Goal: Transaction & Acquisition: Purchase product/service

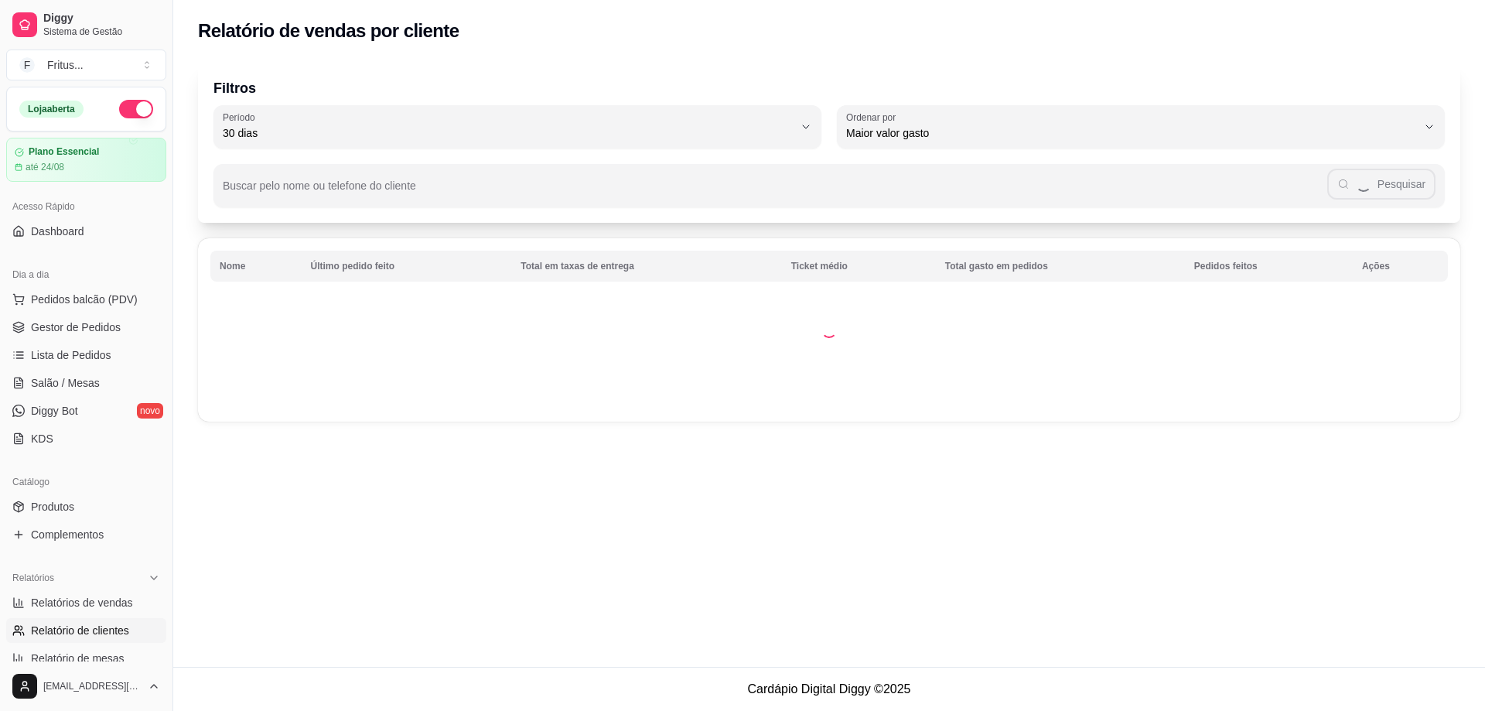
select select "30"
select select "HIGHEST_TOTAL_SPENT_WITH_ORDERS"
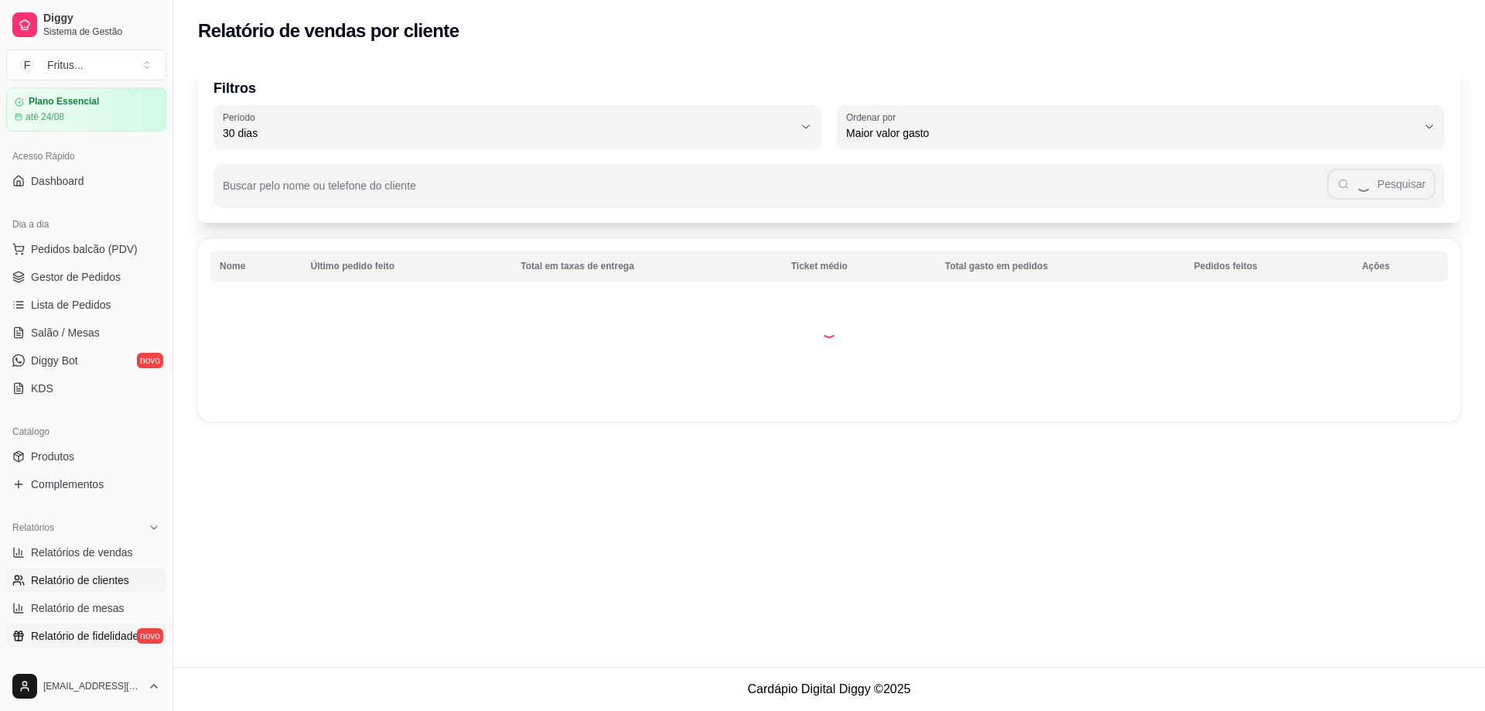
scroll to position [77, 0]
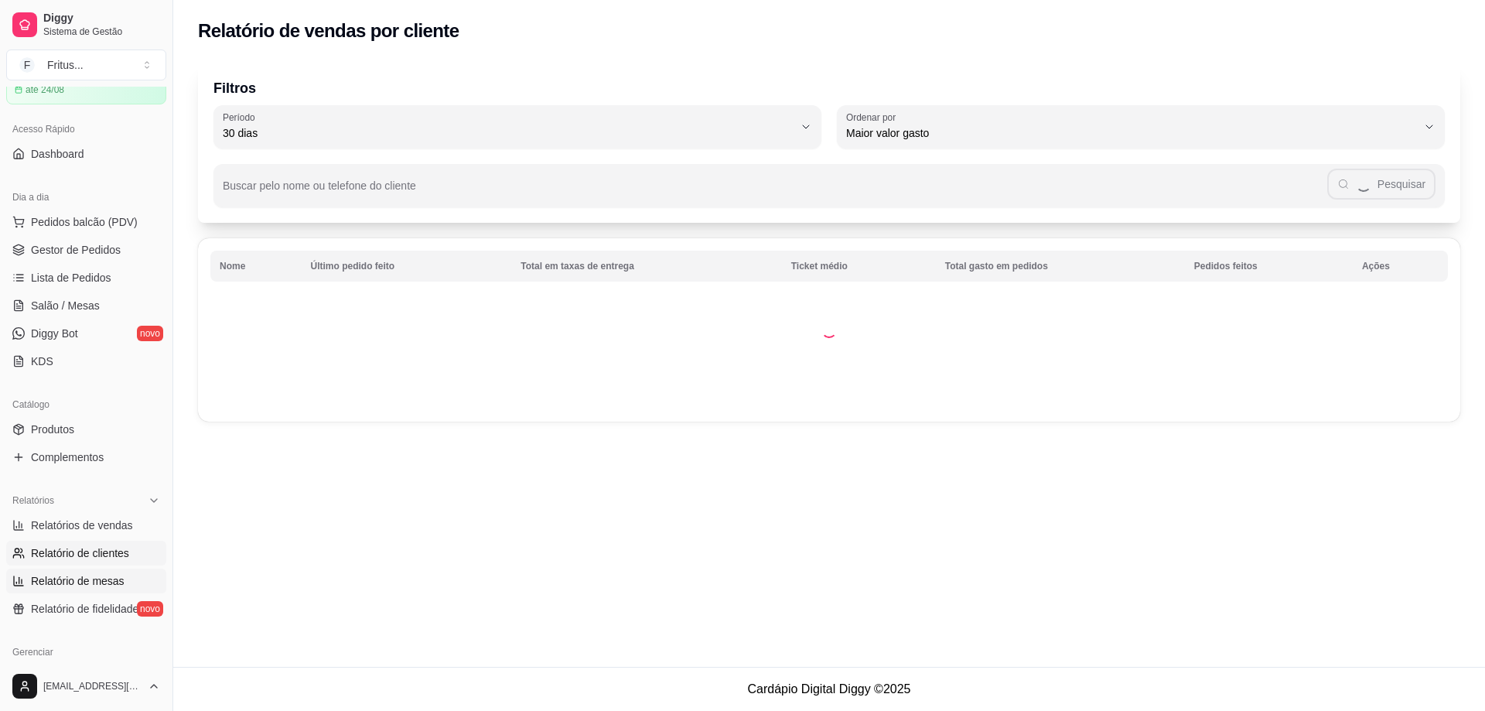
click at [93, 577] on span "Relatório de mesas" at bounding box center [78, 580] width 94 height 15
select select "TOTAL_OF_ORDERS"
select select "7"
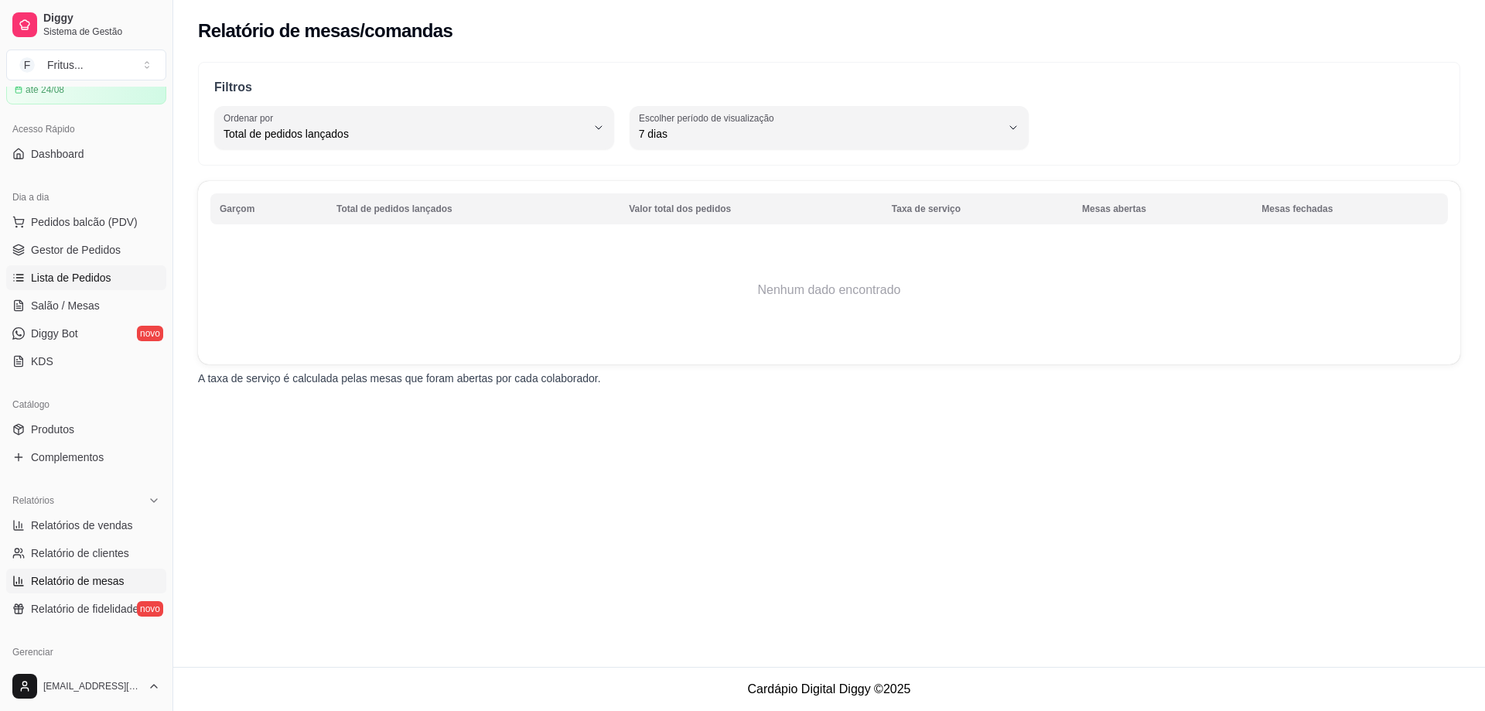
click at [75, 279] on span "Lista de Pedidos" at bounding box center [71, 277] width 80 height 15
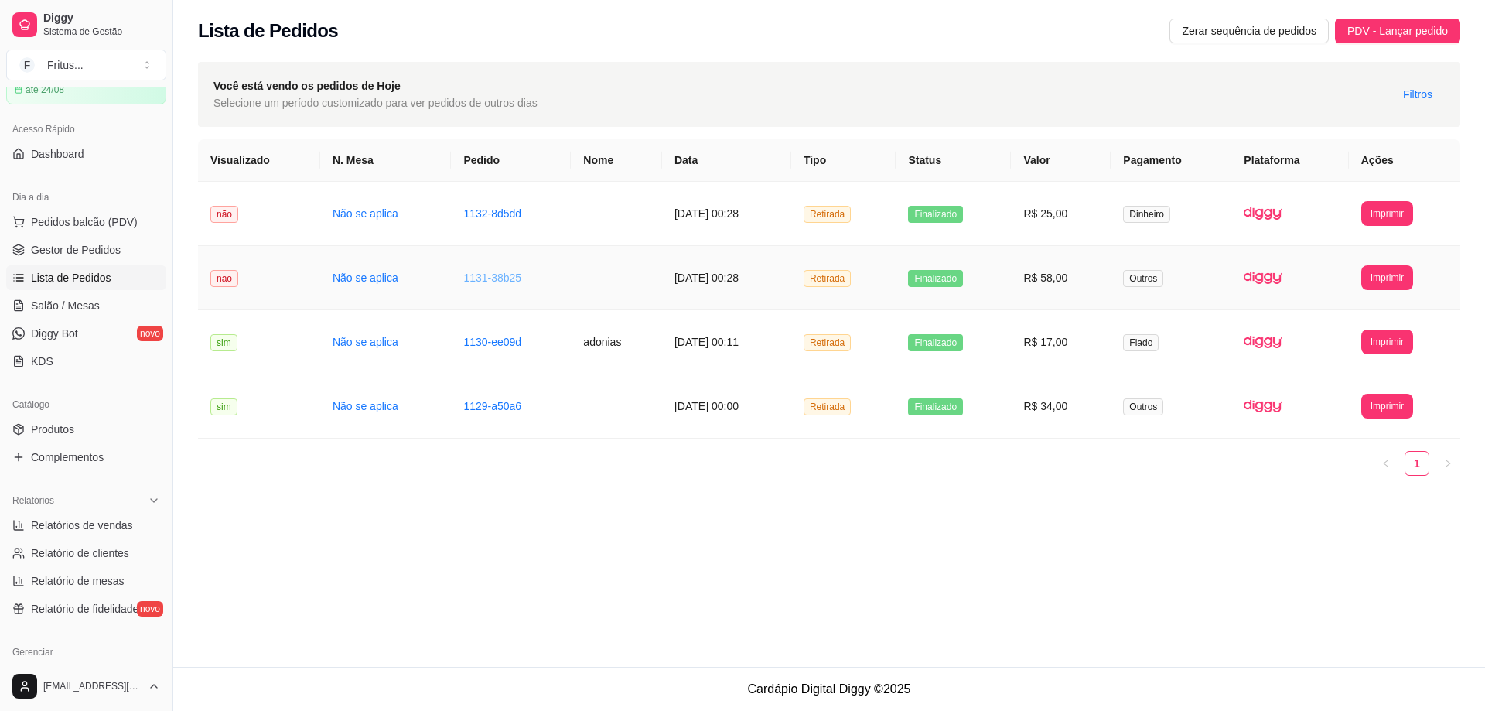
click at [478, 278] on link "1131-38b25" at bounding box center [492, 277] width 58 height 12
click at [83, 217] on span "Pedidos balcão (PDV)" at bounding box center [84, 221] width 107 height 15
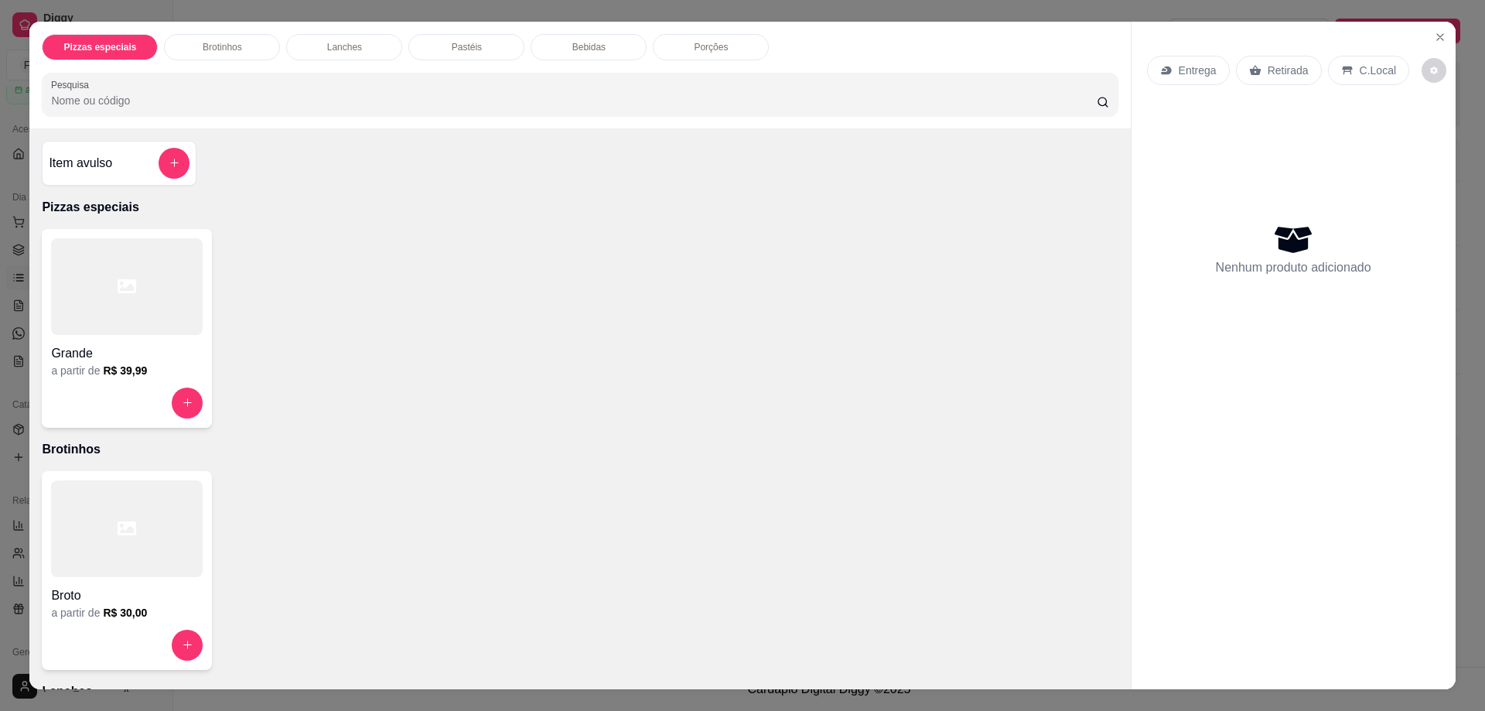
click at [462, 47] on p "Pastéis" at bounding box center [467, 47] width 30 height 12
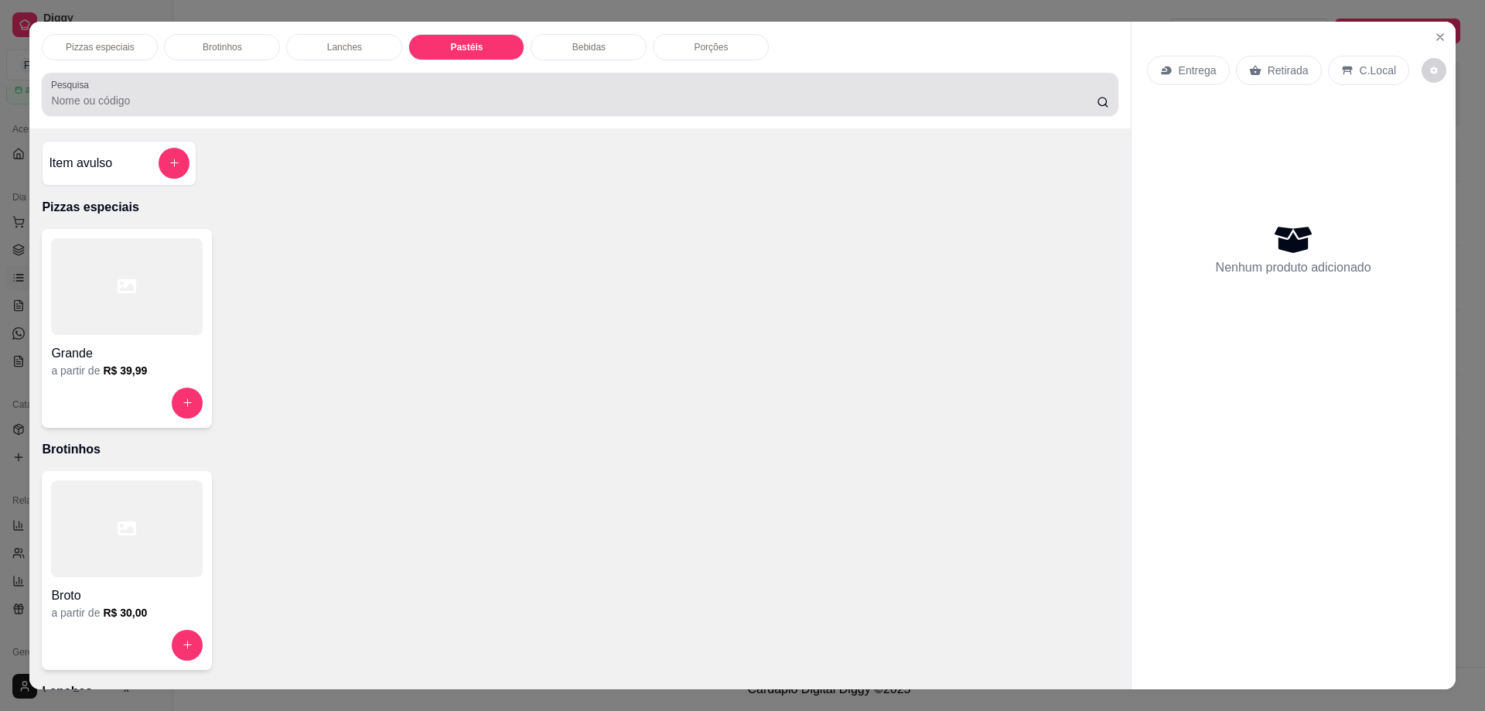
scroll to position [28, 0]
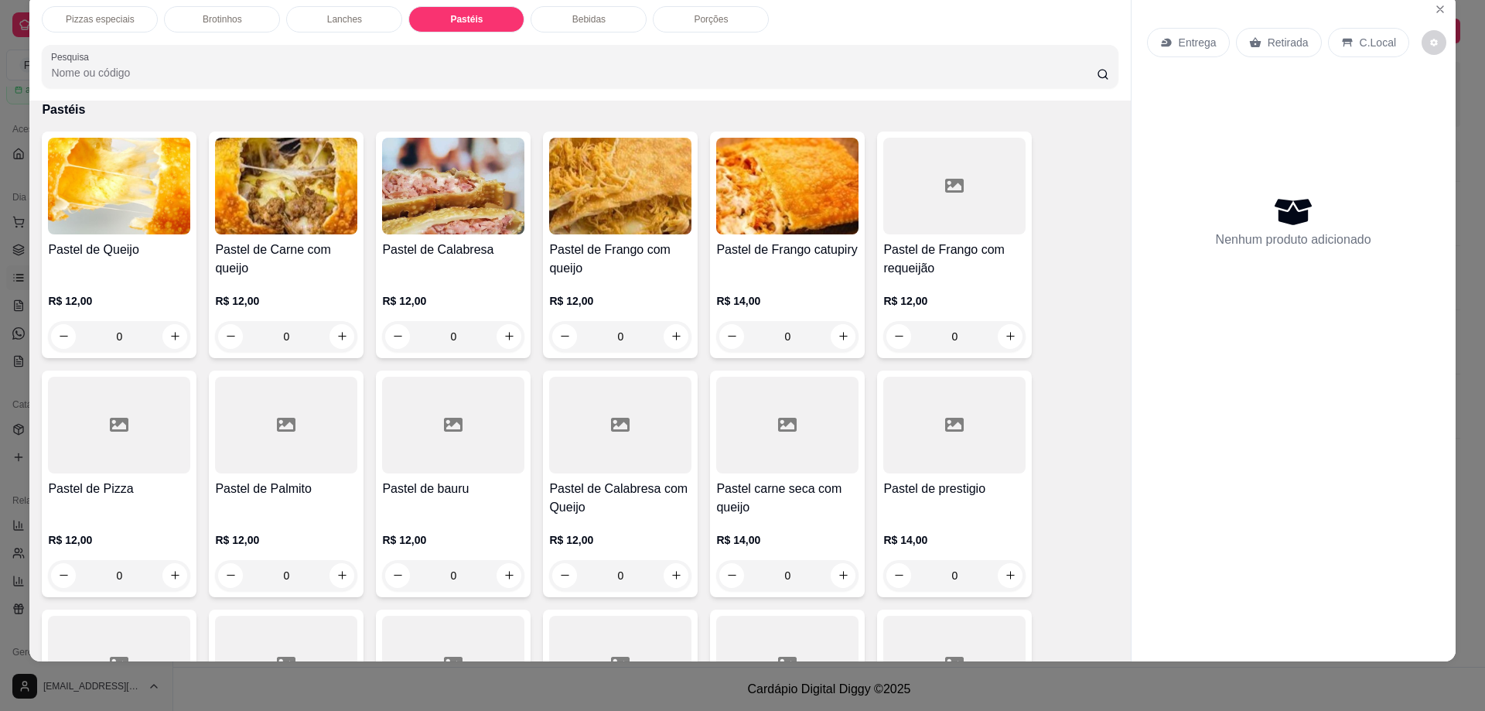
click at [583, 17] on p "Bebidas" at bounding box center [588, 19] width 33 height 12
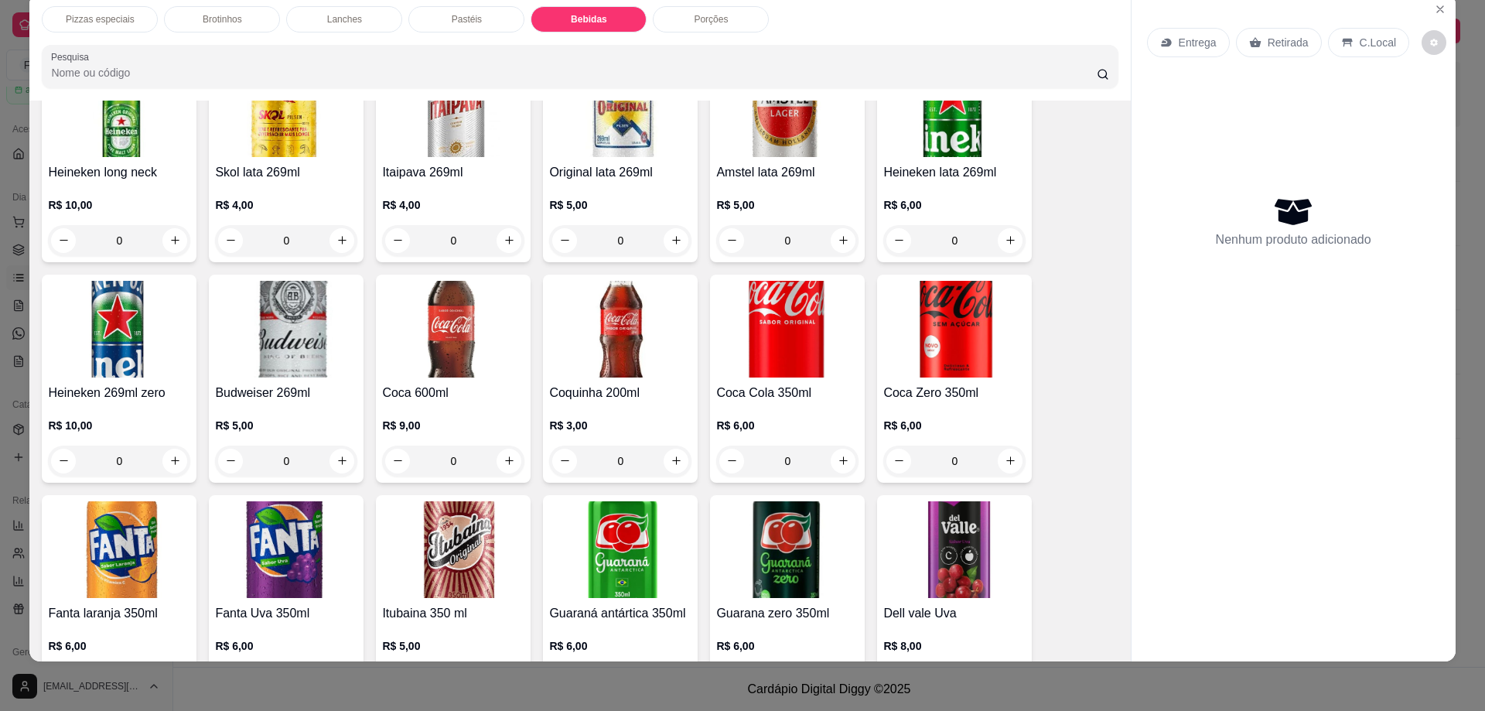
scroll to position [2315, 0]
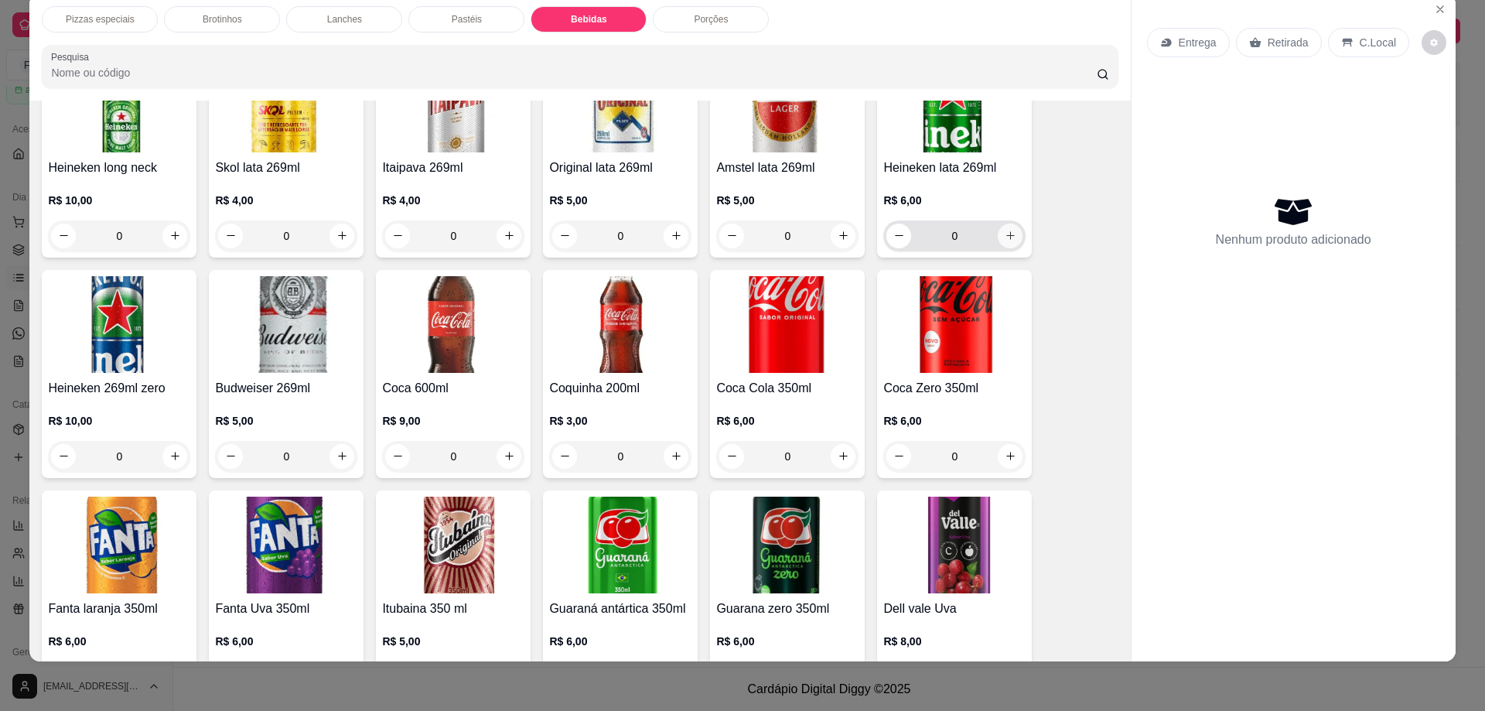
click at [1005, 230] on icon "increase-product-quantity" at bounding box center [1011, 236] width 12 height 12
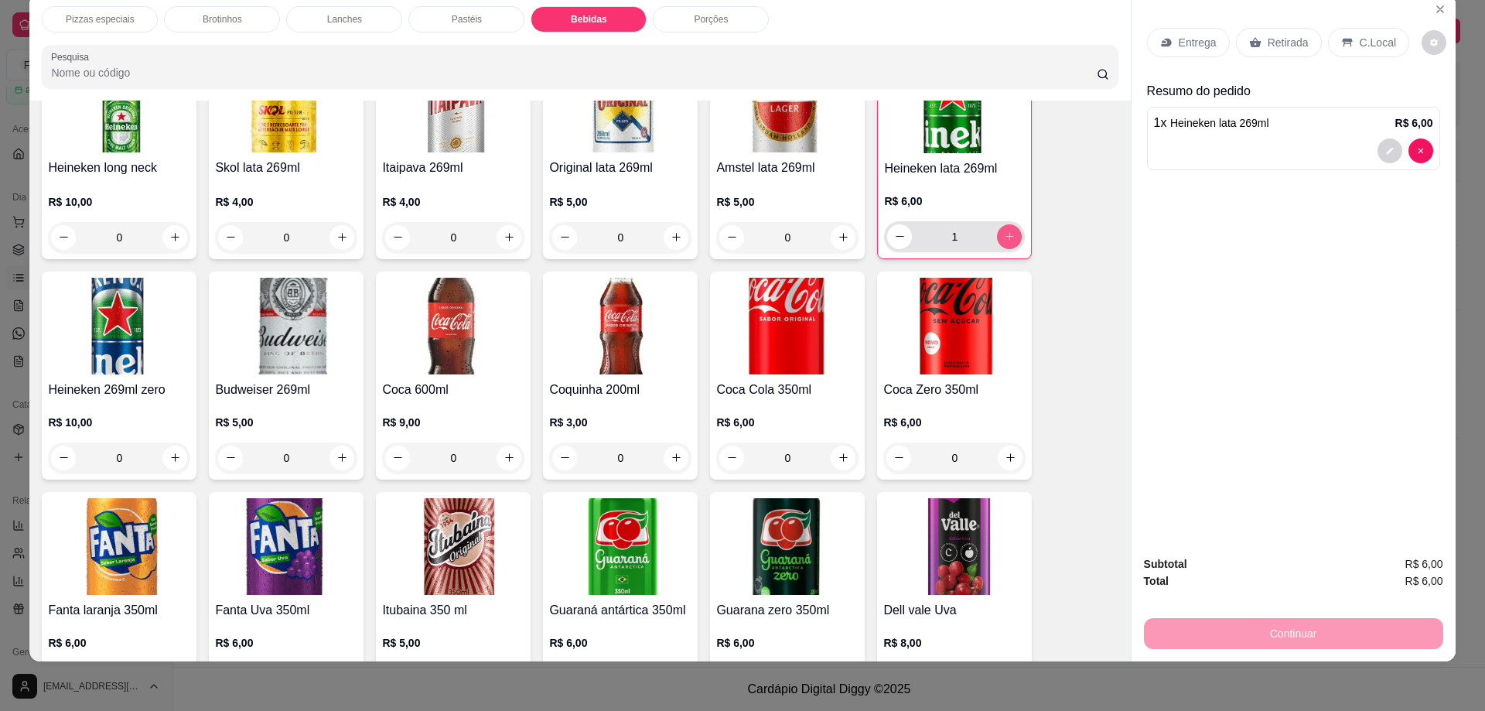
click at [1004, 230] on icon "increase-product-quantity" at bounding box center [1010, 236] width 12 height 12
type input "2"
click at [1274, 29] on div "Retirada" at bounding box center [1279, 42] width 86 height 29
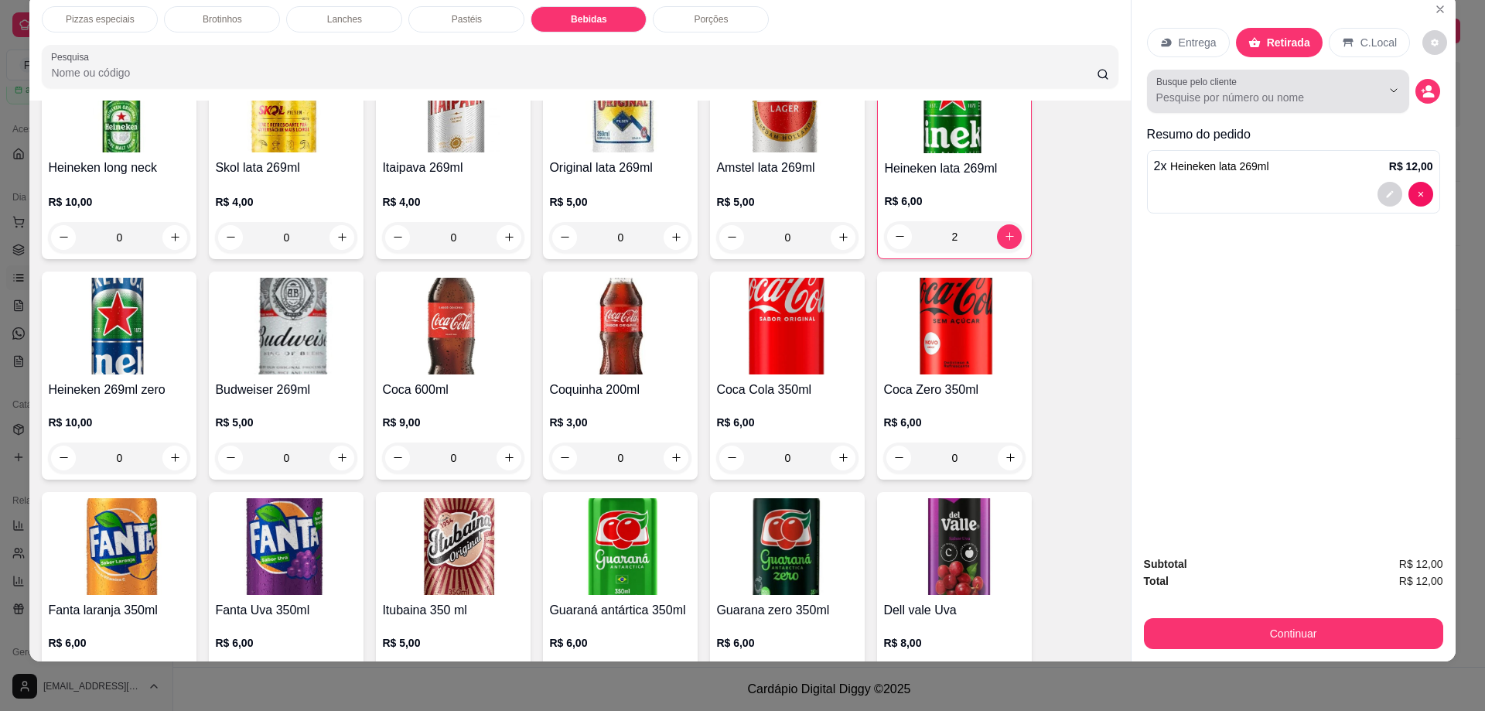
click at [1267, 80] on div at bounding box center [1278, 91] width 244 height 31
type input "in"
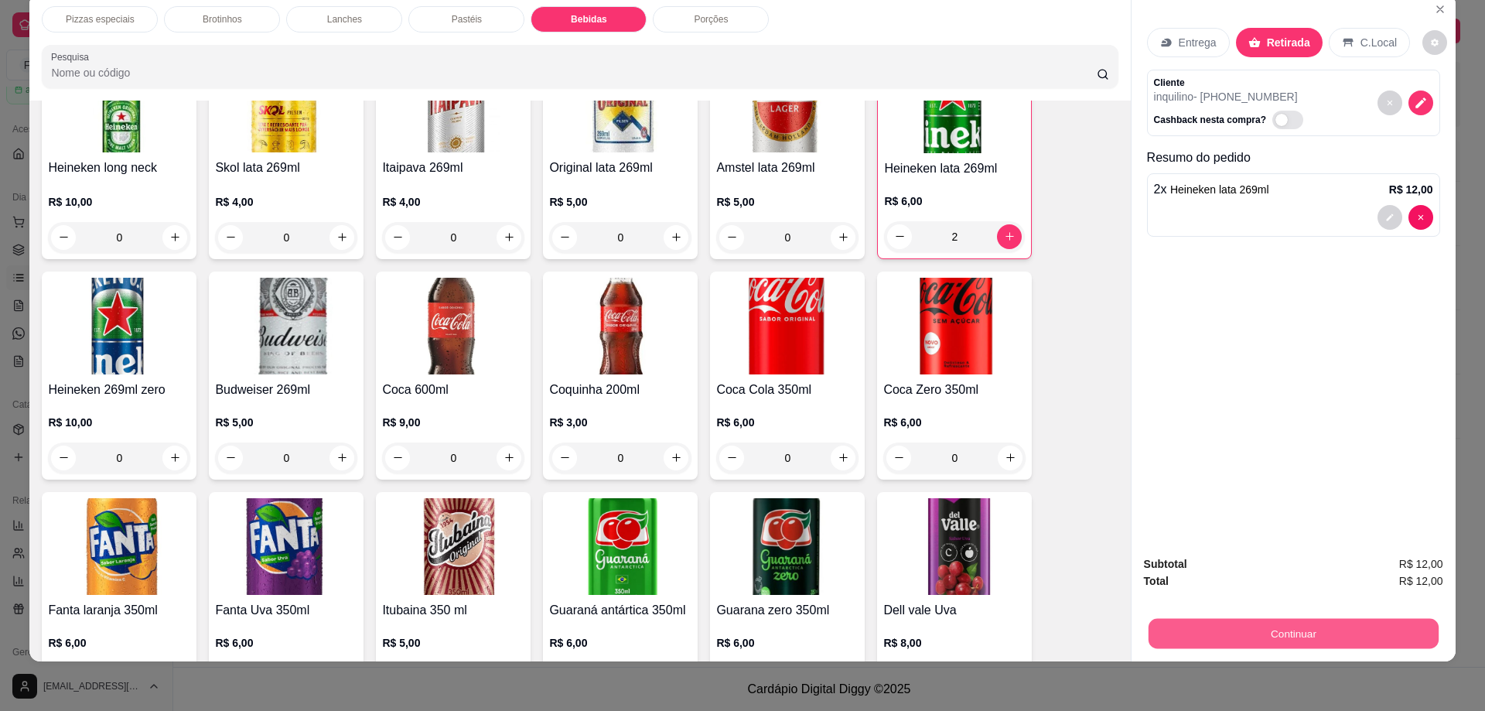
click at [1287, 638] on button "Continuar" at bounding box center [1293, 634] width 290 height 30
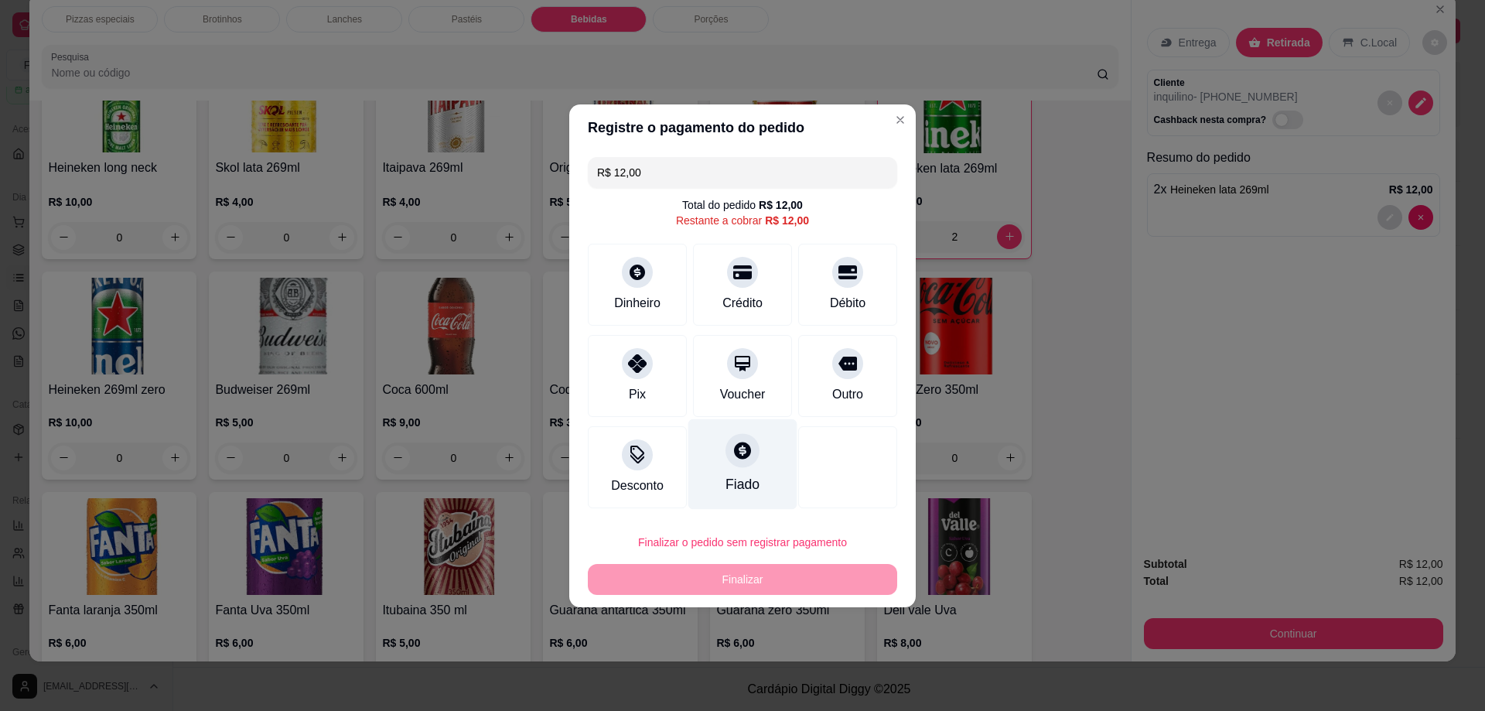
click at [732, 440] on icon at bounding box center [742, 450] width 20 height 20
type input "R$ 0,00"
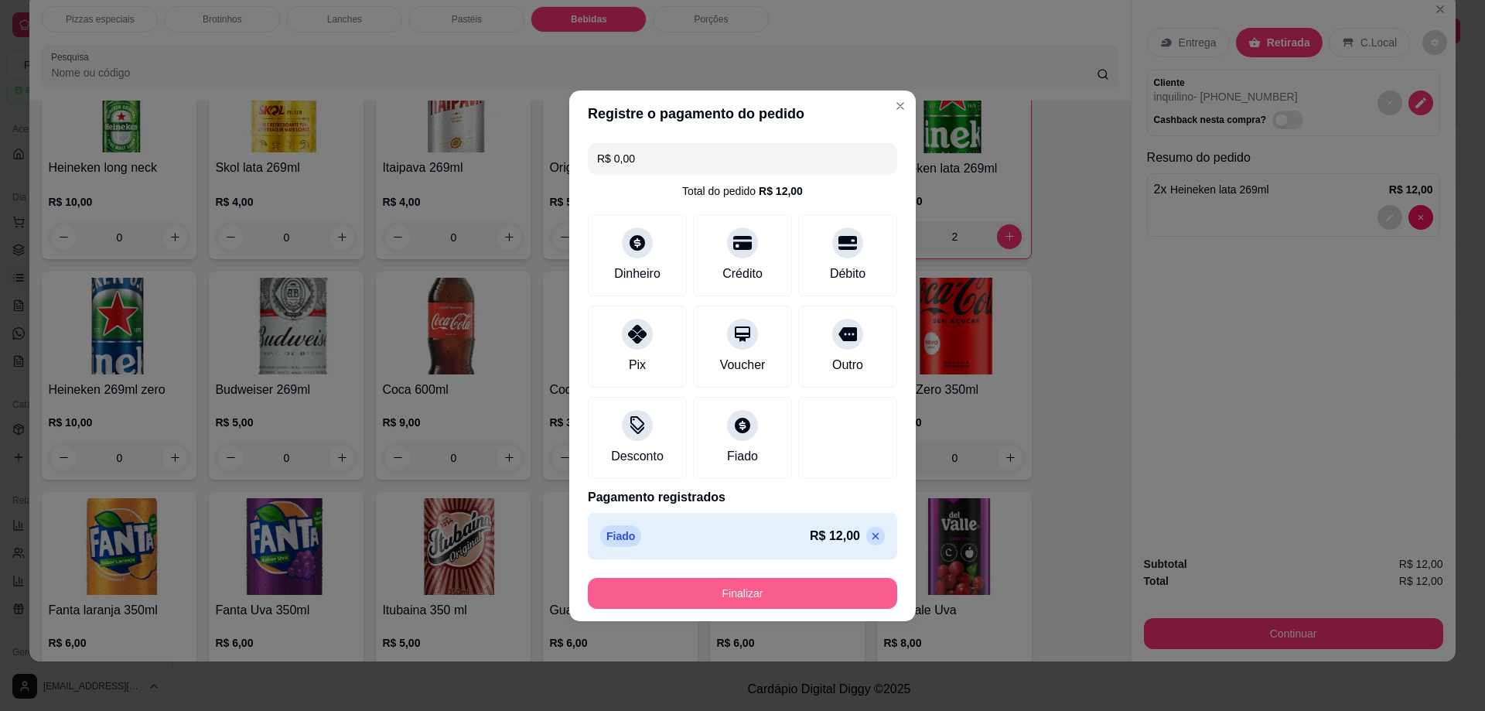
click at [783, 592] on button "Finalizar" at bounding box center [742, 593] width 309 height 31
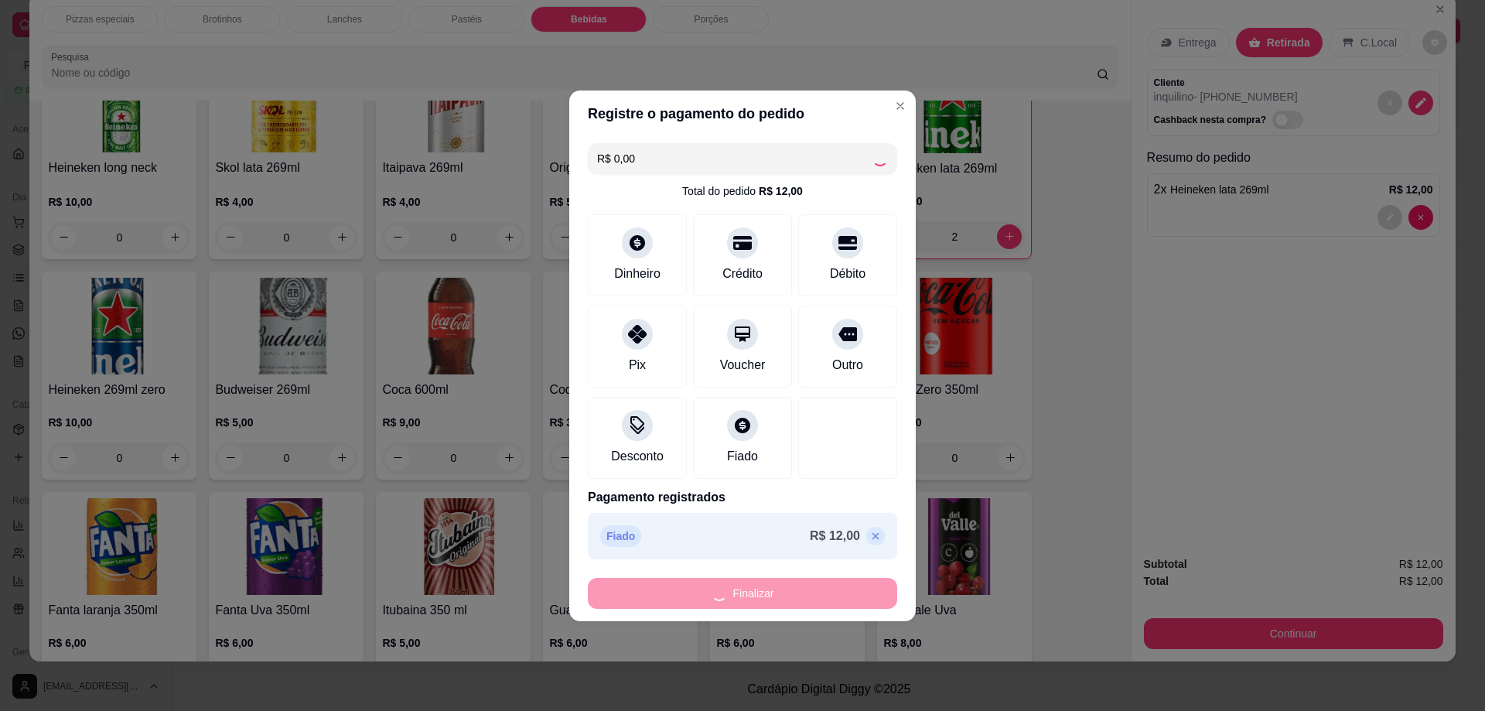
type input "0"
type input "-R$ 12,00"
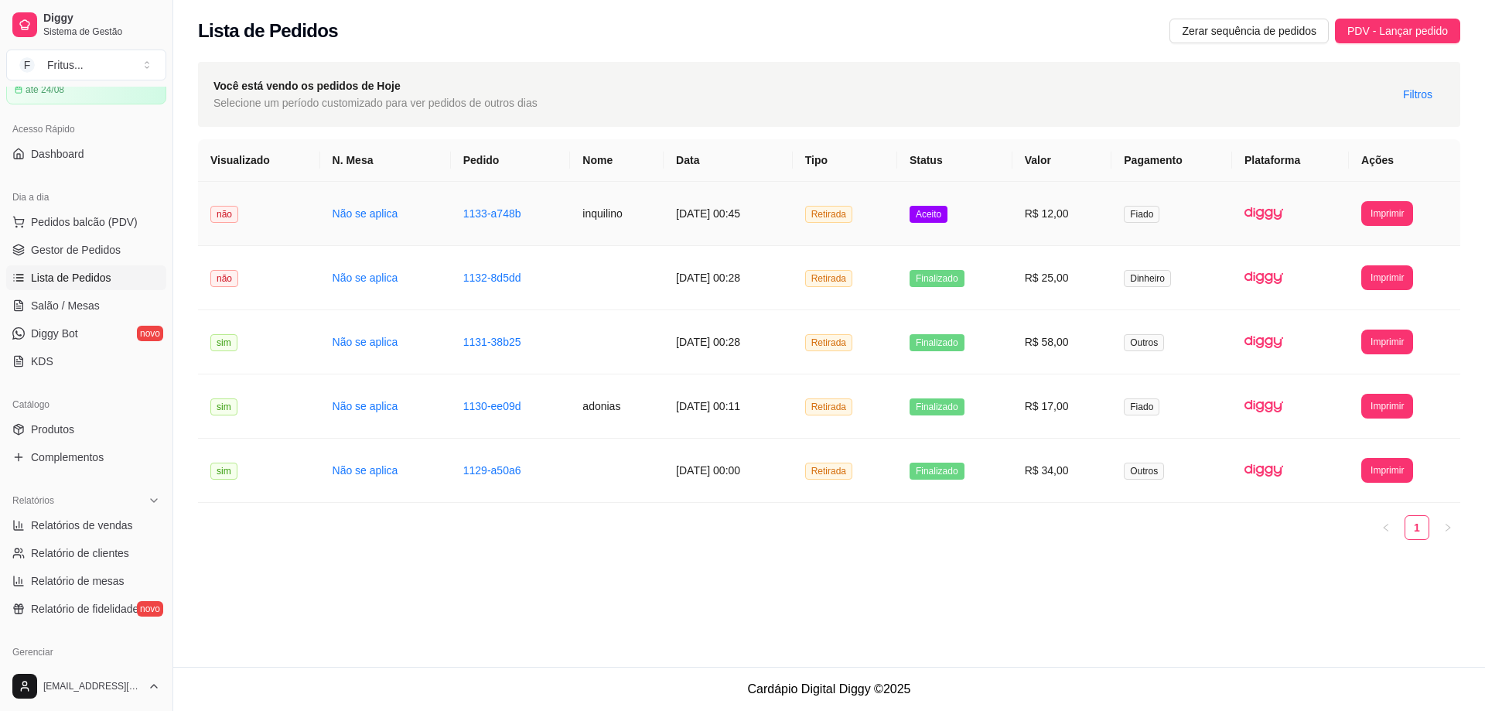
click at [766, 211] on td "[DATE] 00:45" at bounding box center [728, 214] width 129 height 64
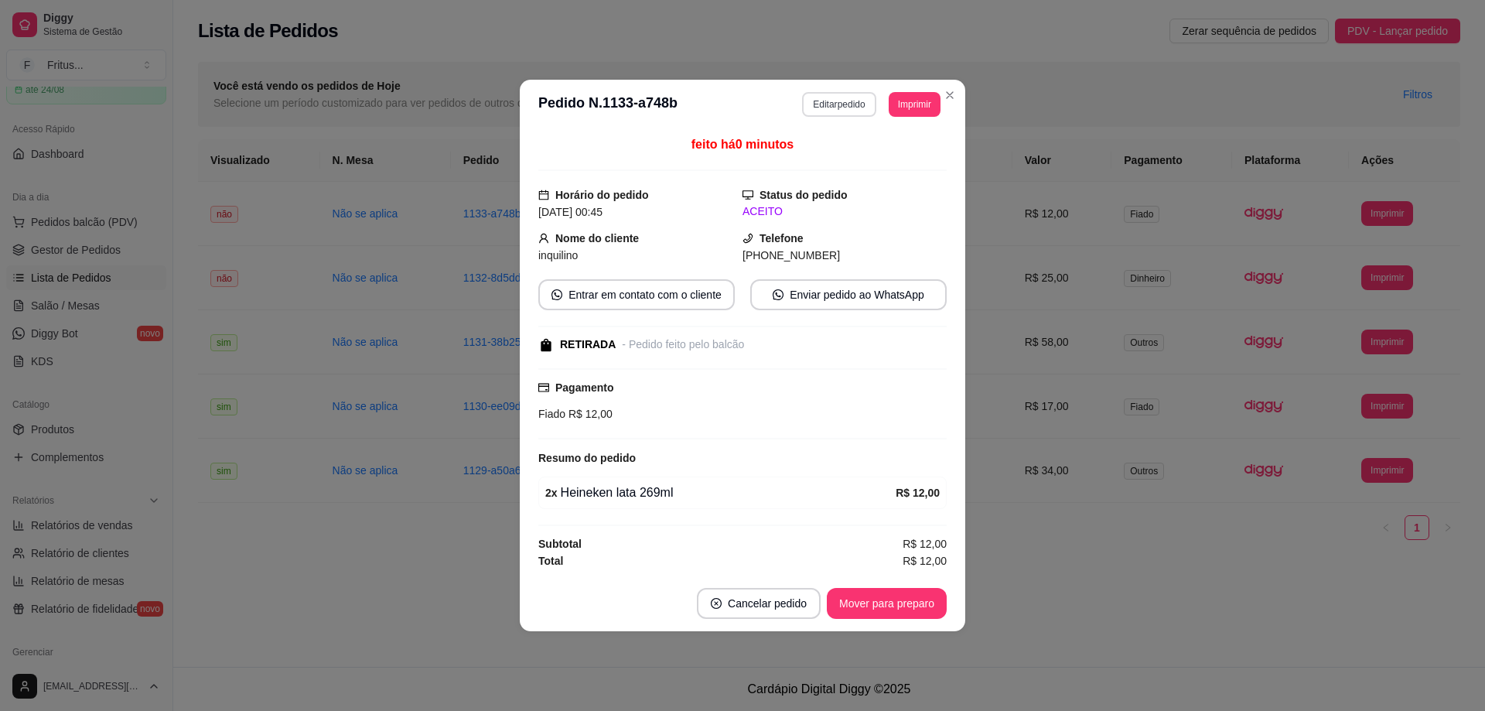
click at [842, 101] on button "Editar pedido" at bounding box center [838, 104] width 73 height 25
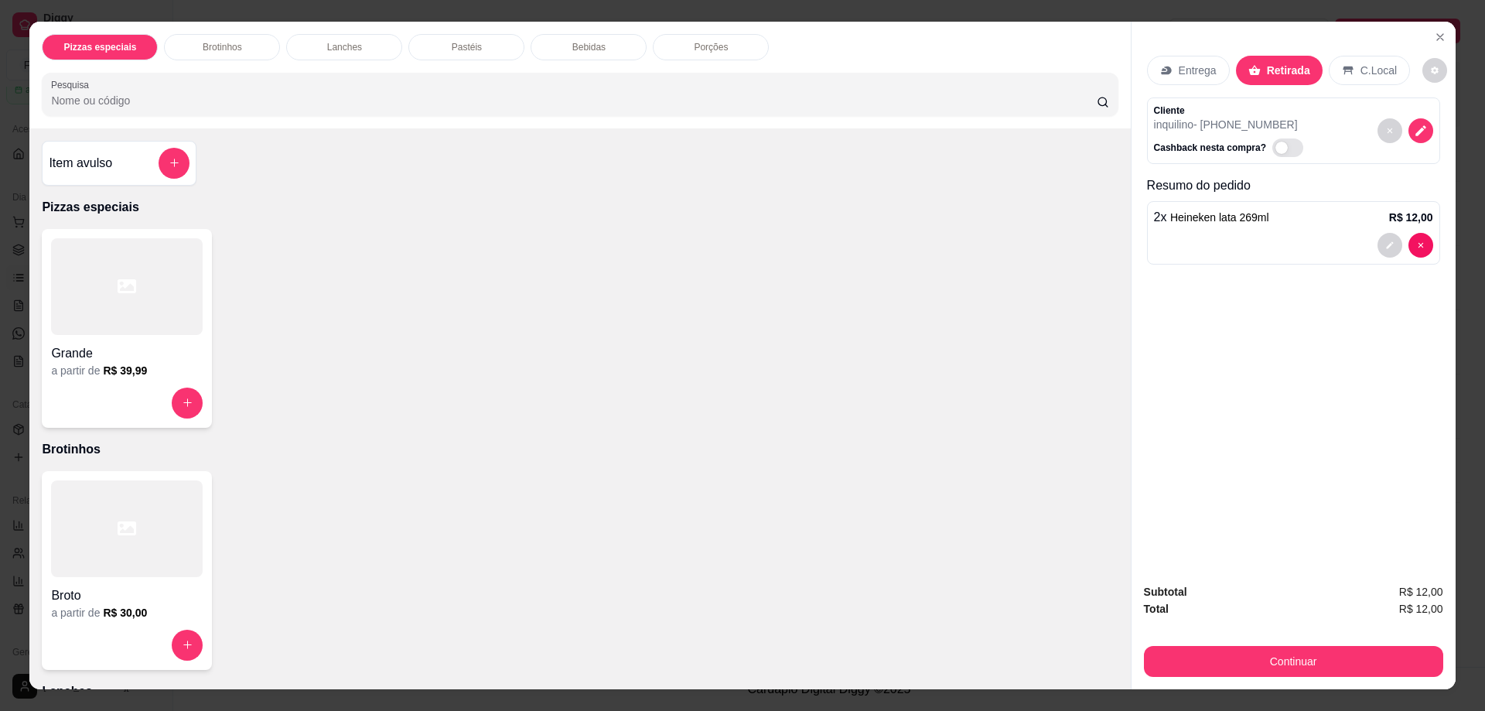
click at [572, 49] on p "Bebidas" at bounding box center [588, 47] width 33 height 12
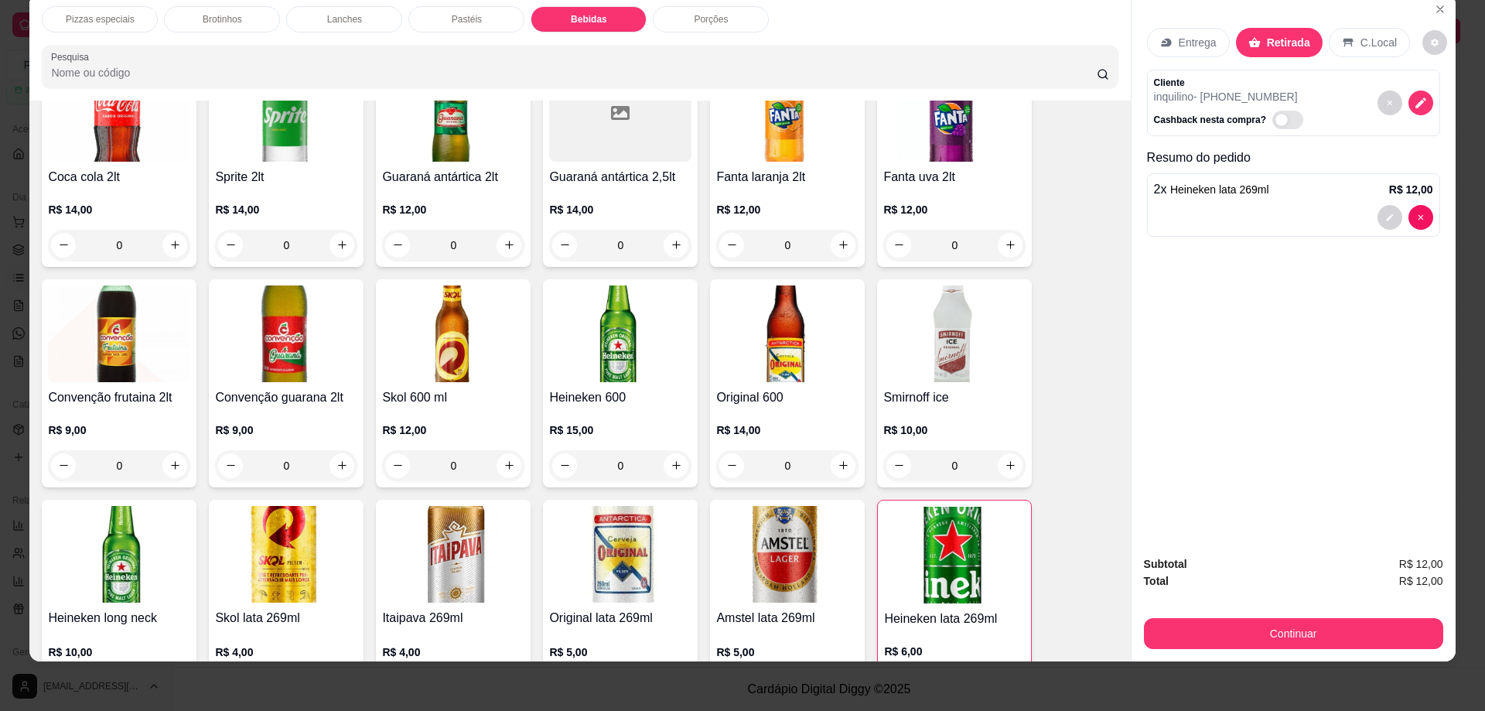
scroll to position [2083, 0]
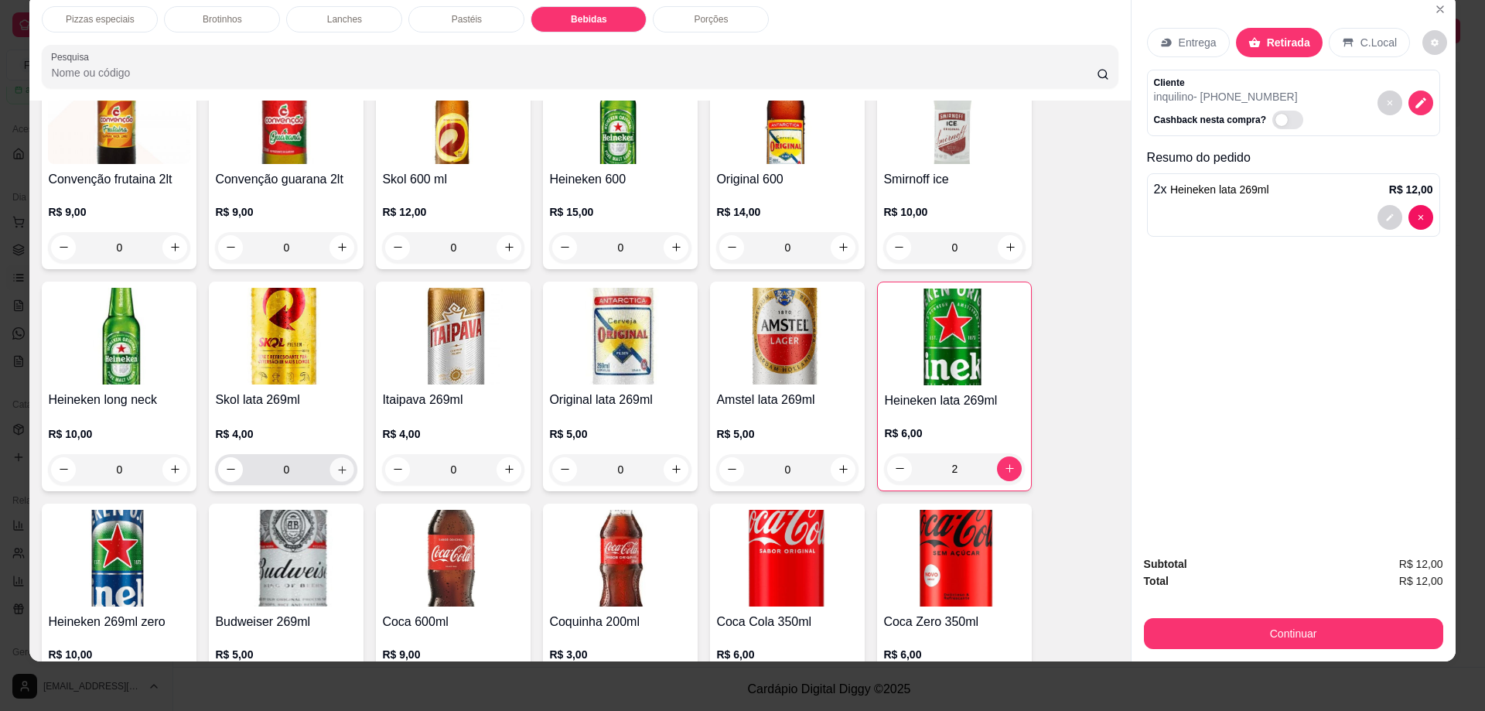
click at [337, 463] on icon "increase-product-quantity" at bounding box center [342, 469] width 12 height 12
click at [337, 462] on icon "increase-product-quantity" at bounding box center [342, 468] width 12 height 12
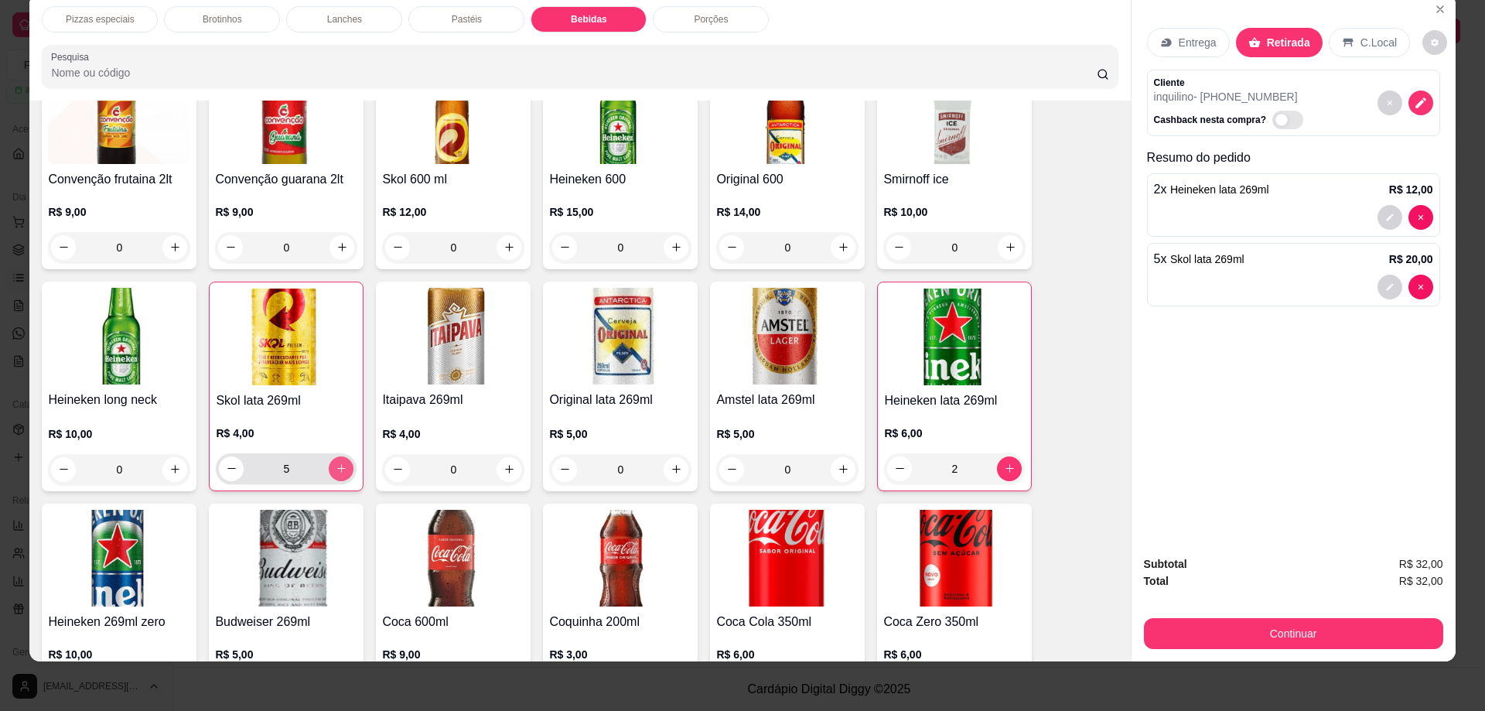
click at [337, 462] on icon "increase-product-quantity" at bounding box center [342, 468] width 12 height 12
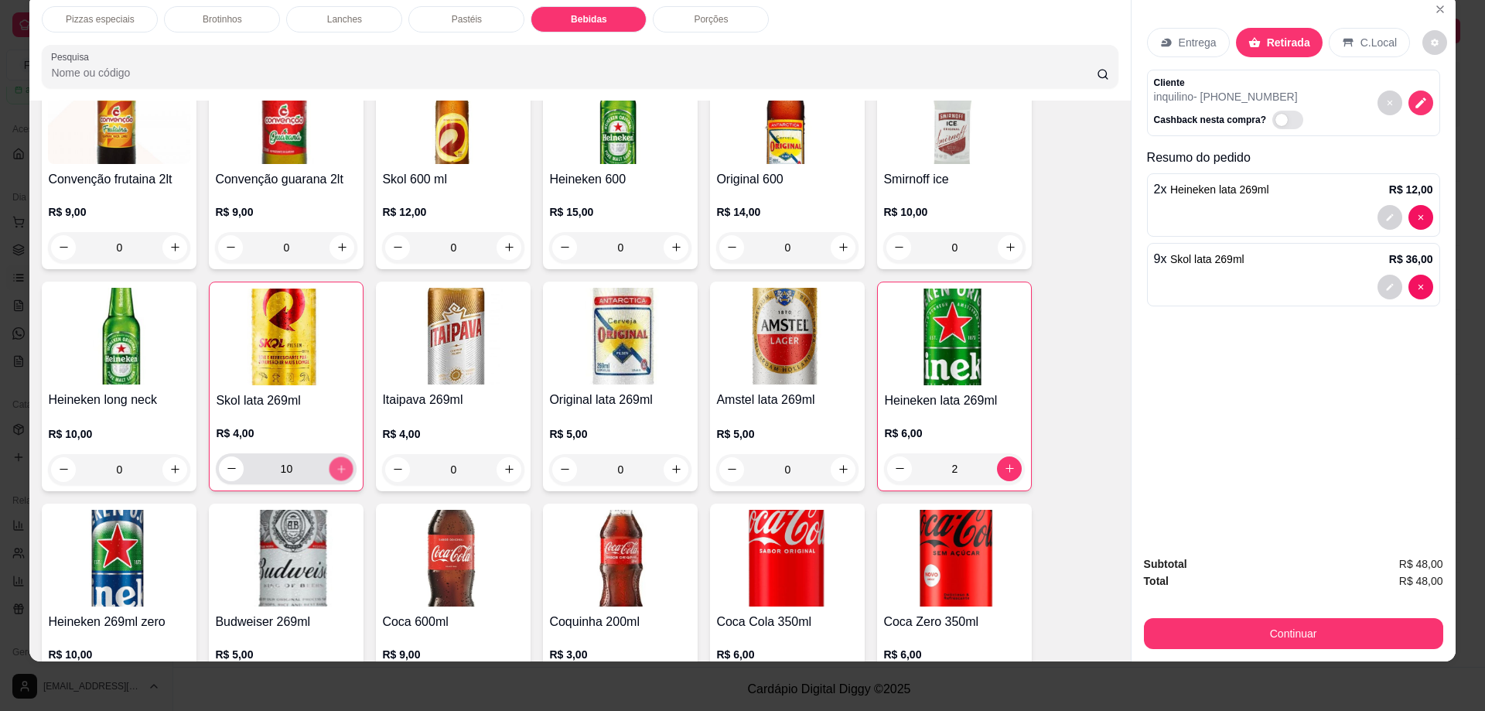
click at [337, 462] on icon "increase-product-quantity" at bounding box center [342, 468] width 12 height 12
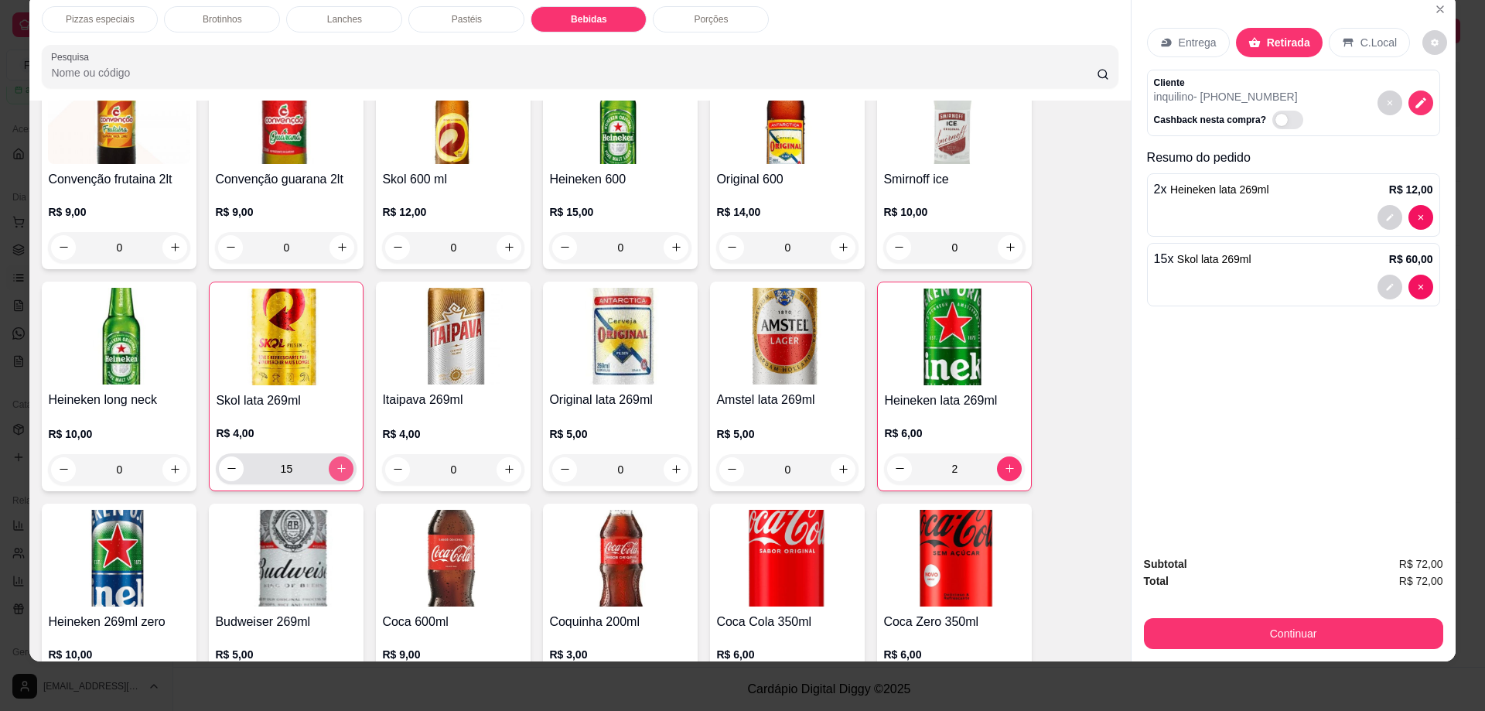
click at [337, 462] on icon "increase-product-quantity" at bounding box center [342, 468] width 12 height 12
click at [226, 462] on icon "decrease-product-quantity" at bounding box center [232, 468] width 12 height 12
type input "15"
click at [1299, 627] on button "Continuar" at bounding box center [1293, 633] width 299 height 31
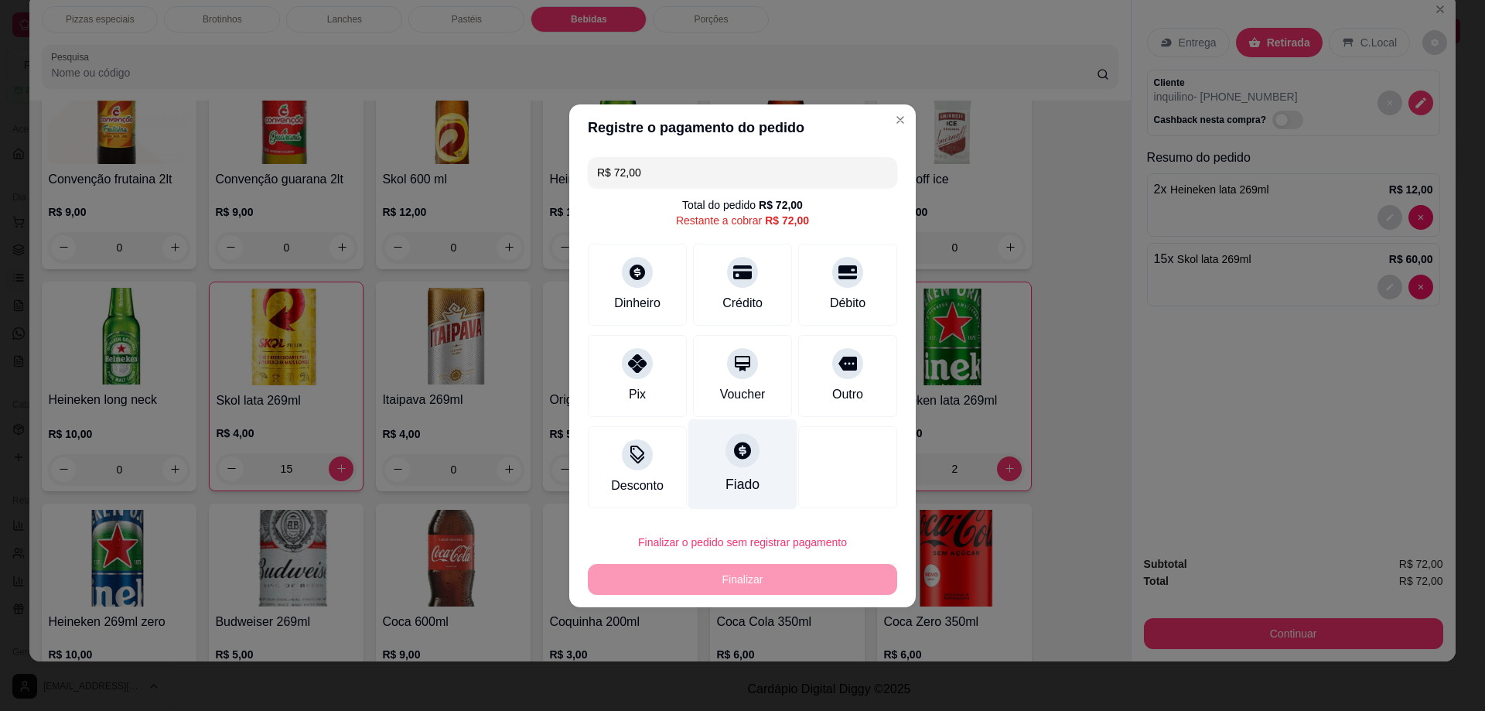
click at [734, 447] on icon at bounding box center [742, 450] width 17 height 17
type input "R$ 0,00"
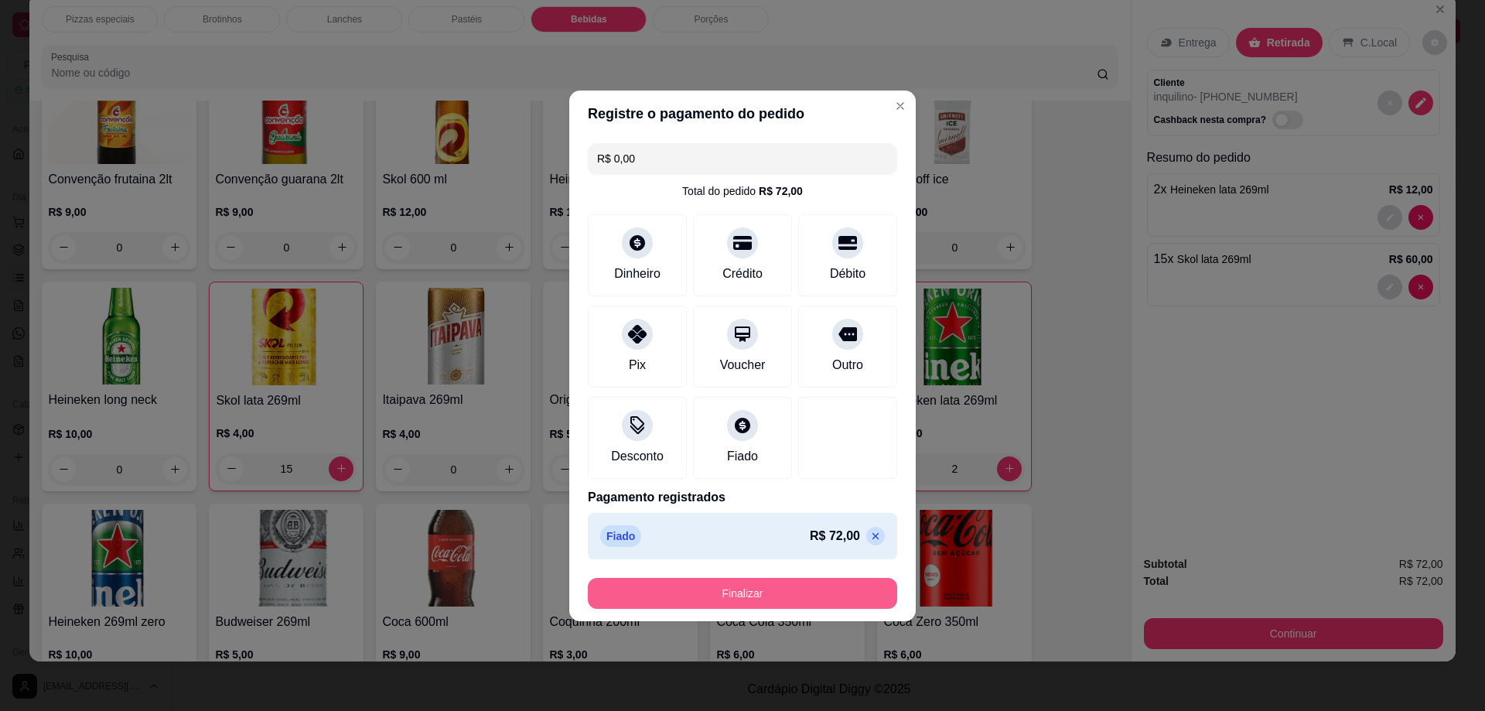
click at [748, 599] on button "Finalizar" at bounding box center [742, 593] width 309 height 31
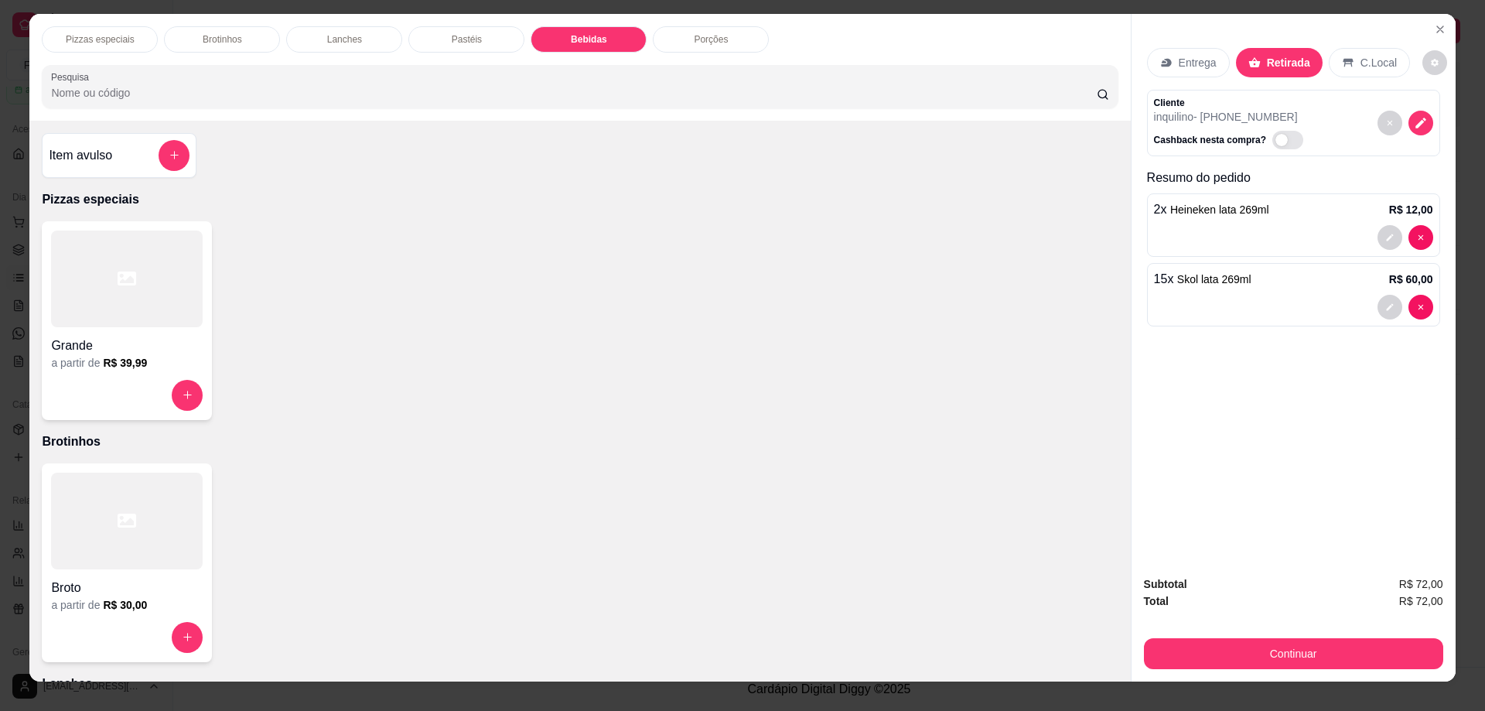
scroll to position [0, 0]
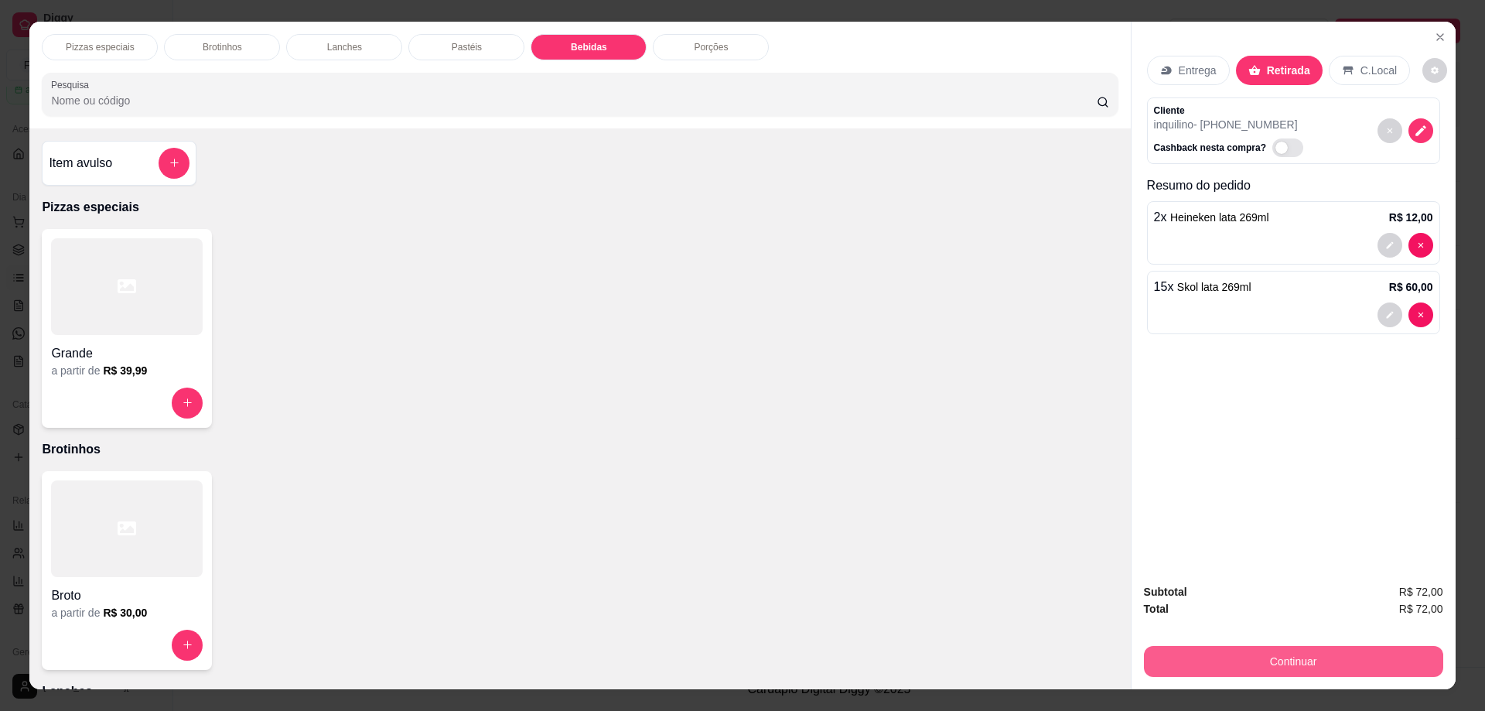
click at [1305, 660] on button "Continuar" at bounding box center [1293, 661] width 299 height 31
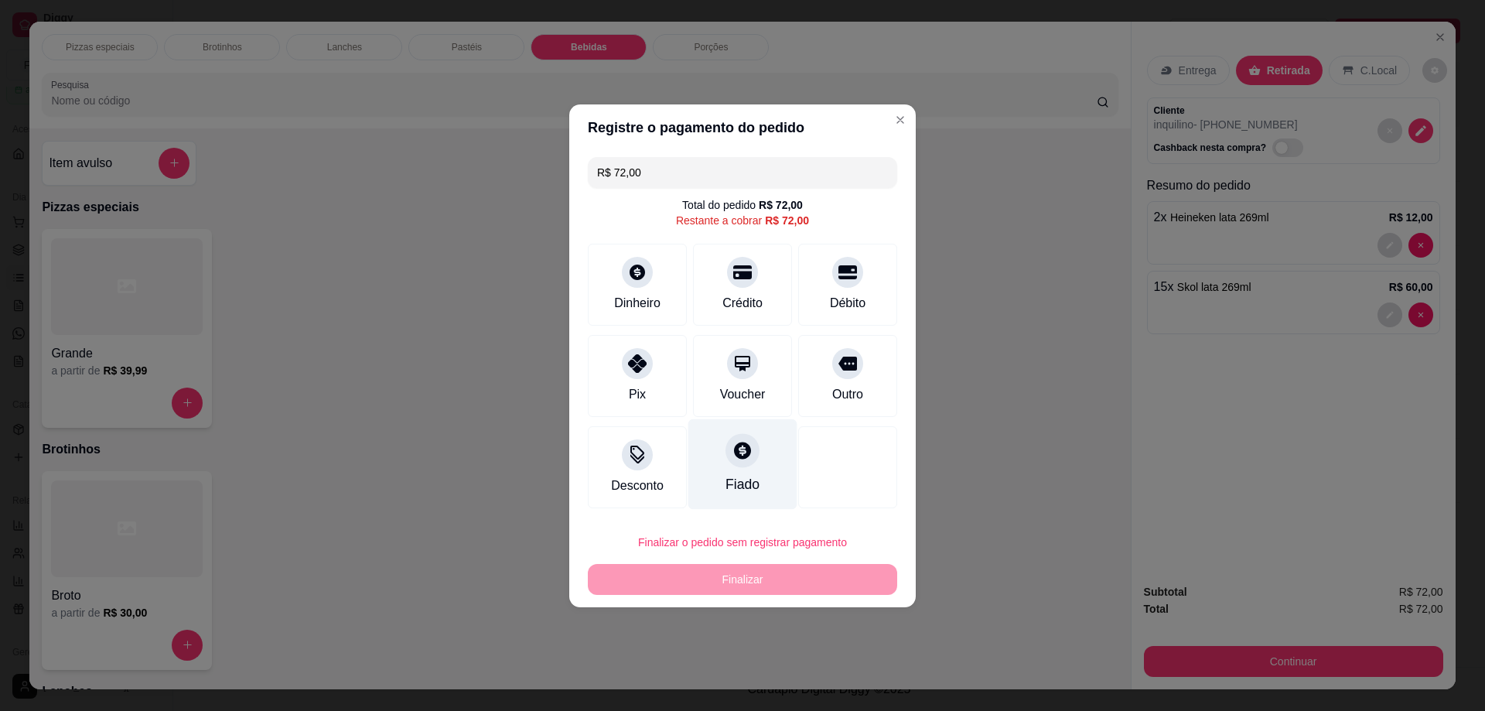
click at [734, 456] on icon at bounding box center [742, 450] width 17 height 17
type input "R$ 0,00"
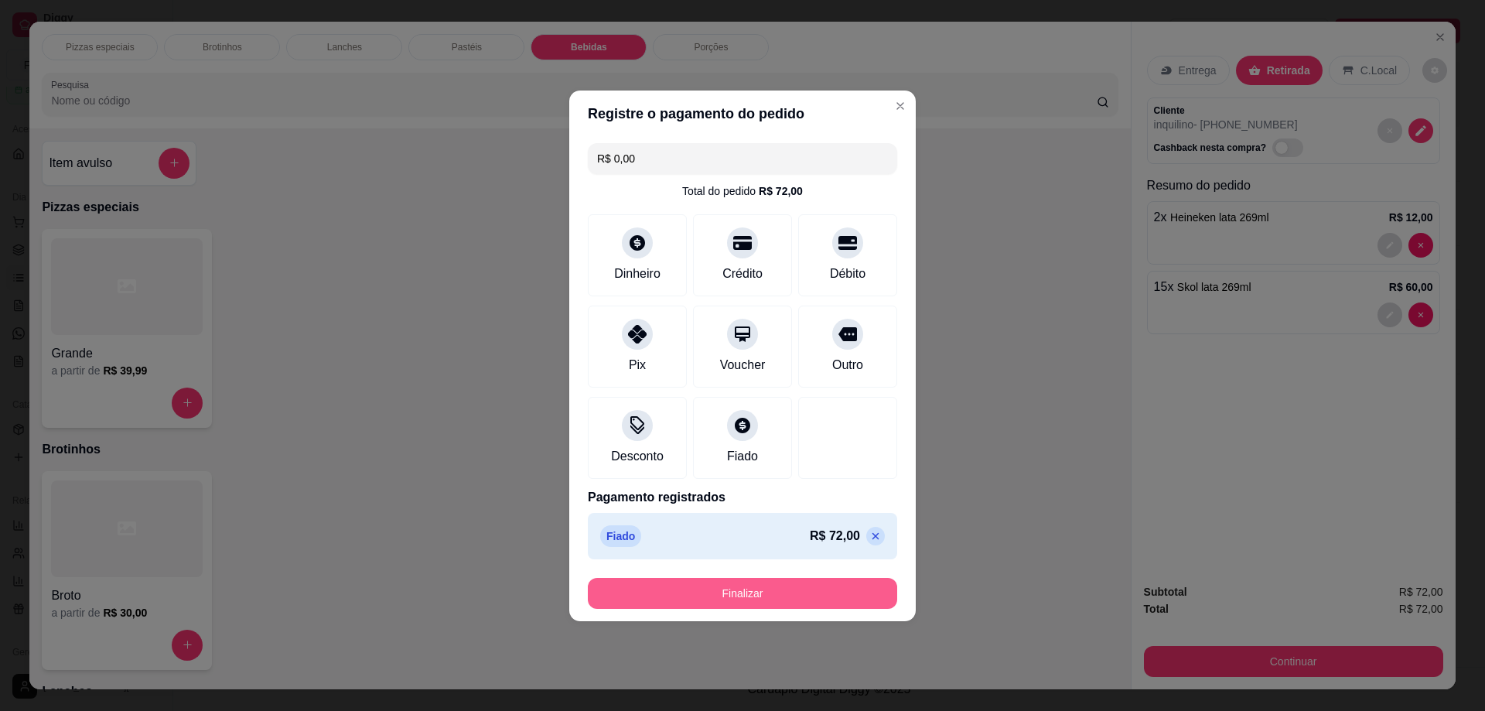
click at [729, 593] on button "Finalizar" at bounding box center [742, 593] width 309 height 31
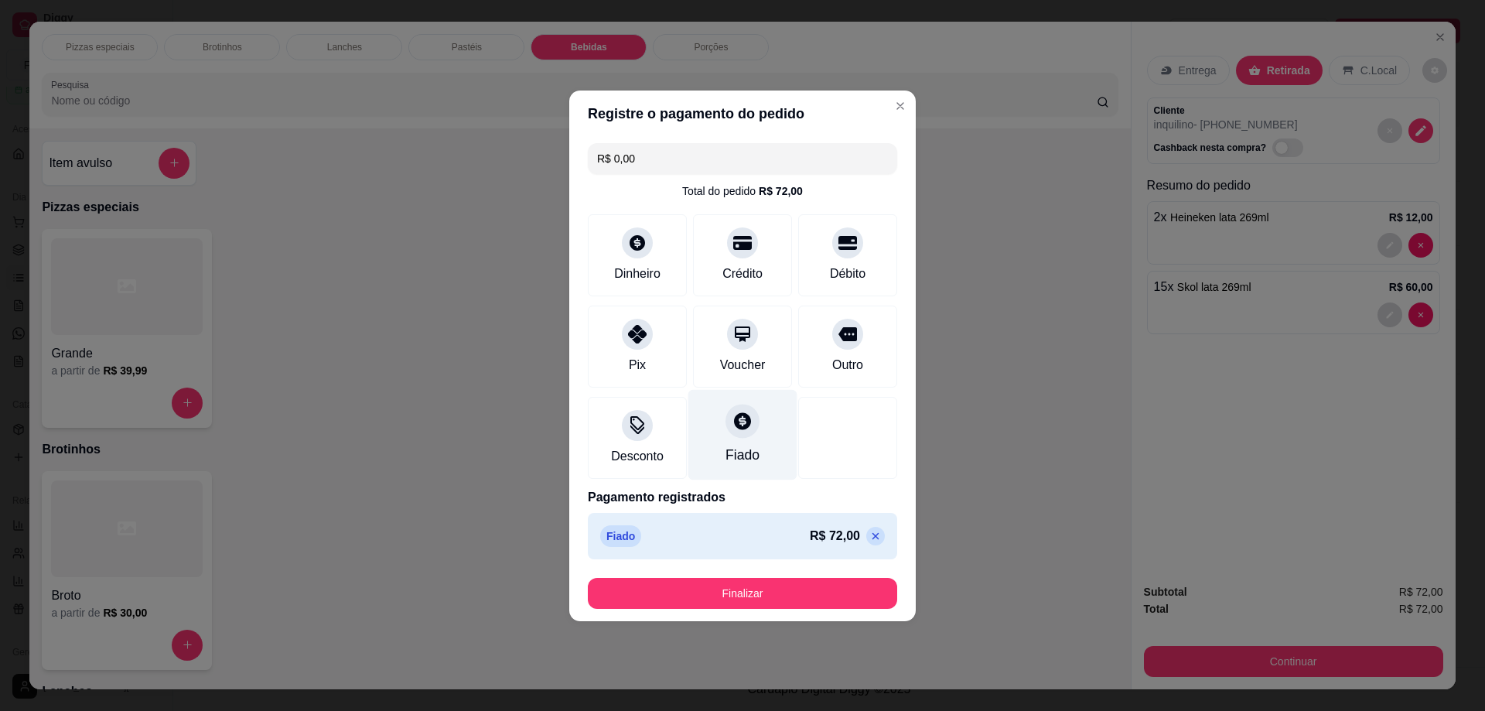
click at [735, 422] on icon at bounding box center [742, 420] width 17 height 17
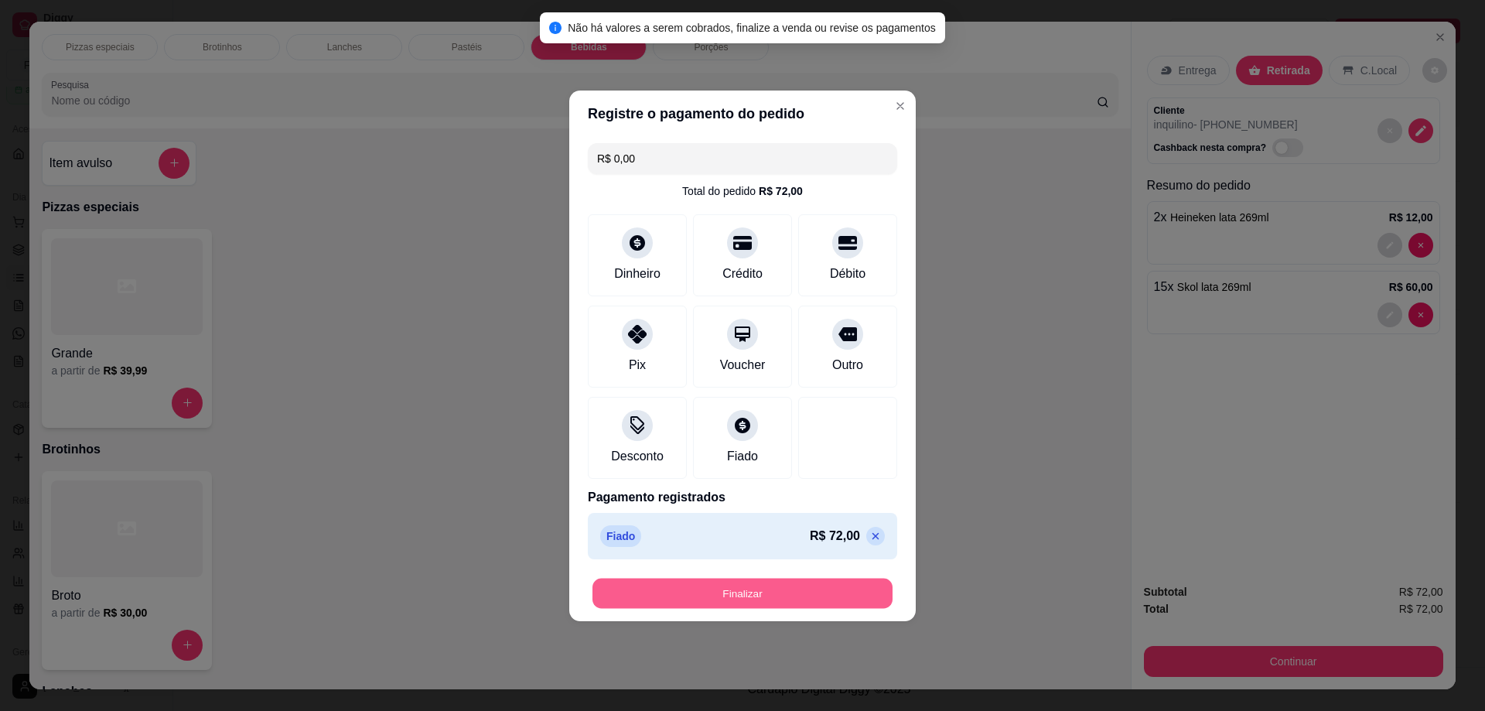
click at [740, 584] on button "Finalizar" at bounding box center [742, 593] width 300 height 30
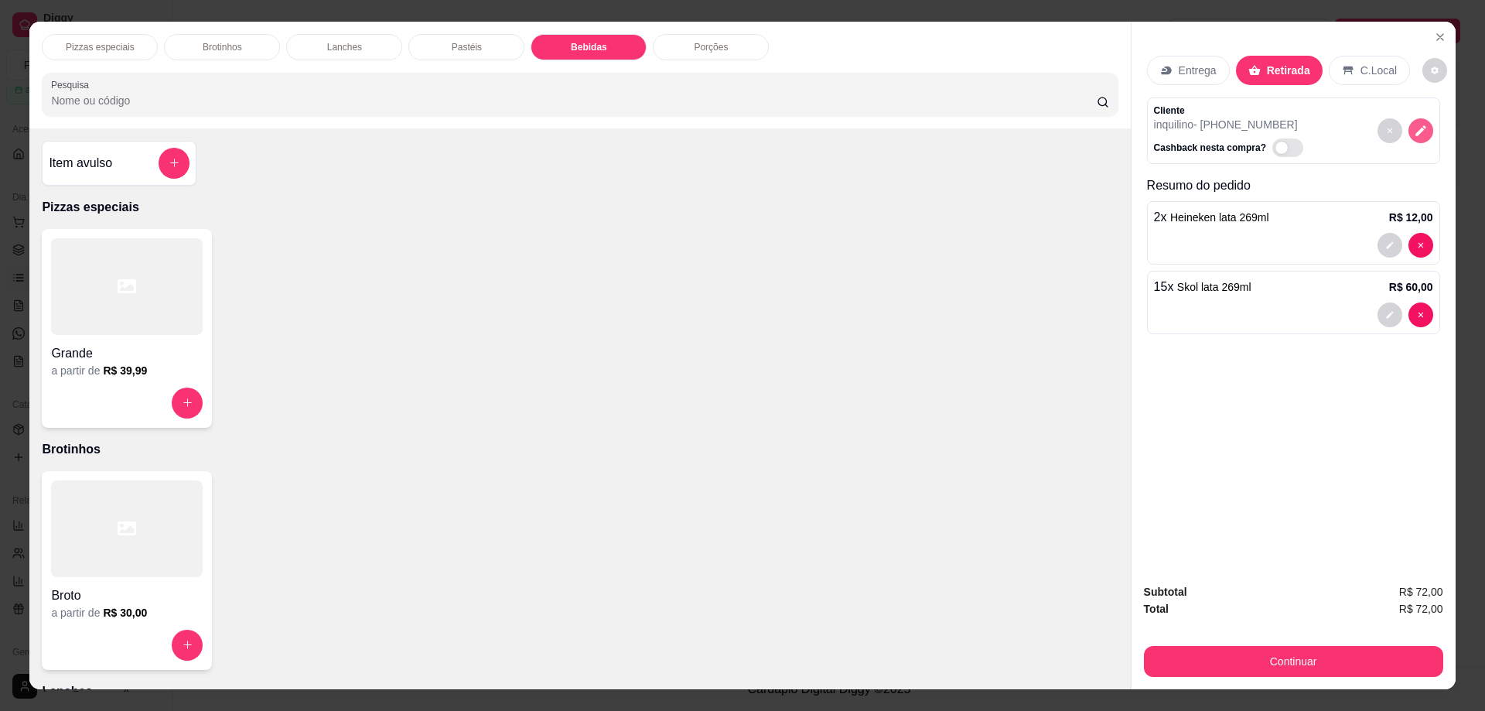
click at [1414, 128] on icon "decrease-product-quantity" at bounding box center [1421, 131] width 14 height 14
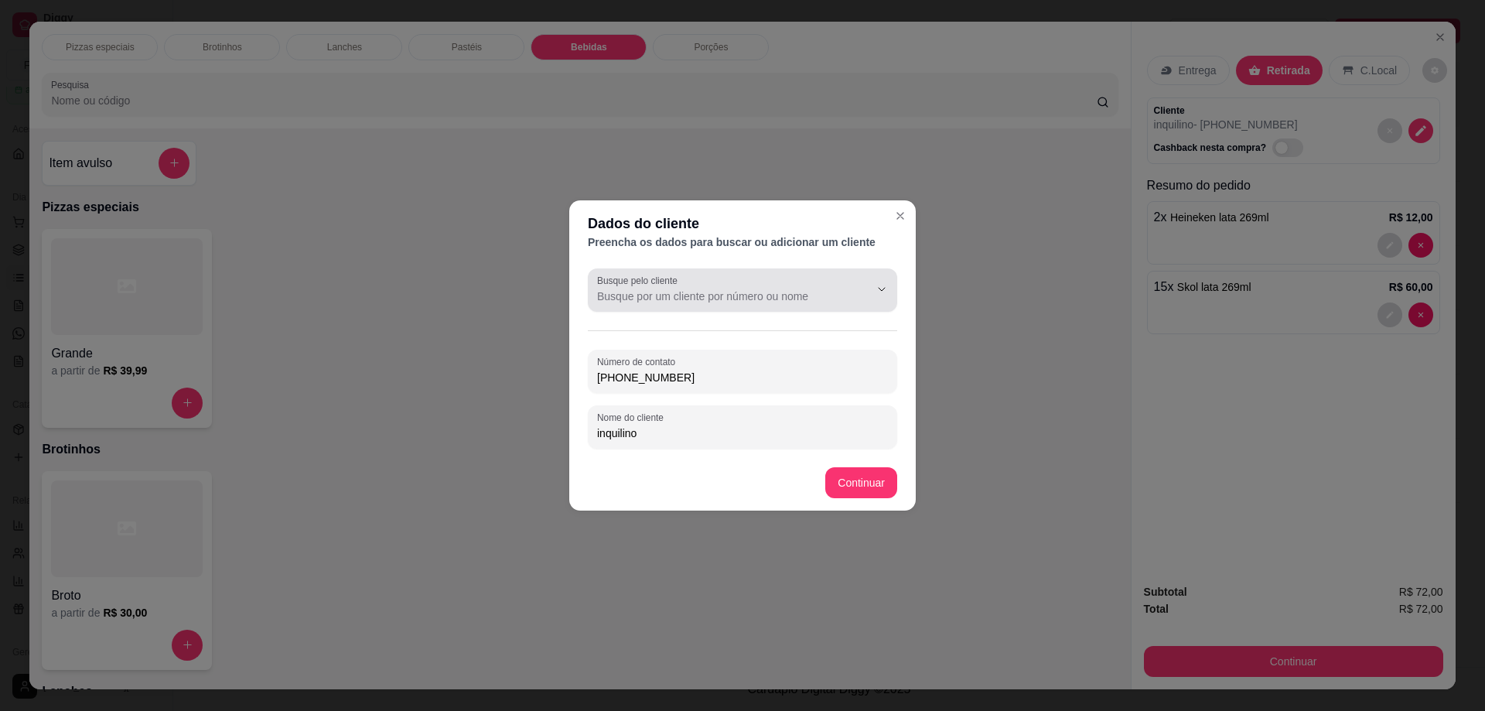
click at [742, 278] on div at bounding box center [742, 290] width 291 height 31
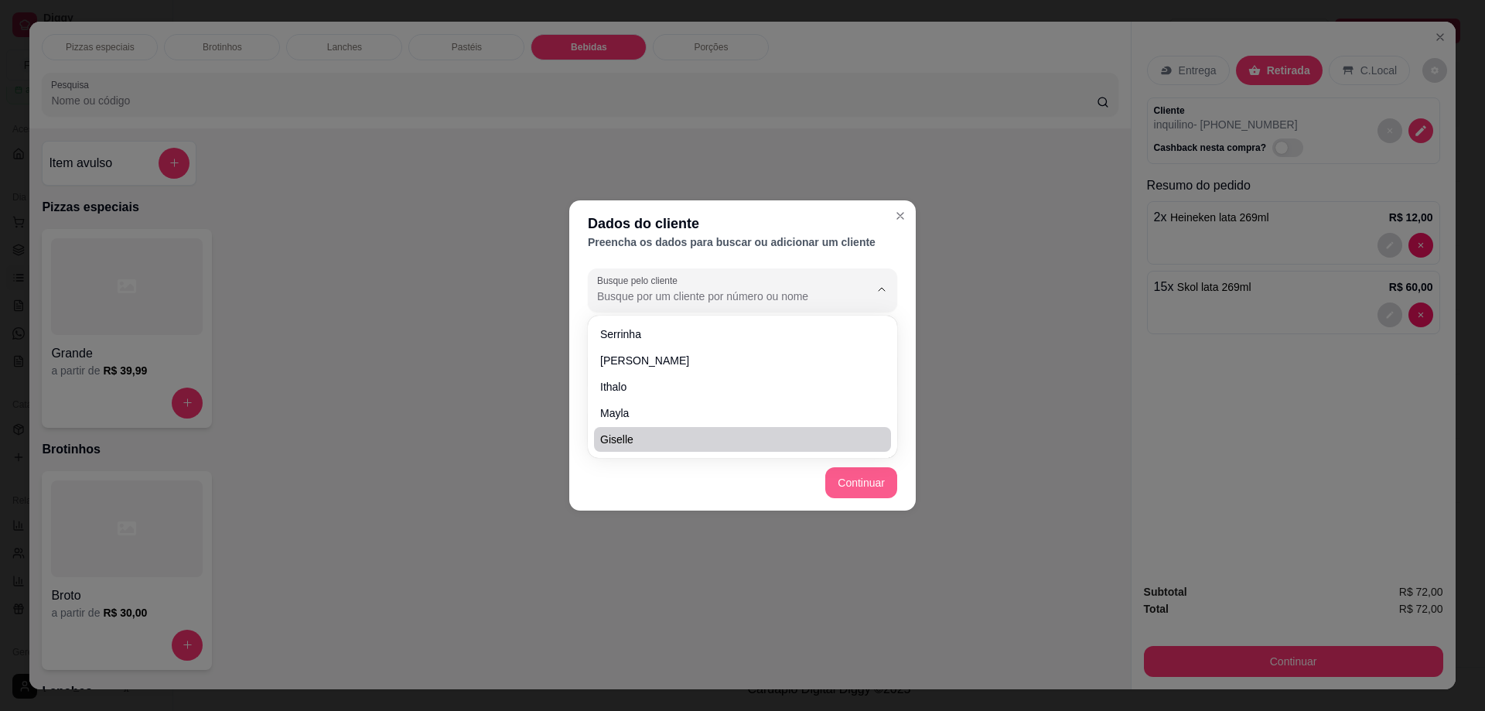
click at [889, 488] on button "Continuar" at bounding box center [861, 482] width 72 height 31
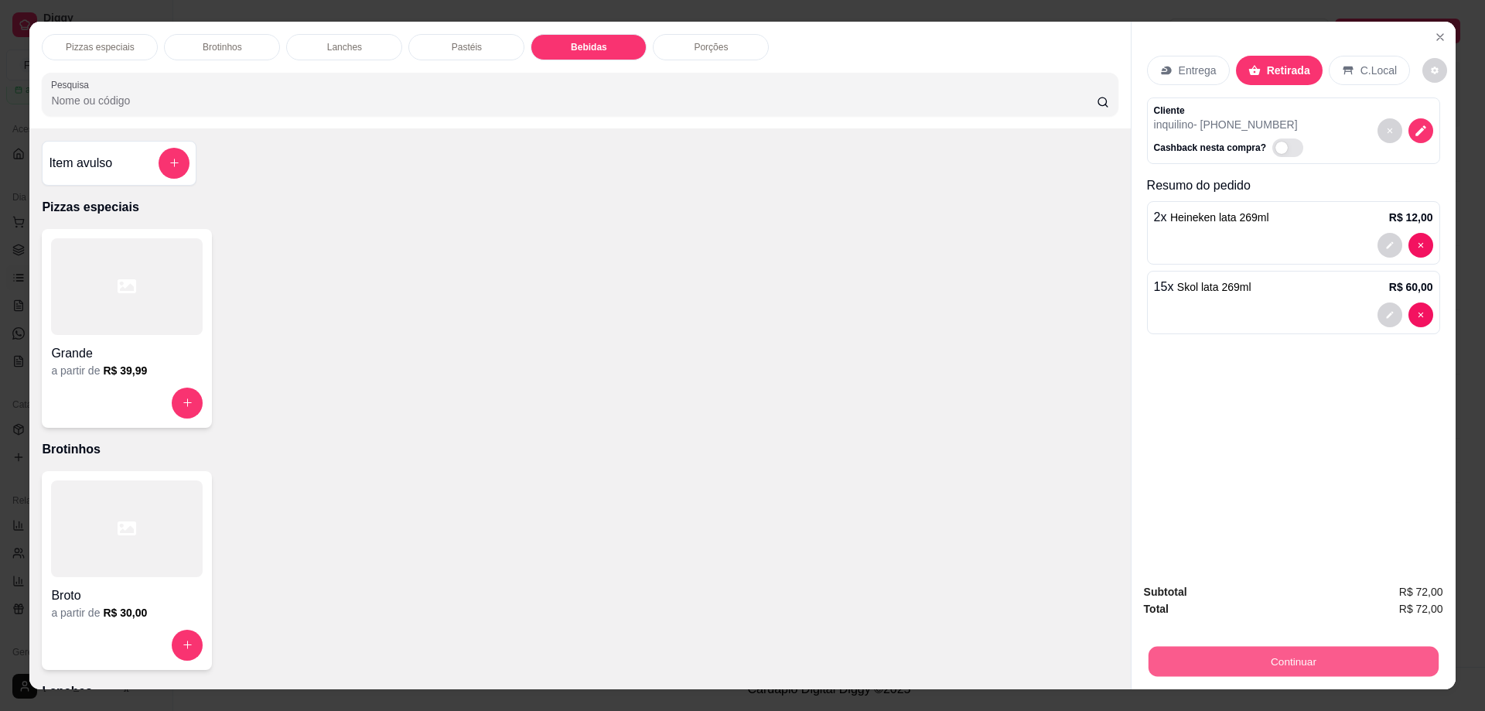
click at [1274, 649] on button "Continuar" at bounding box center [1293, 661] width 290 height 30
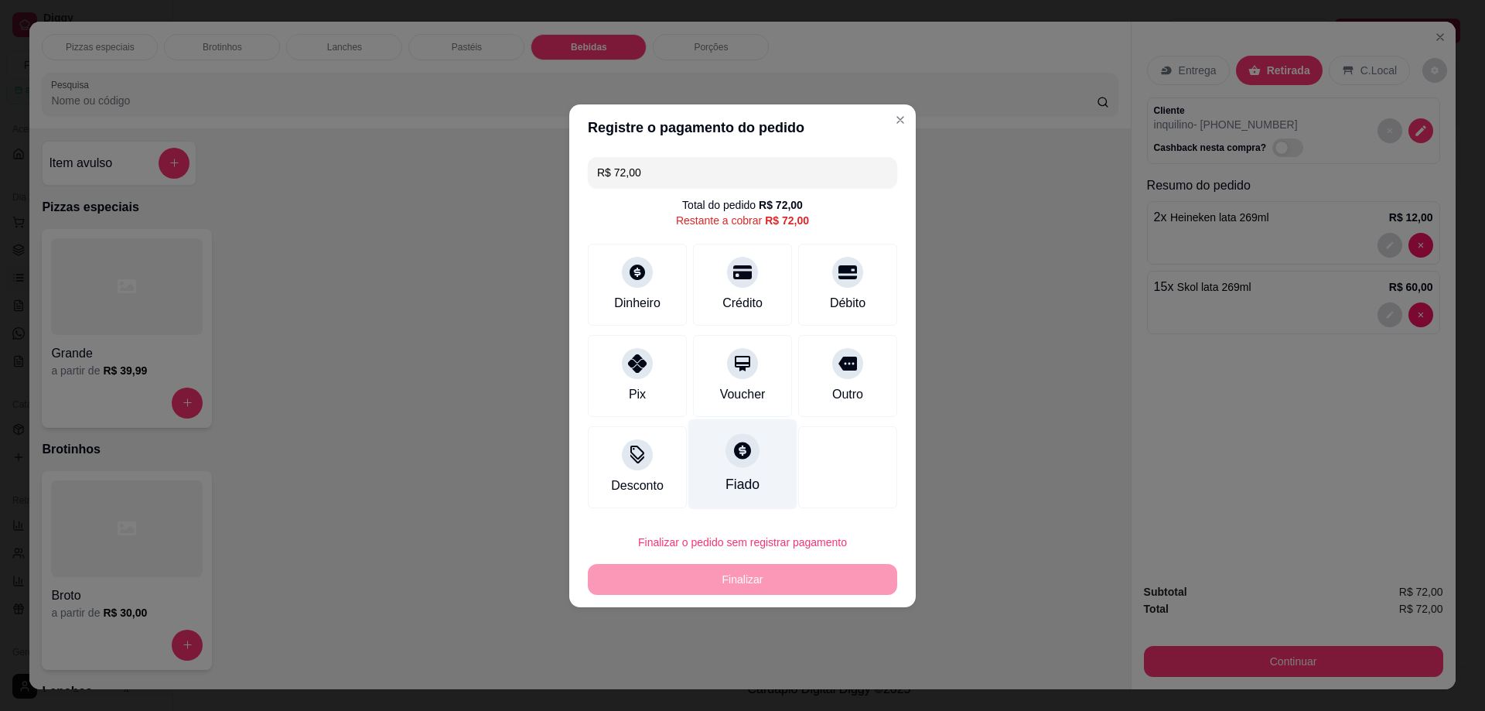
click at [736, 456] on icon at bounding box center [742, 450] width 17 height 17
type input "R$ 0,00"
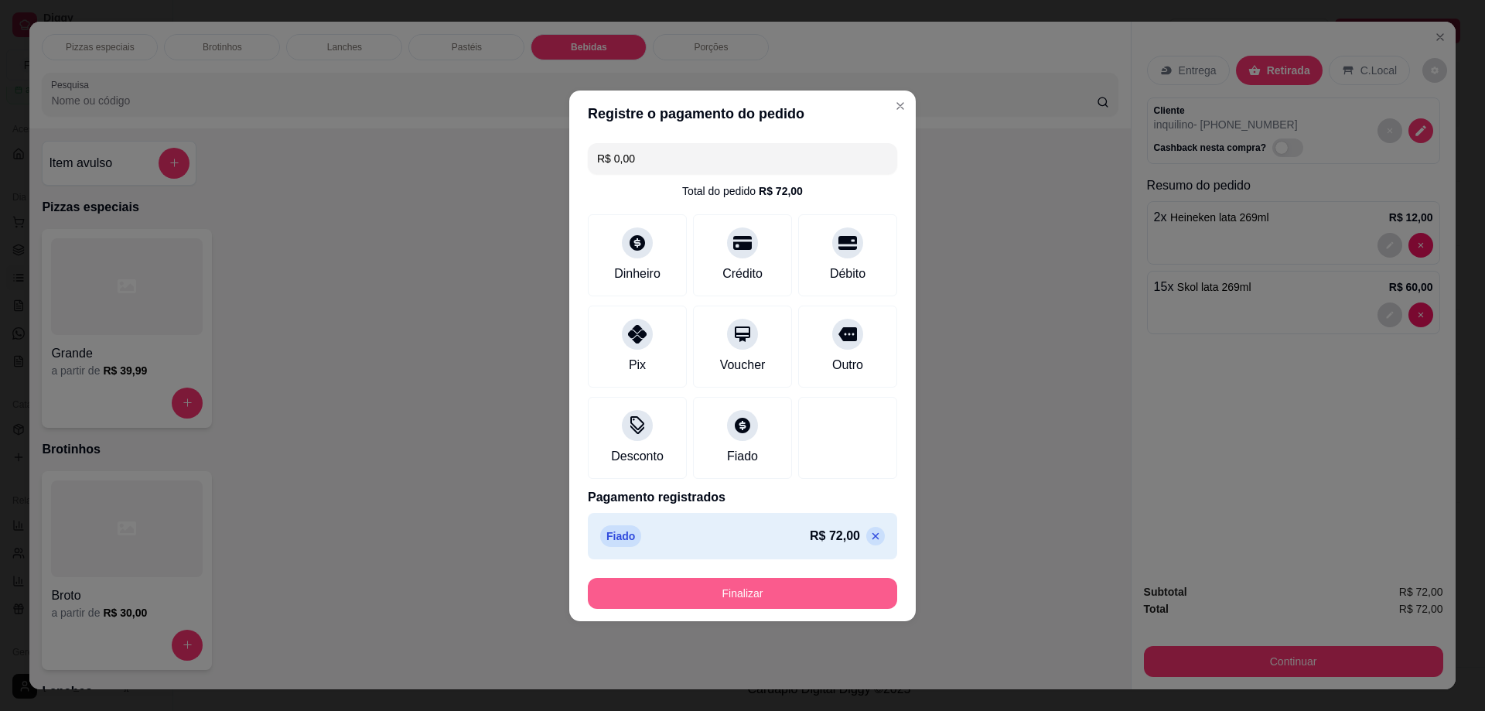
click at [799, 596] on button "Finalizar" at bounding box center [742, 593] width 309 height 31
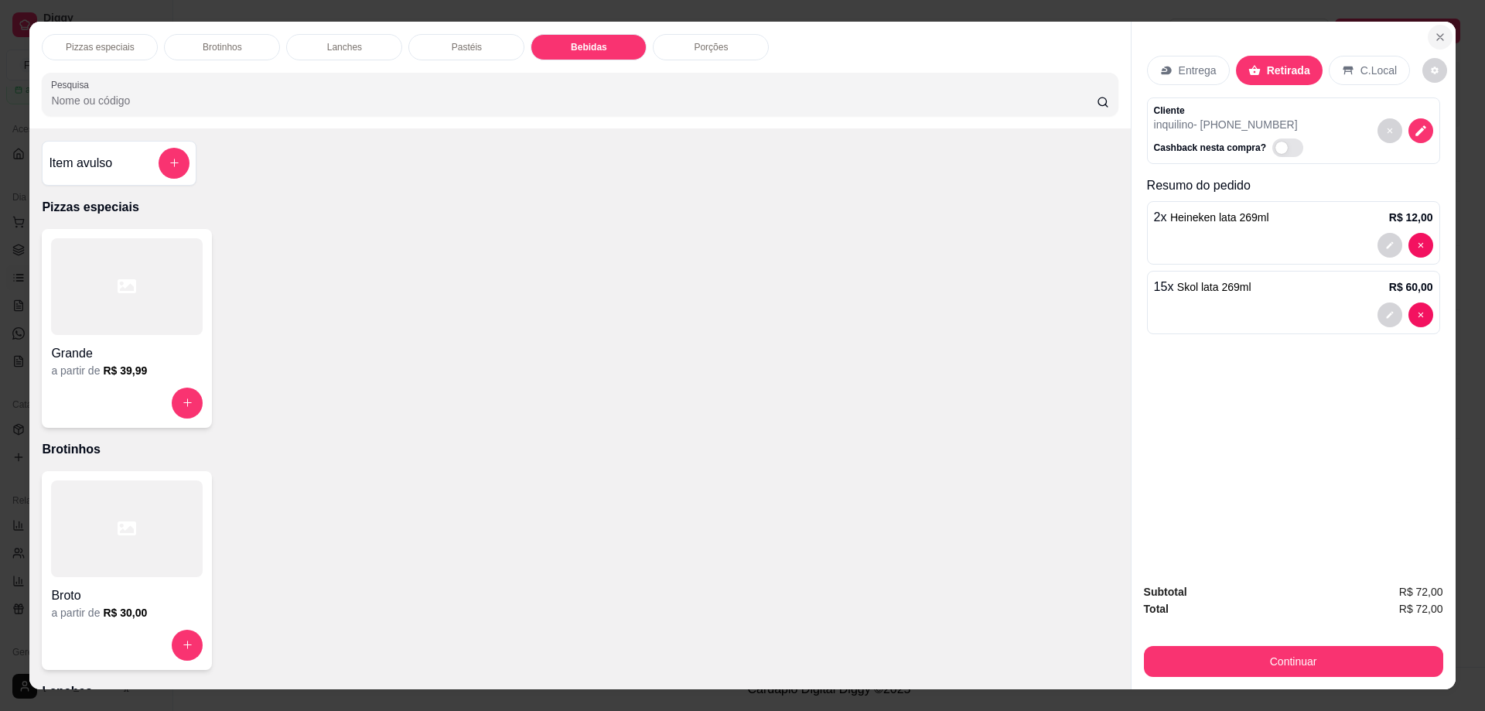
click at [1438, 32] on icon "Close" at bounding box center [1440, 37] width 12 height 12
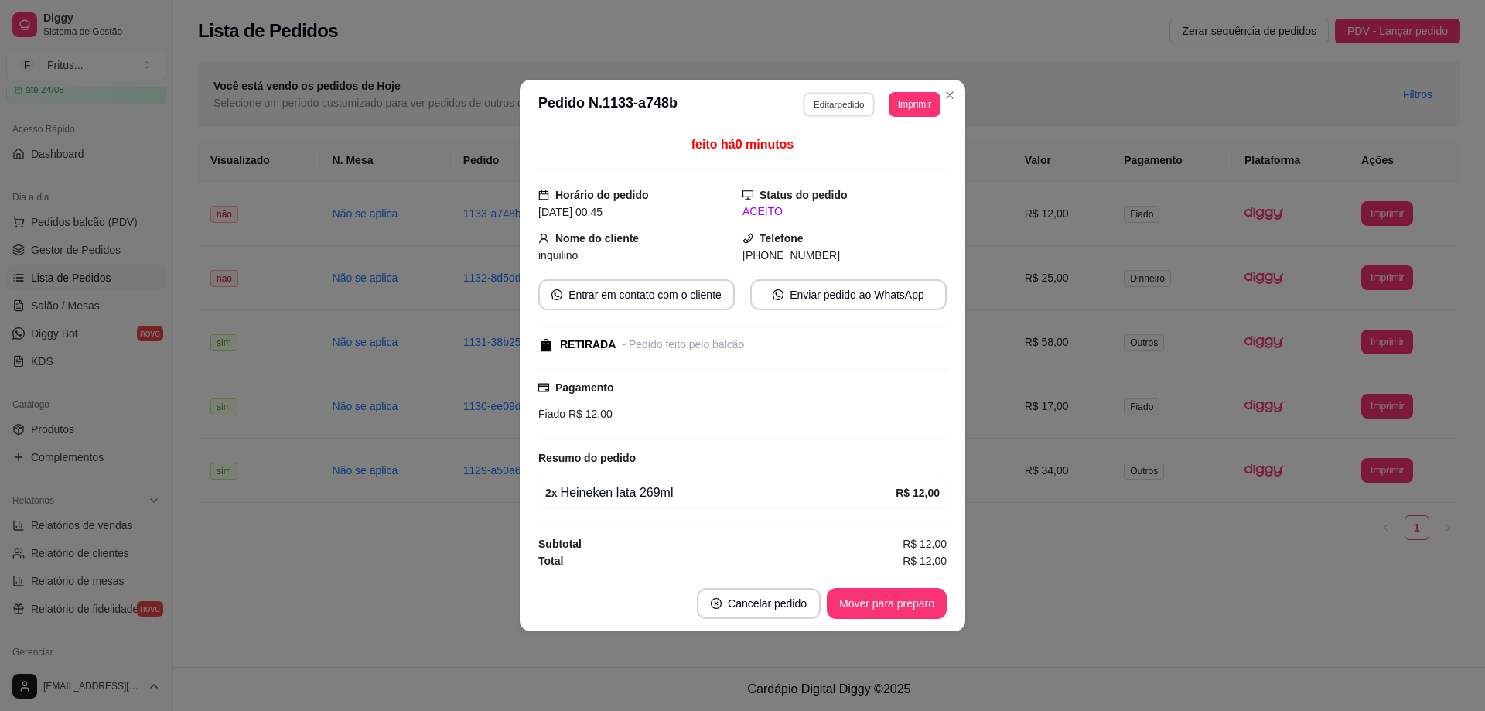
click at [857, 103] on button "Editar pedido" at bounding box center [839, 104] width 72 height 24
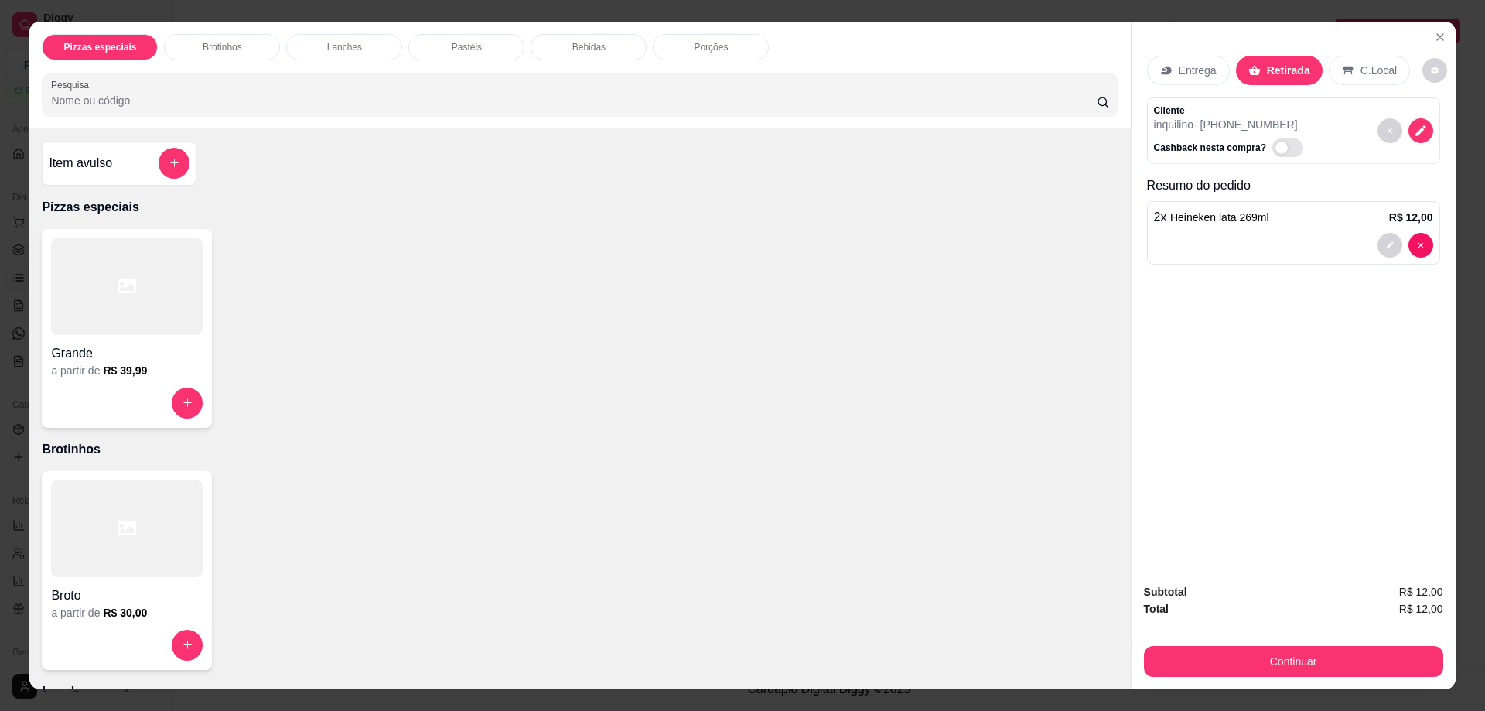
click at [578, 46] on p "Bebidas" at bounding box center [588, 47] width 33 height 12
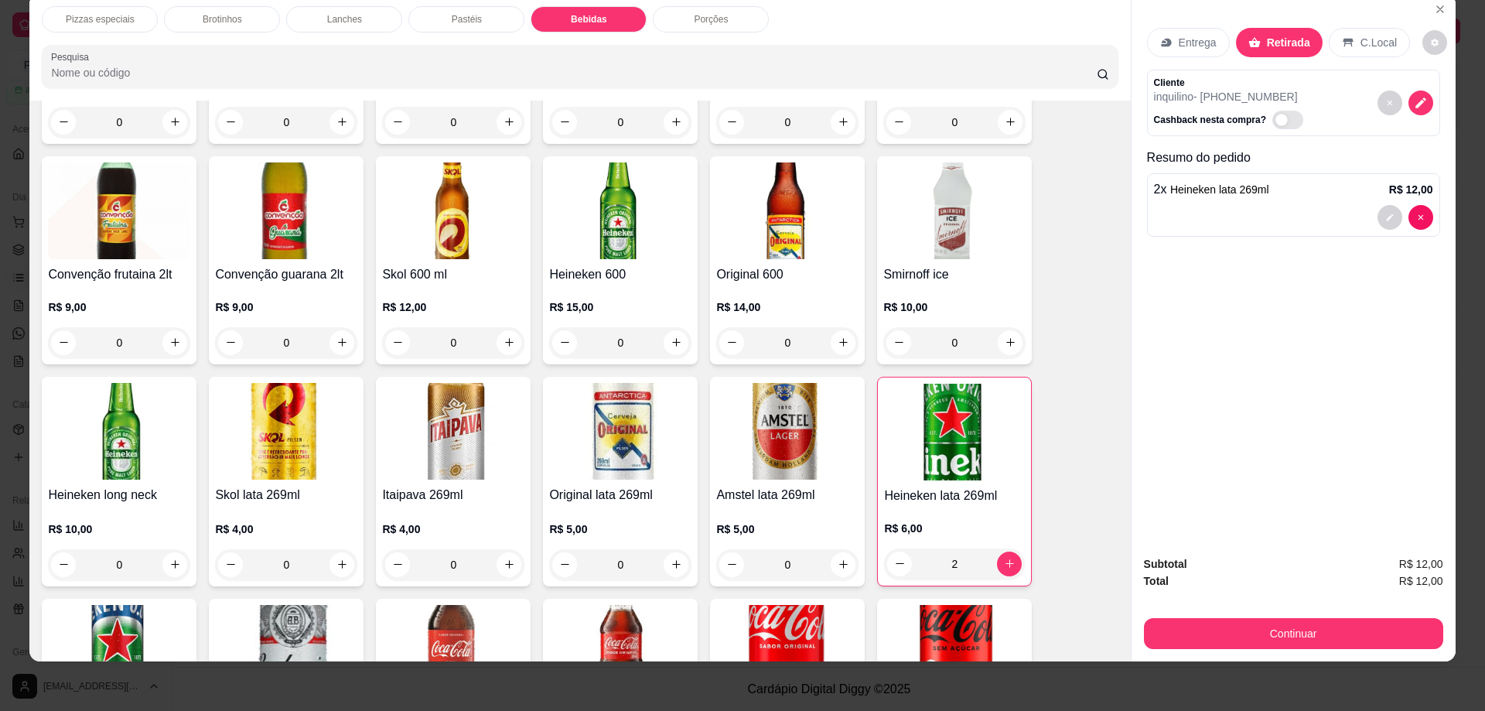
scroll to position [2083, 0]
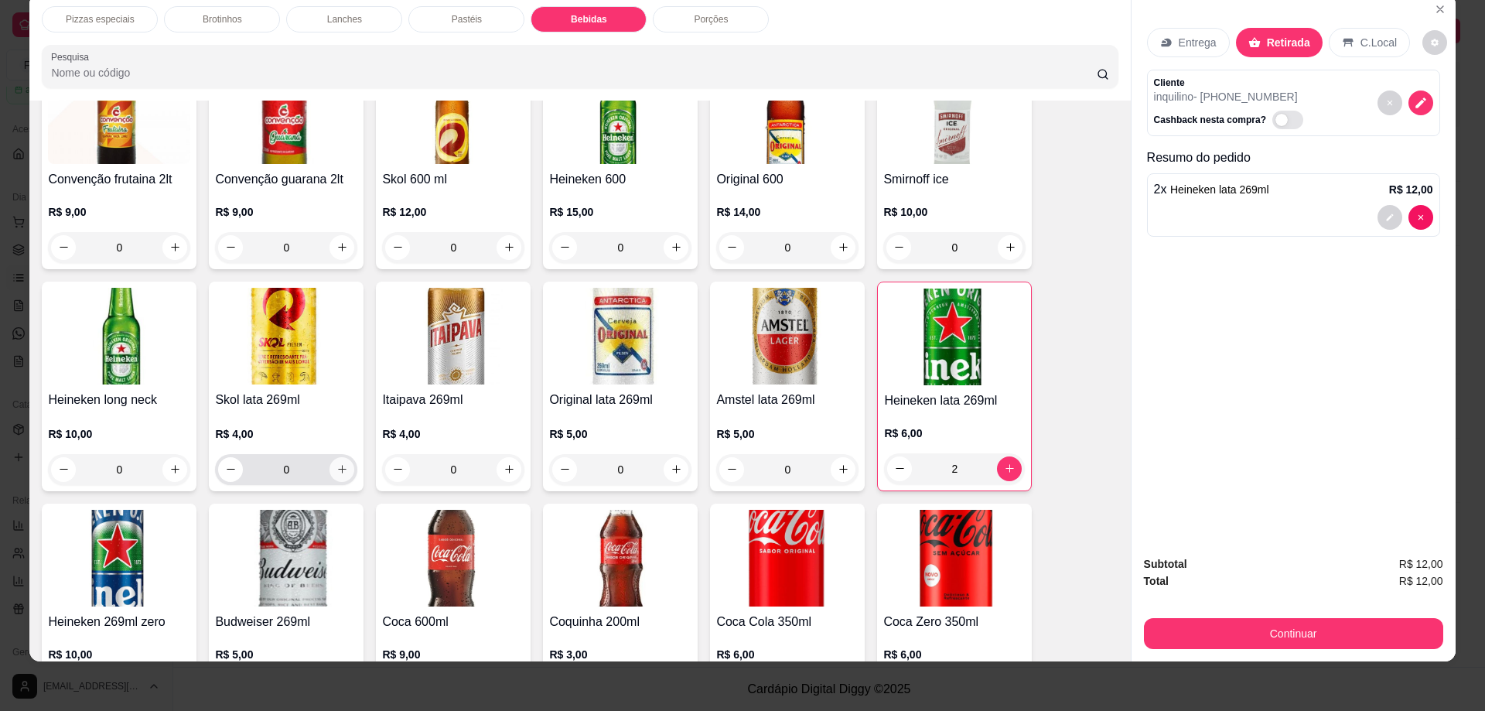
click at [342, 463] on icon "increase-product-quantity" at bounding box center [342, 469] width 12 height 12
click at [342, 456] on button "increase-product-quantity" at bounding box center [341, 468] width 24 height 24
click at [342, 456] on button "increase-product-quantity" at bounding box center [341, 468] width 25 height 25
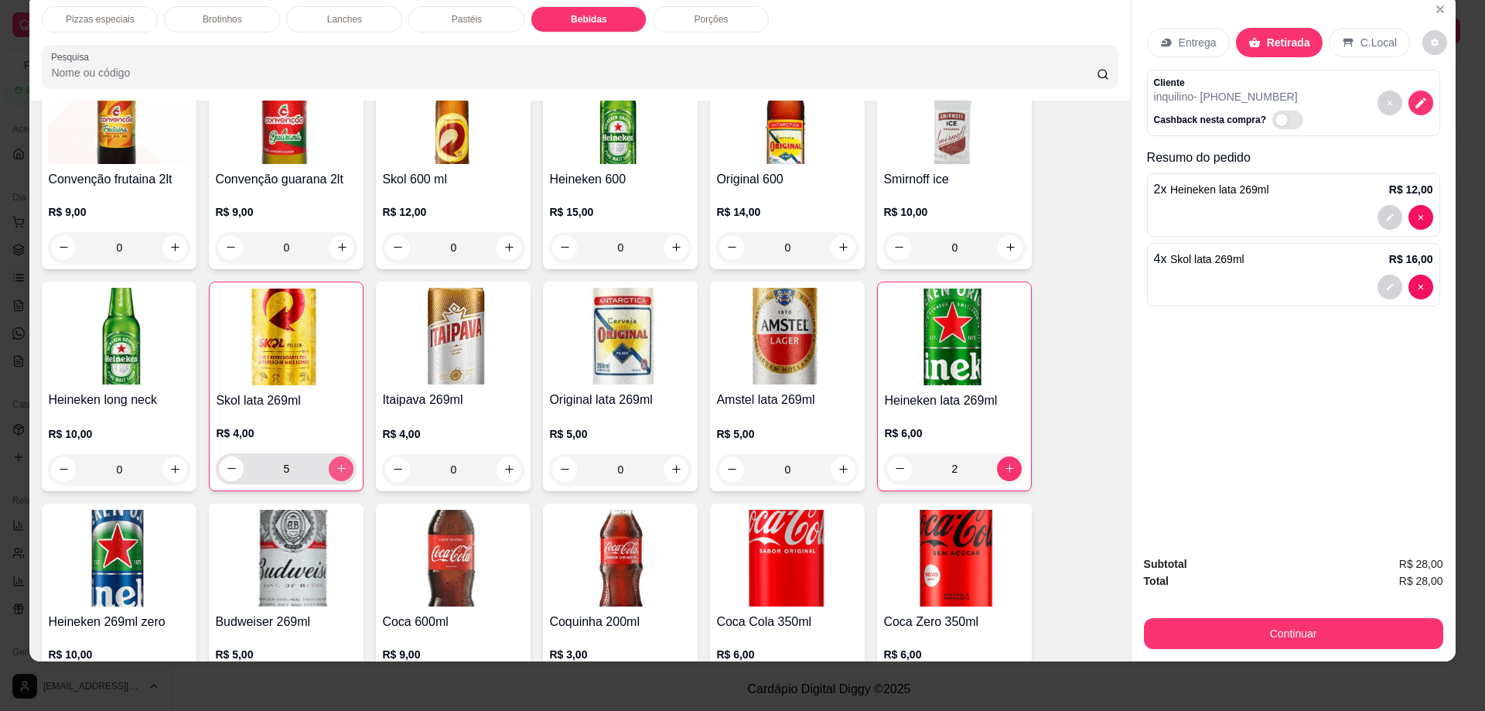
click at [342, 456] on button "increase-product-quantity" at bounding box center [341, 468] width 25 height 25
click at [342, 456] on button "increase-product-quantity" at bounding box center [341, 468] width 24 height 24
click at [342, 456] on button "increase-product-quantity" at bounding box center [341, 468] width 25 height 25
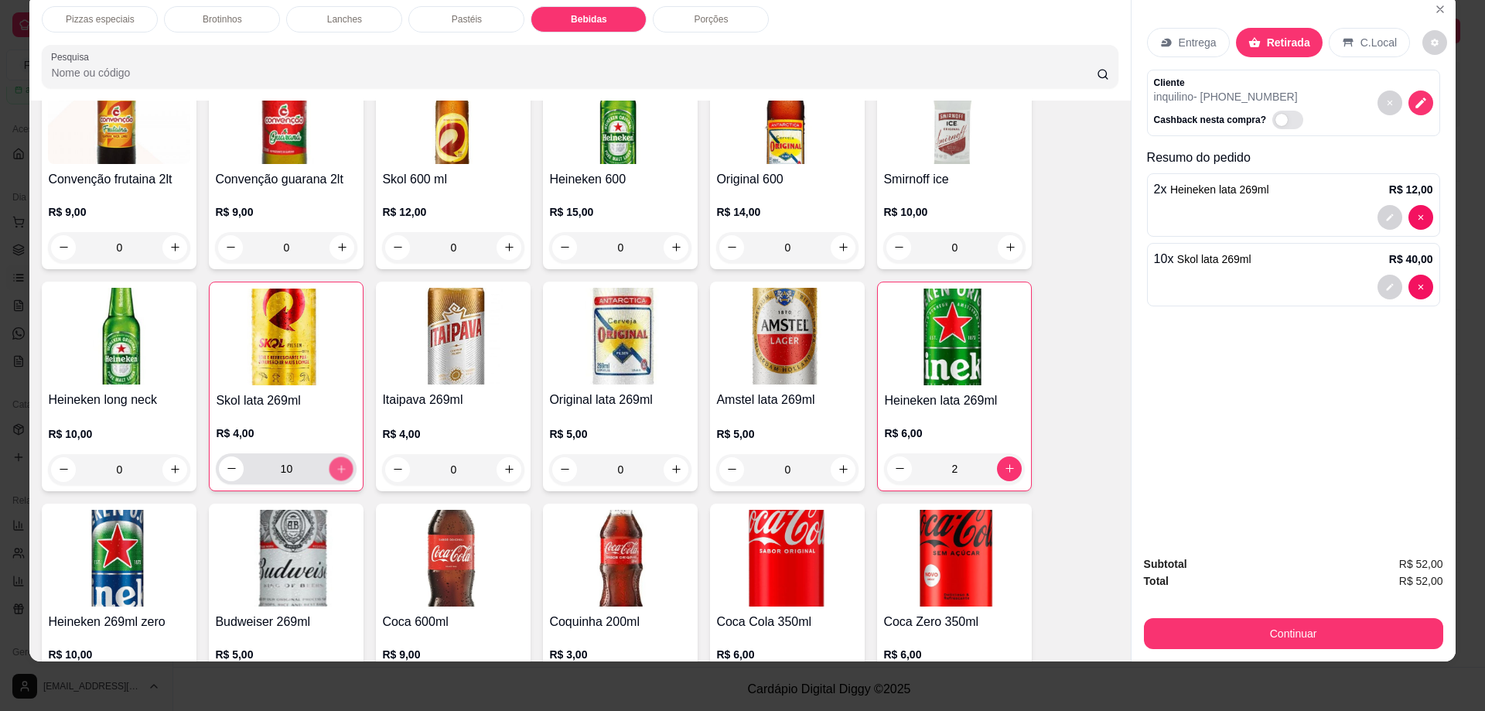
click at [342, 456] on button "increase-product-quantity" at bounding box center [341, 468] width 24 height 24
click at [342, 456] on button "increase-product-quantity" at bounding box center [341, 468] width 25 height 25
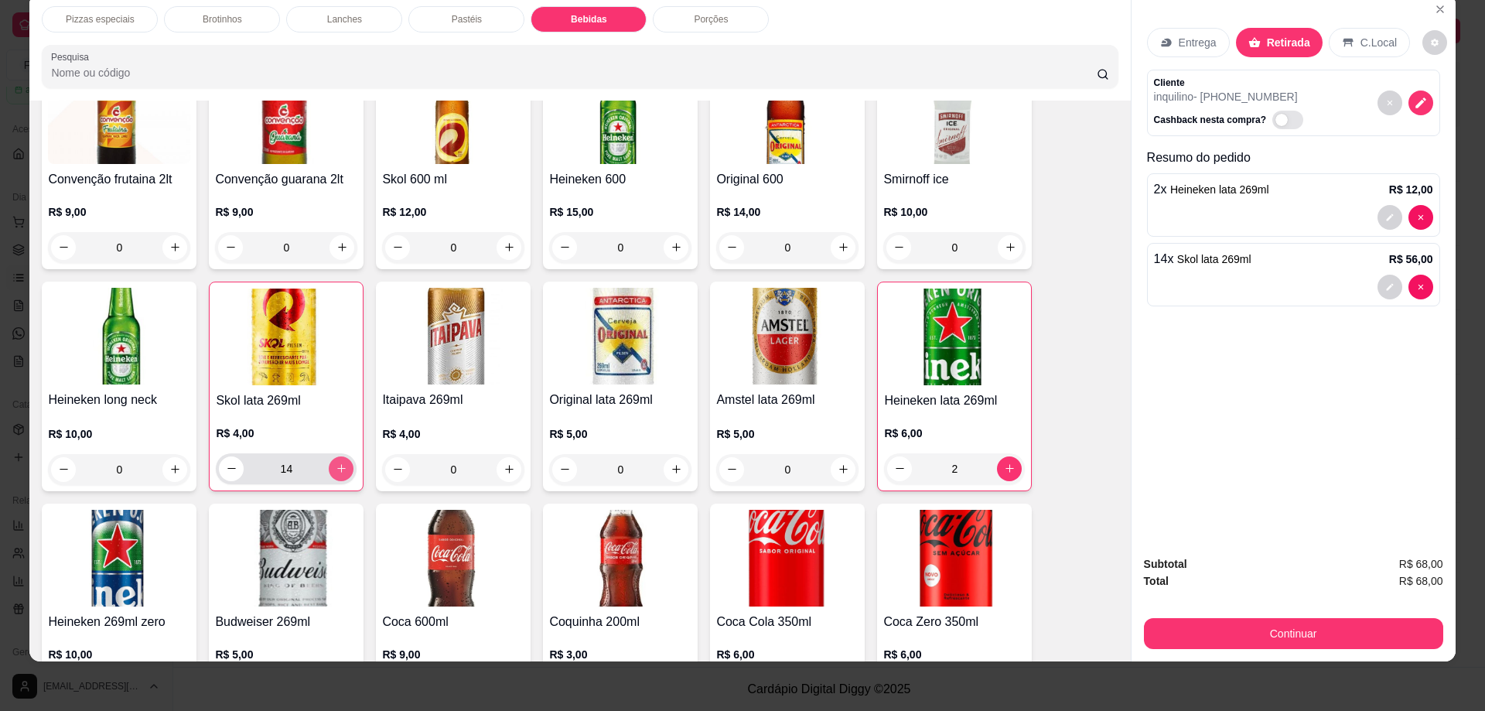
type input "15"
click at [1284, 630] on button "Continuar" at bounding box center [1293, 633] width 299 height 31
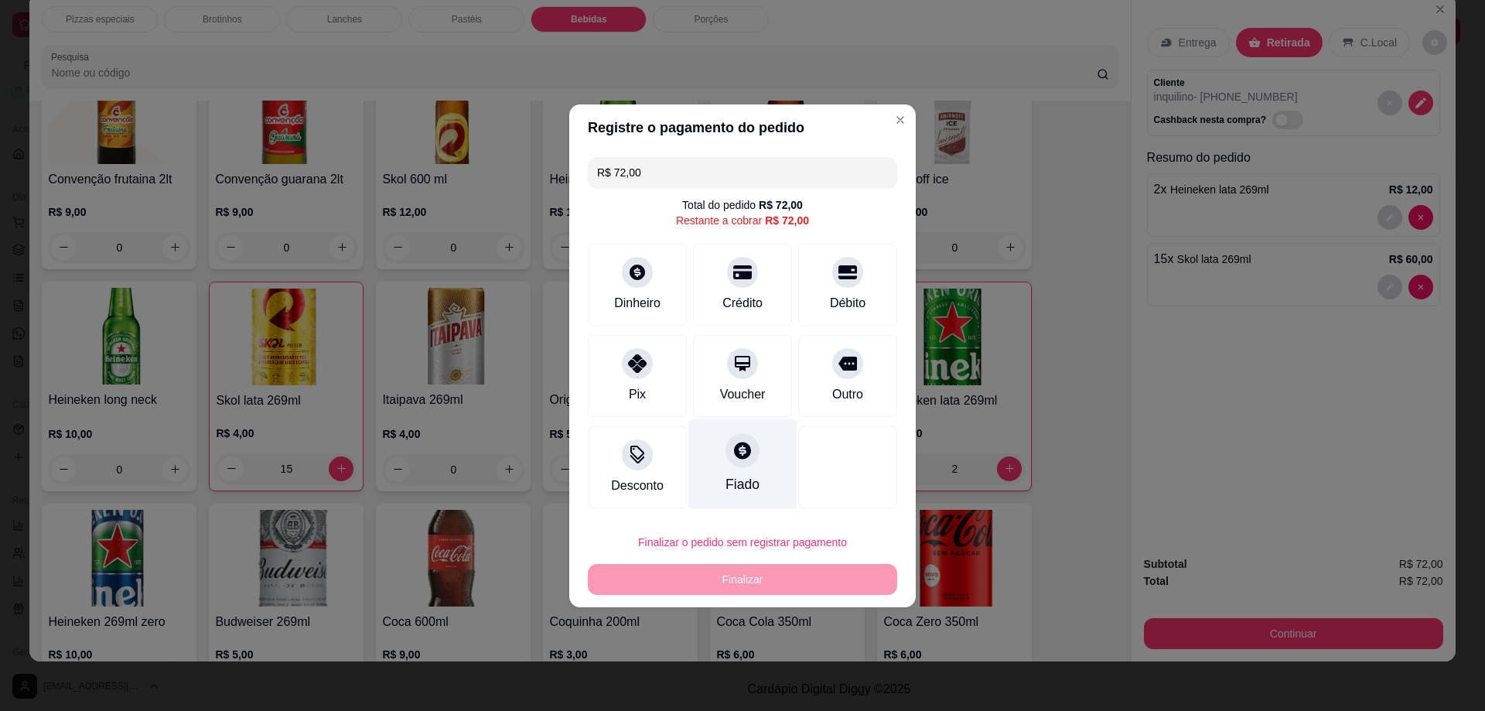
click at [741, 440] on icon at bounding box center [742, 450] width 20 height 20
type input "R$ 0,00"
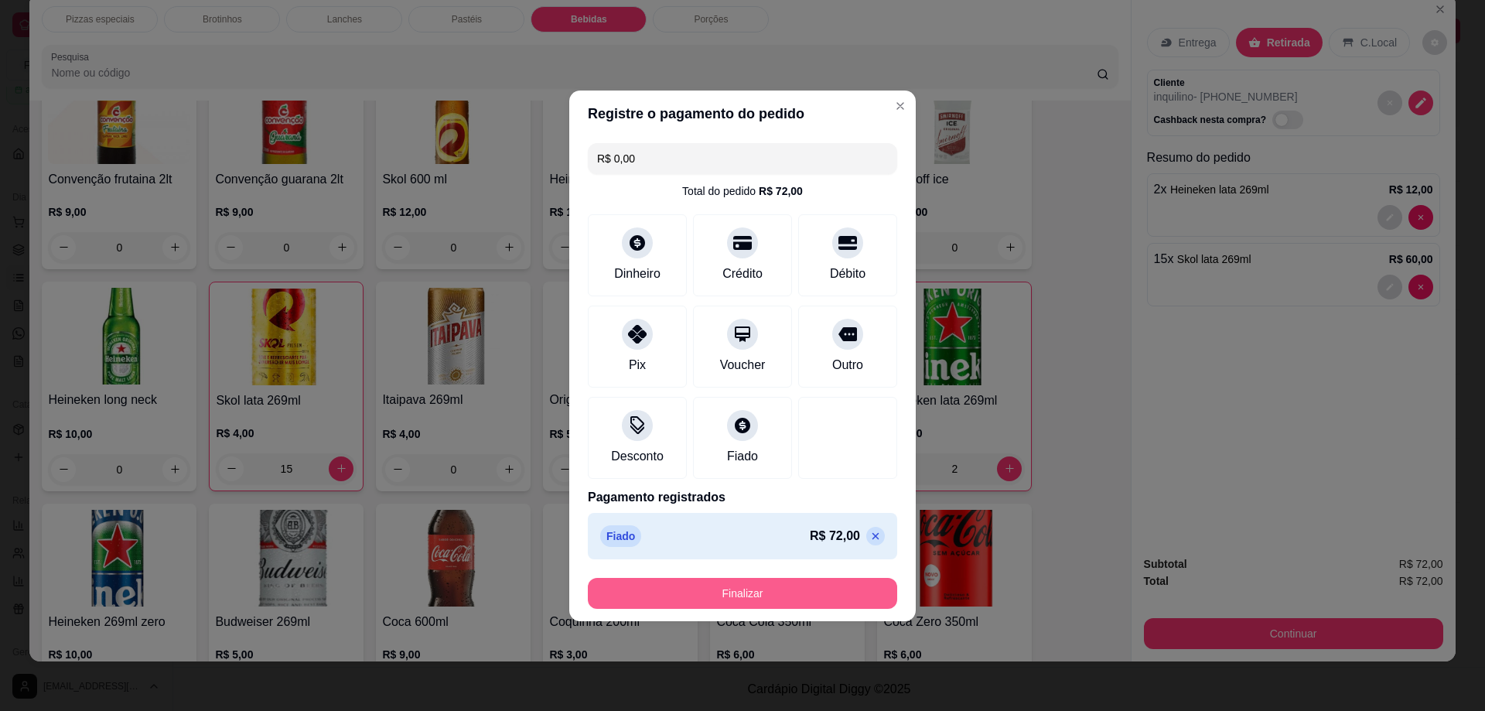
click at [773, 601] on button "Finalizar" at bounding box center [742, 593] width 309 height 31
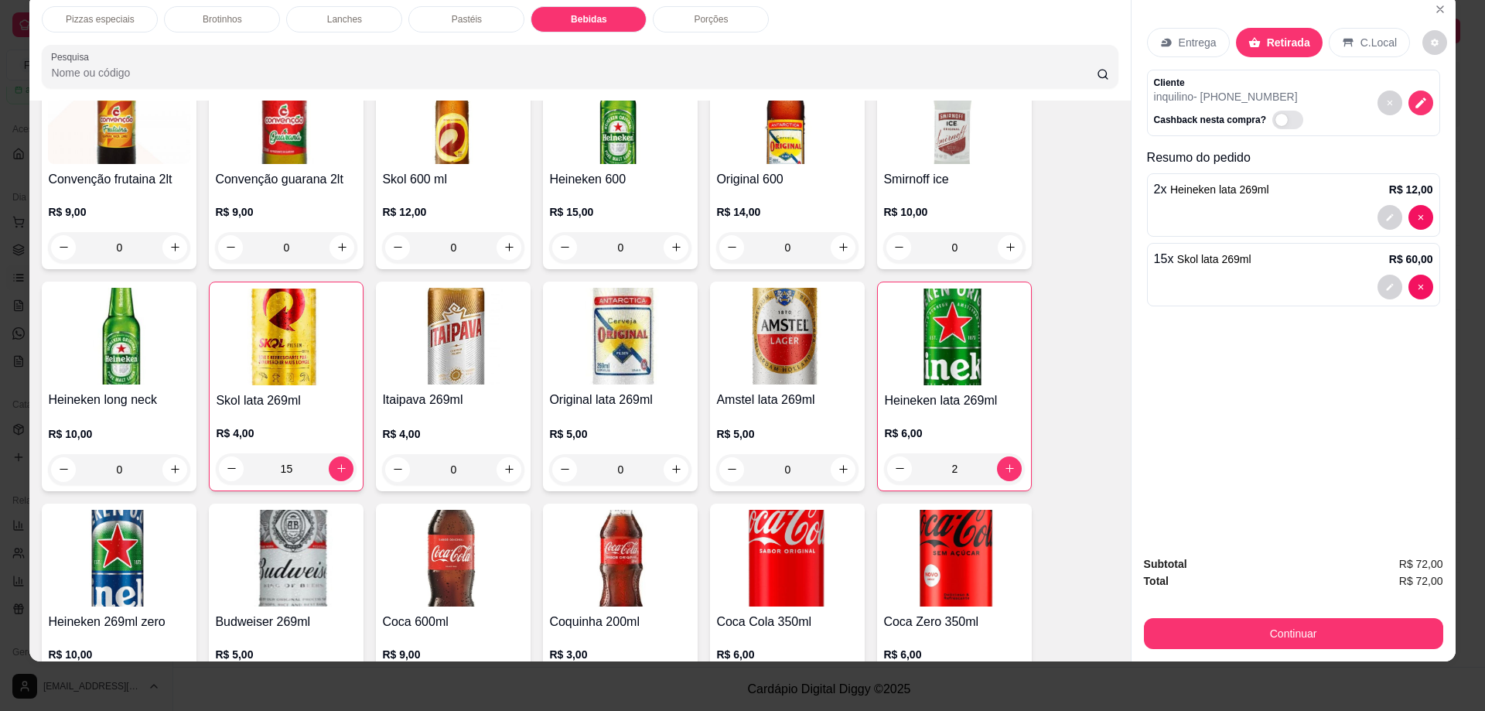
click at [1301, 626] on button "Continuar" at bounding box center [1293, 633] width 299 height 31
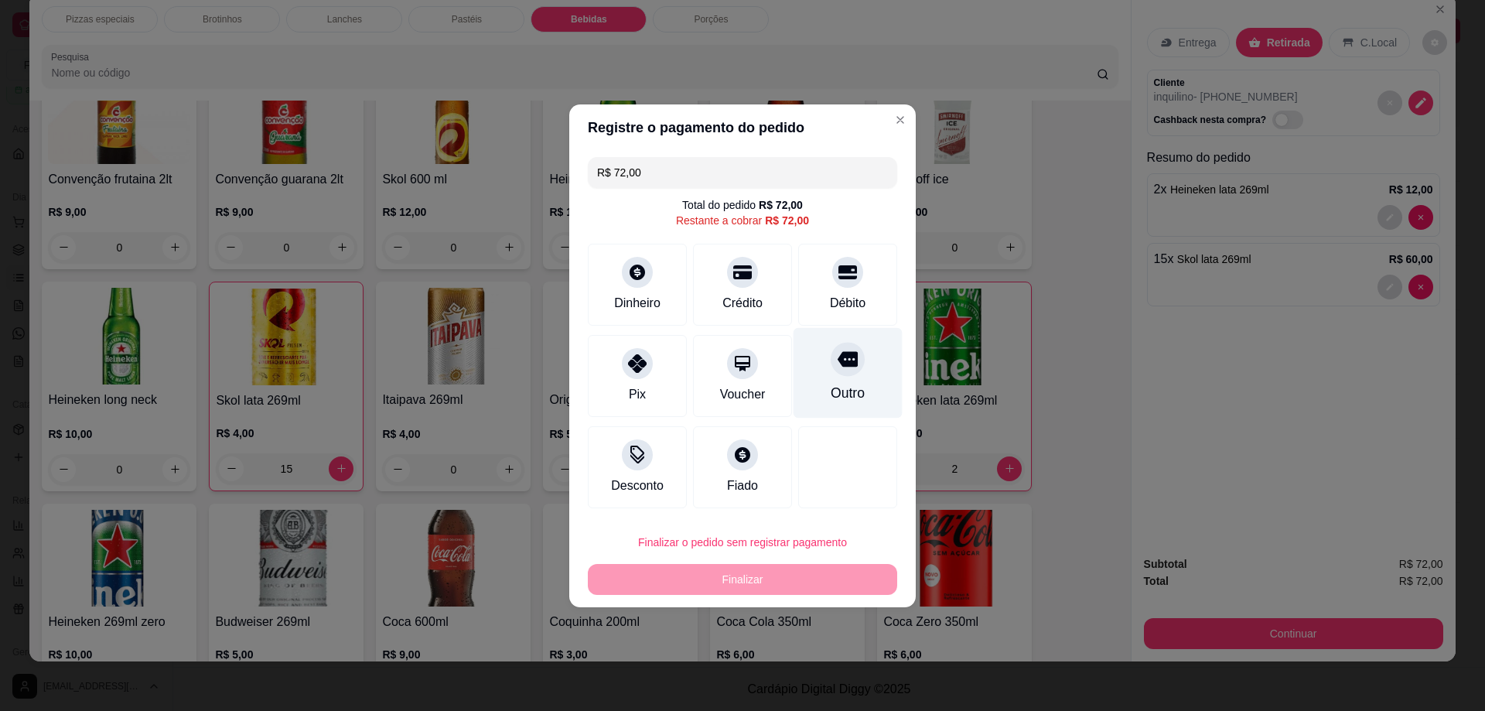
click at [839, 349] on div at bounding box center [848, 359] width 34 height 34
type input "R$ 0,00"
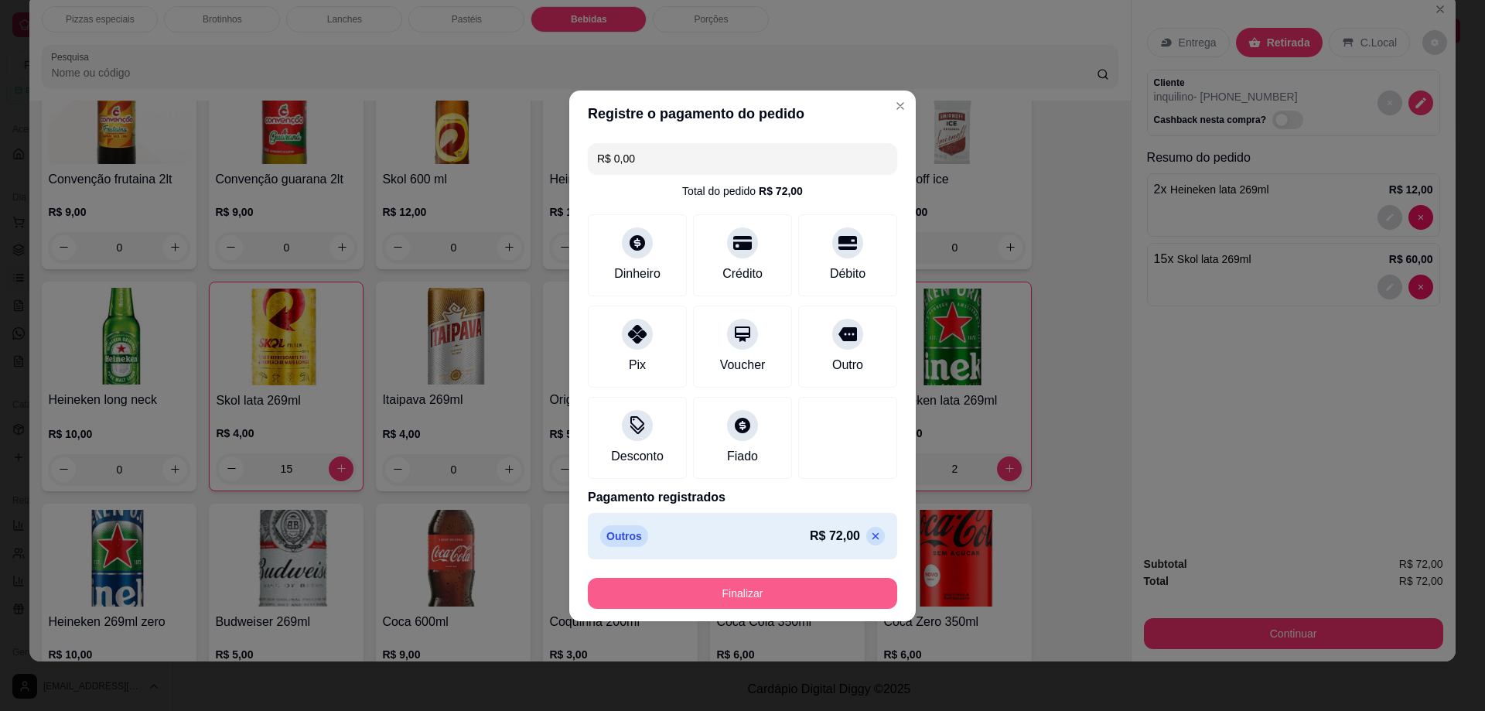
click at [800, 595] on button "Finalizar" at bounding box center [742, 593] width 309 height 31
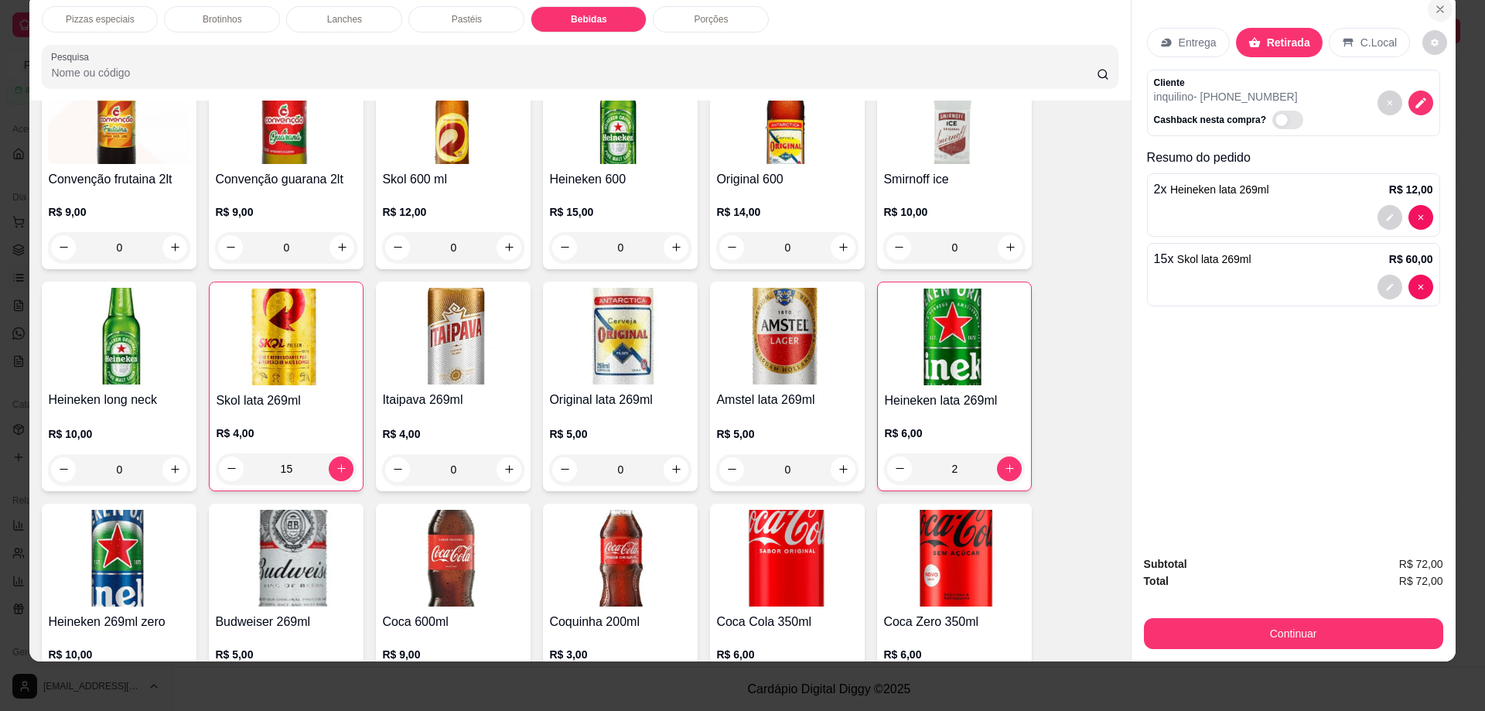
click at [1437, 9] on icon "Close" at bounding box center [1440, 9] width 6 height 6
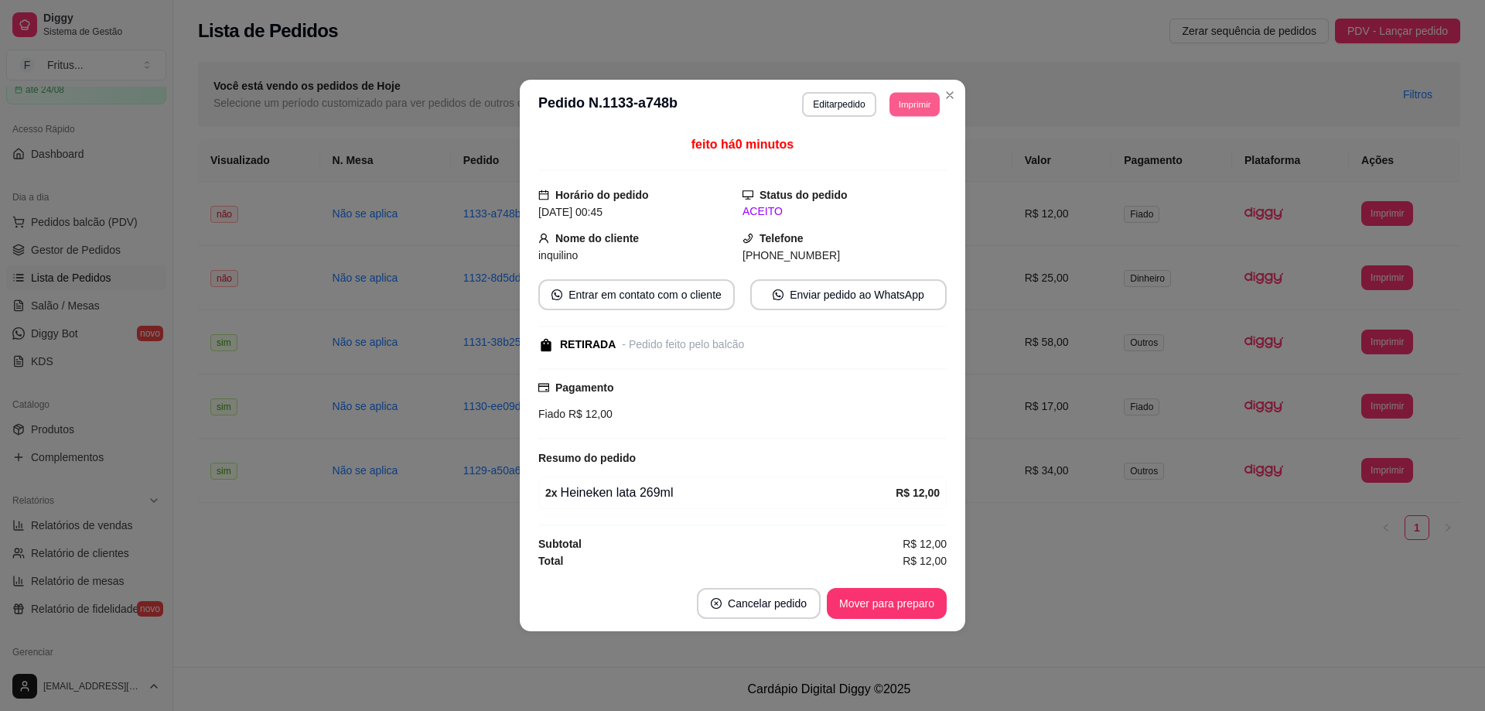
click at [925, 107] on button "Imprimir" at bounding box center [914, 104] width 50 height 24
click at [902, 152] on button "impressora" at bounding box center [886, 158] width 112 height 25
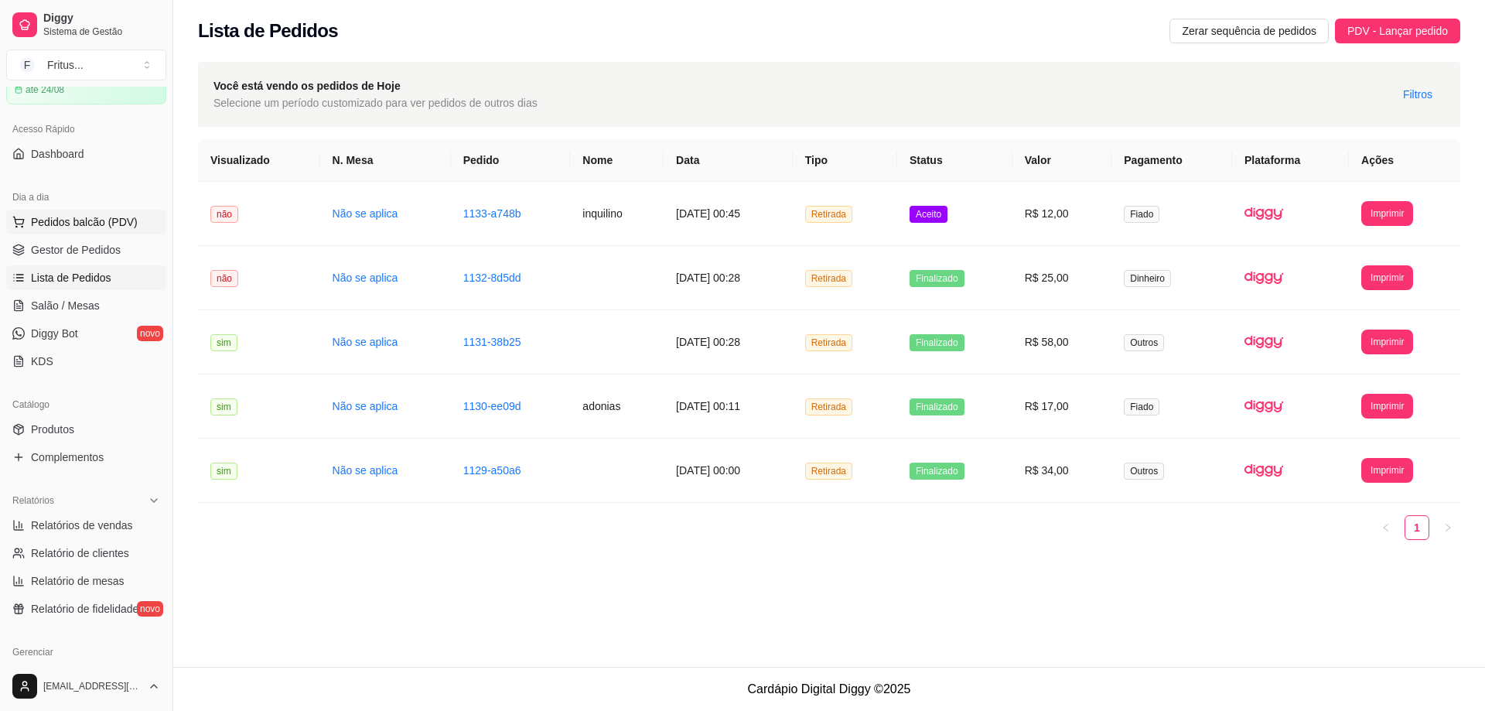
click at [82, 217] on span "Pedidos balcão (PDV)" at bounding box center [84, 221] width 107 height 15
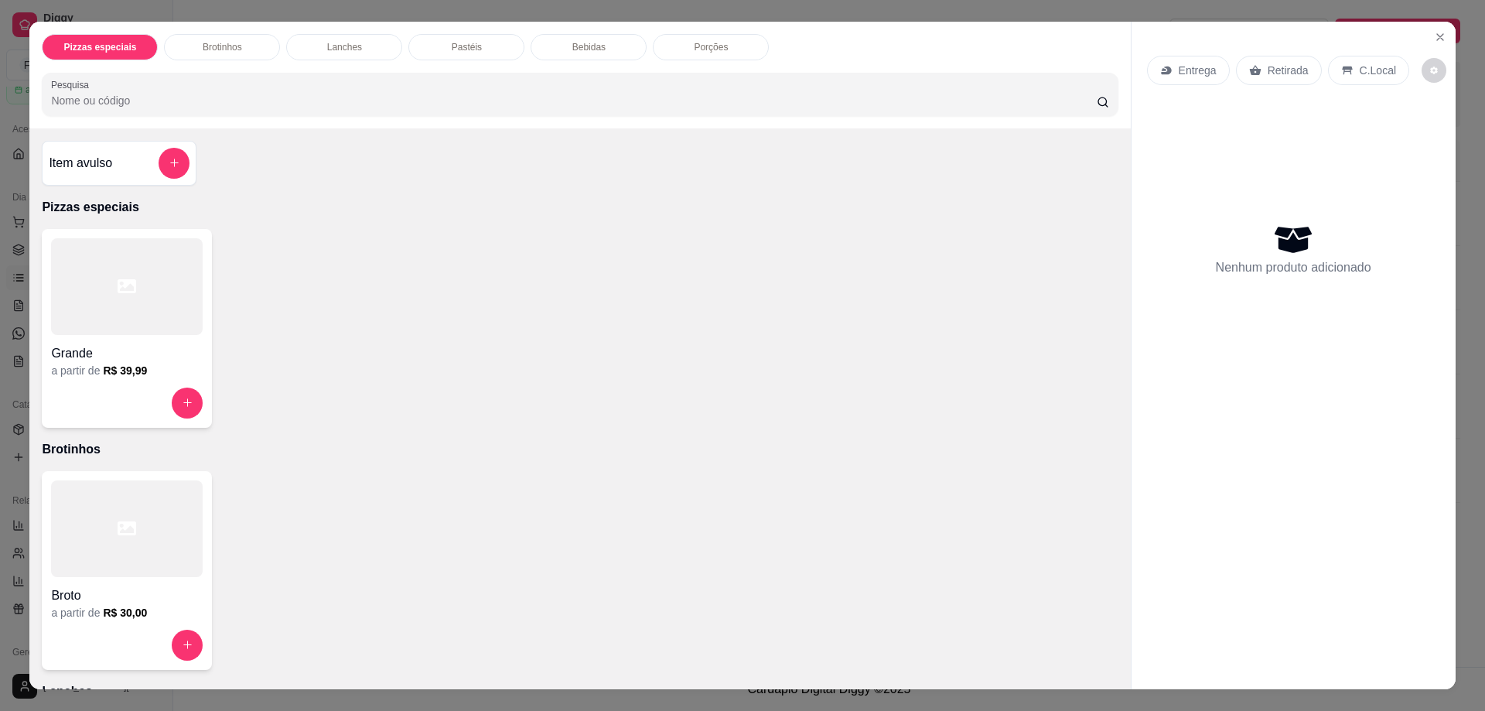
click at [601, 49] on div "Bebidas" at bounding box center [588, 47] width 116 height 26
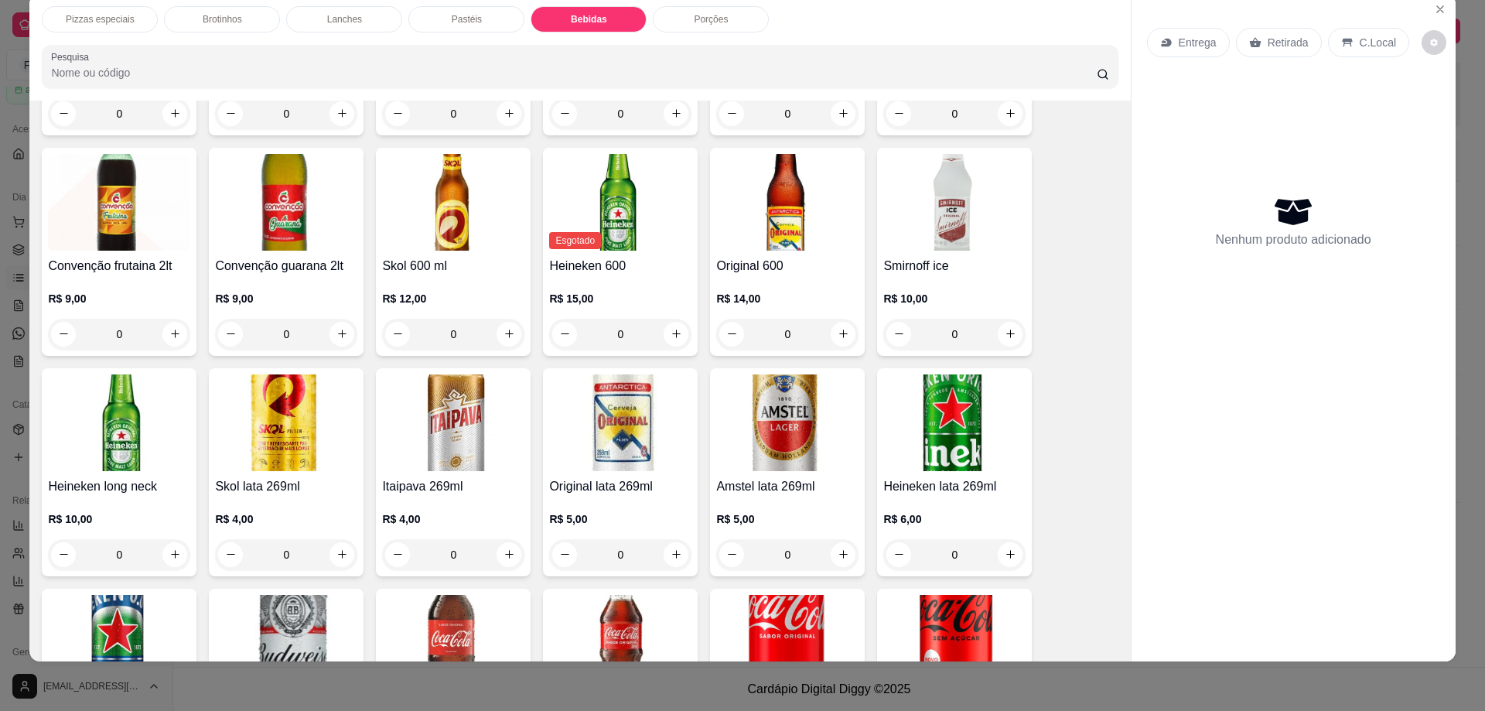
scroll to position [2005, 0]
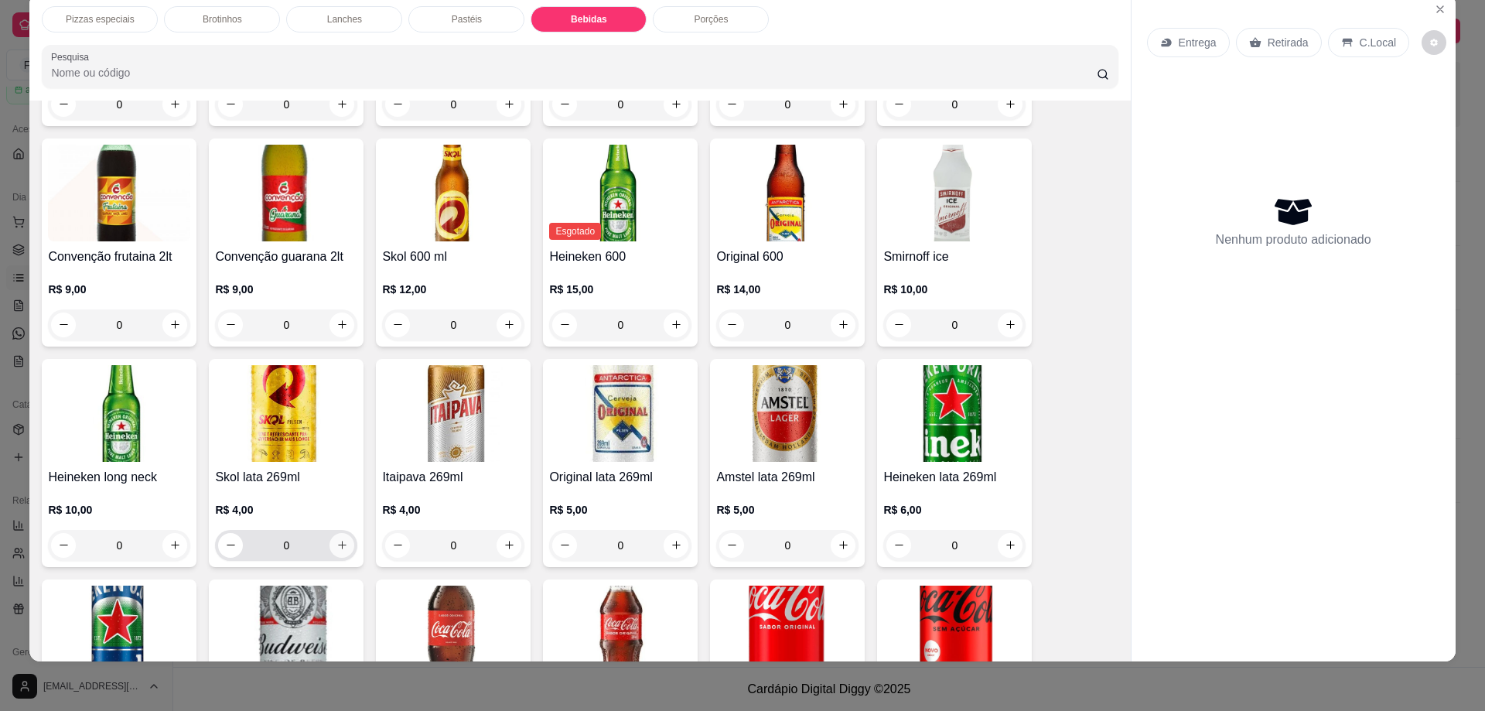
click at [336, 539] on icon "increase-product-quantity" at bounding box center [342, 545] width 12 height 12
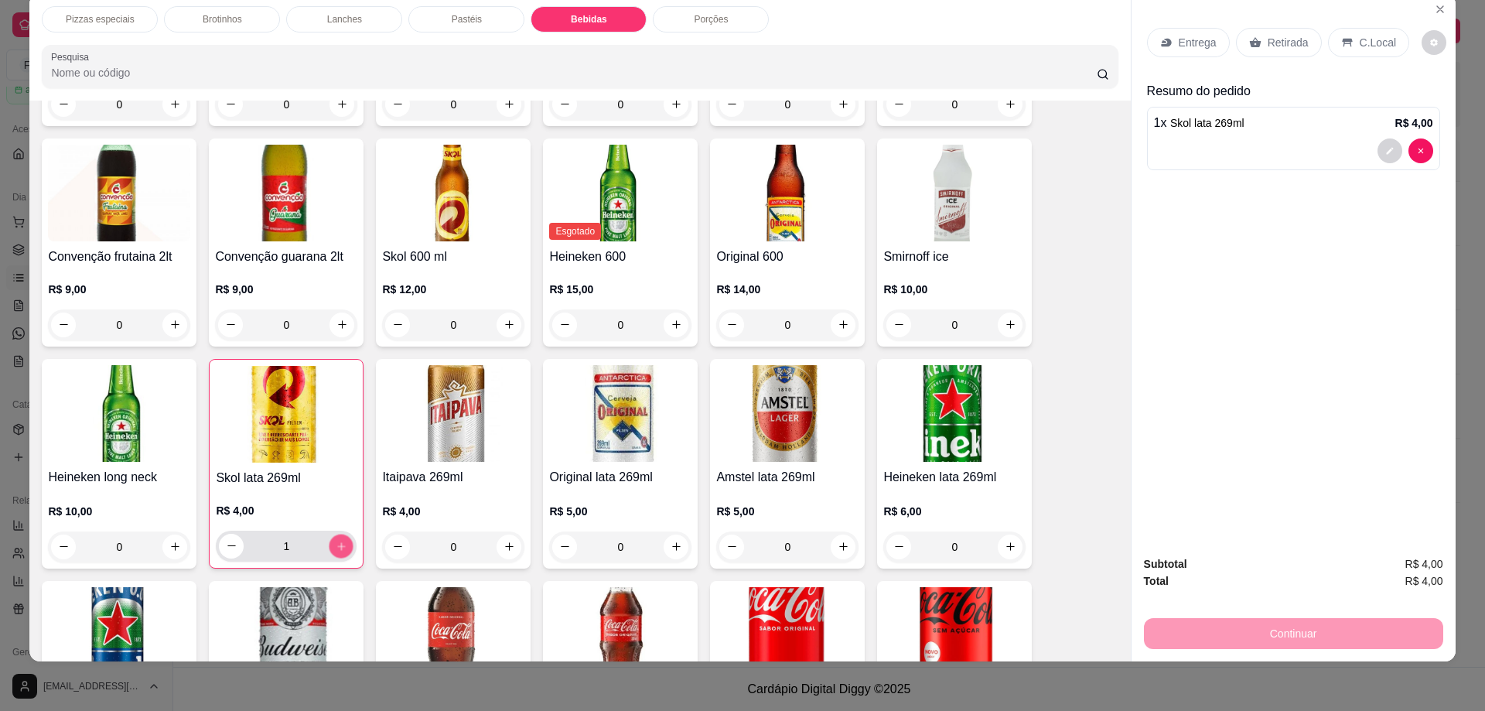
click at [336, 540] on icon "increase-product-quantity" at bounding box center [342, 546] width 12 height 12
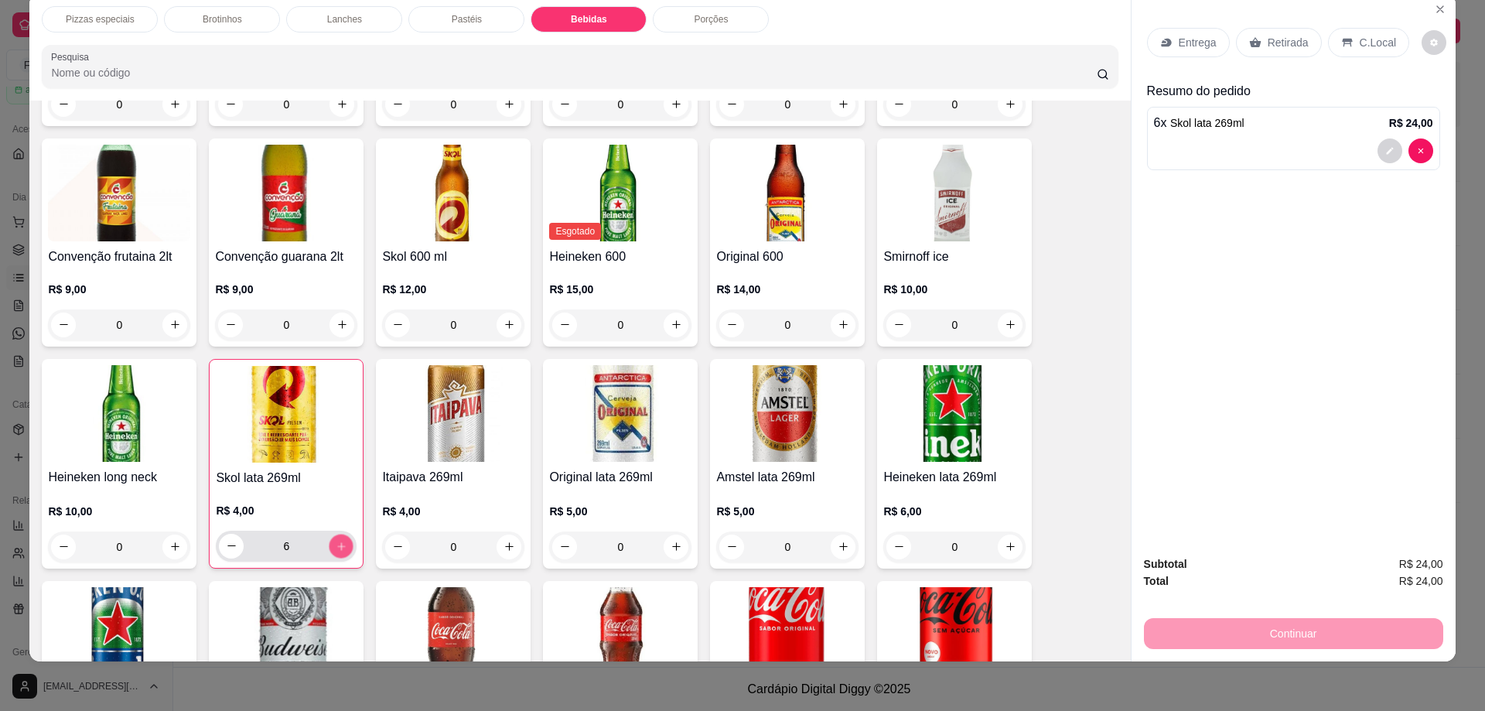
click at [336, 540] on icon "increase-product-quantity" at bounding box center [342, 546] width 12 height 12
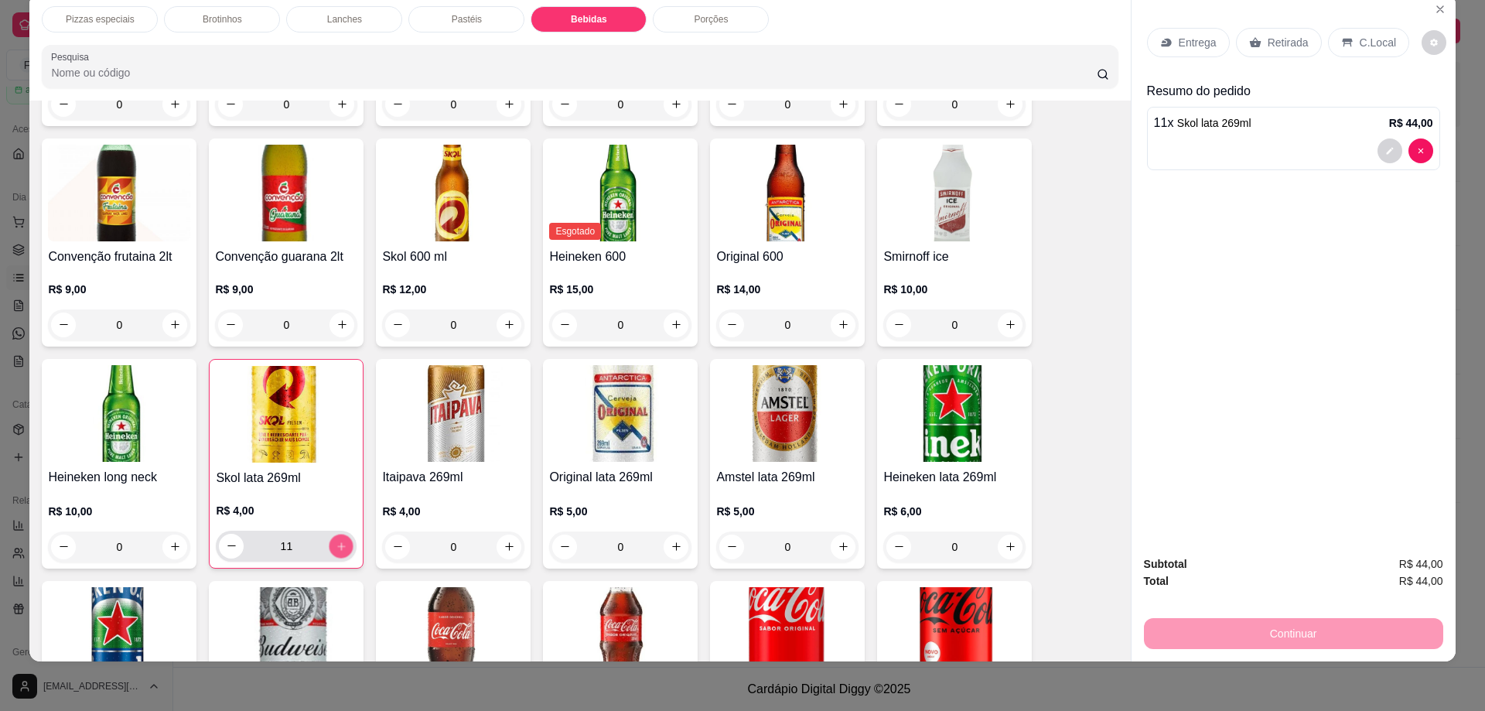
click at [336, 540] on icon "increase-product-quantity" at bounding box center [342, 546] width 12 height 12
type input "14"
click at [336, 540] on icon "increase-product-quantity" at bounding box center [342, 546] width 12 height 12
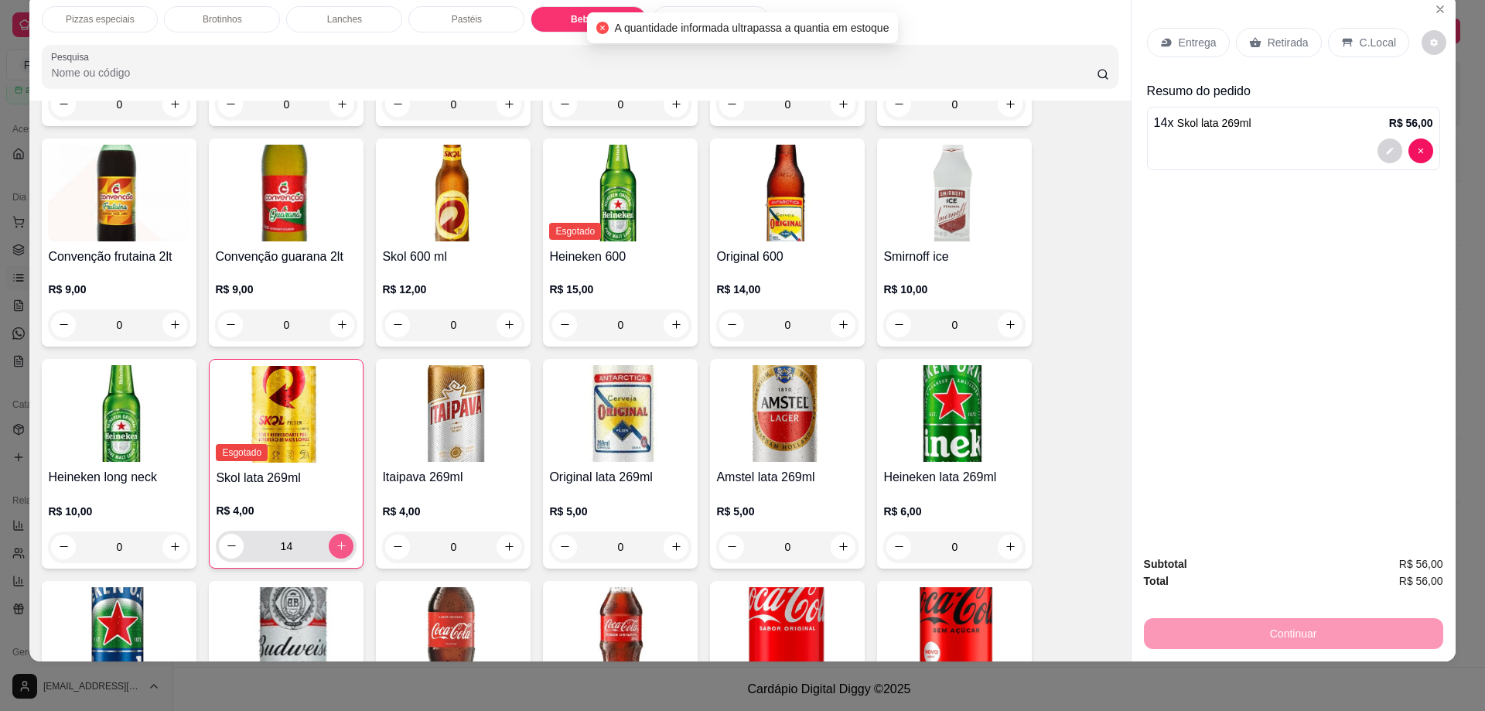
click at [336, 540] on icon "increase-product-quantity" at bounding box center [342, 546] width 12 height 12
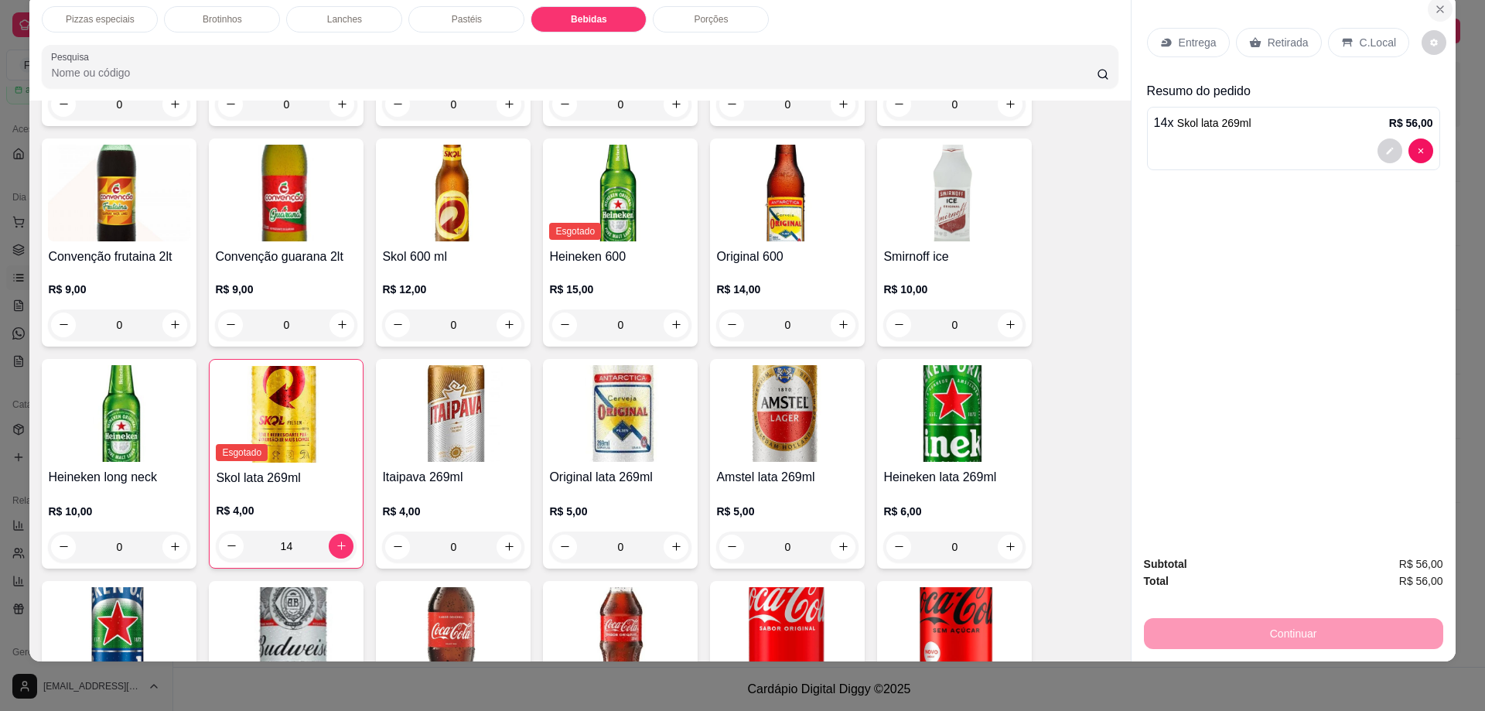
click at [1434, 4] on icon "Close" at bounding box center [1440, 9] width 12 height 12
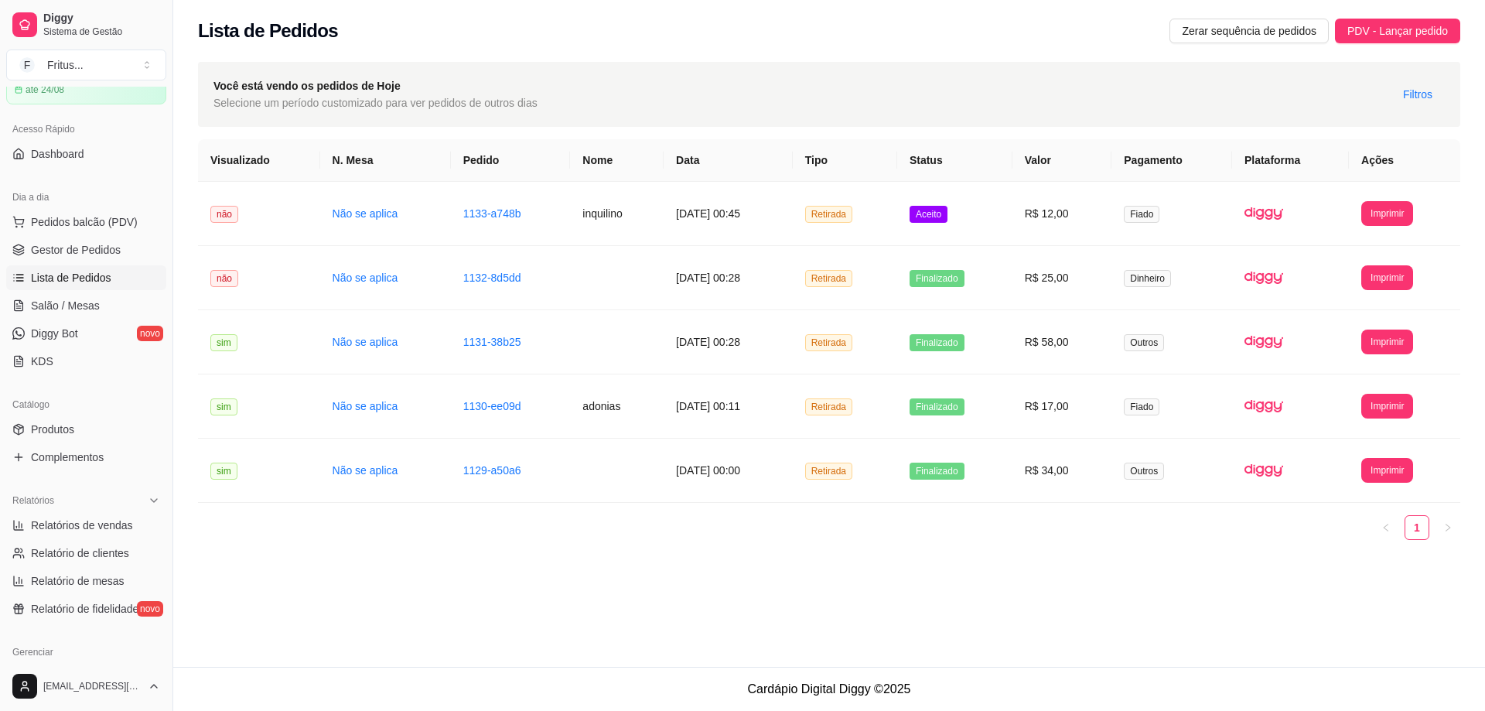
click at [971, 45] on div "Lista de Pedidos Zerar sequência de pedidos PDV - Lançar pedido" at bounding box center [829, 26] width 1312 height 53
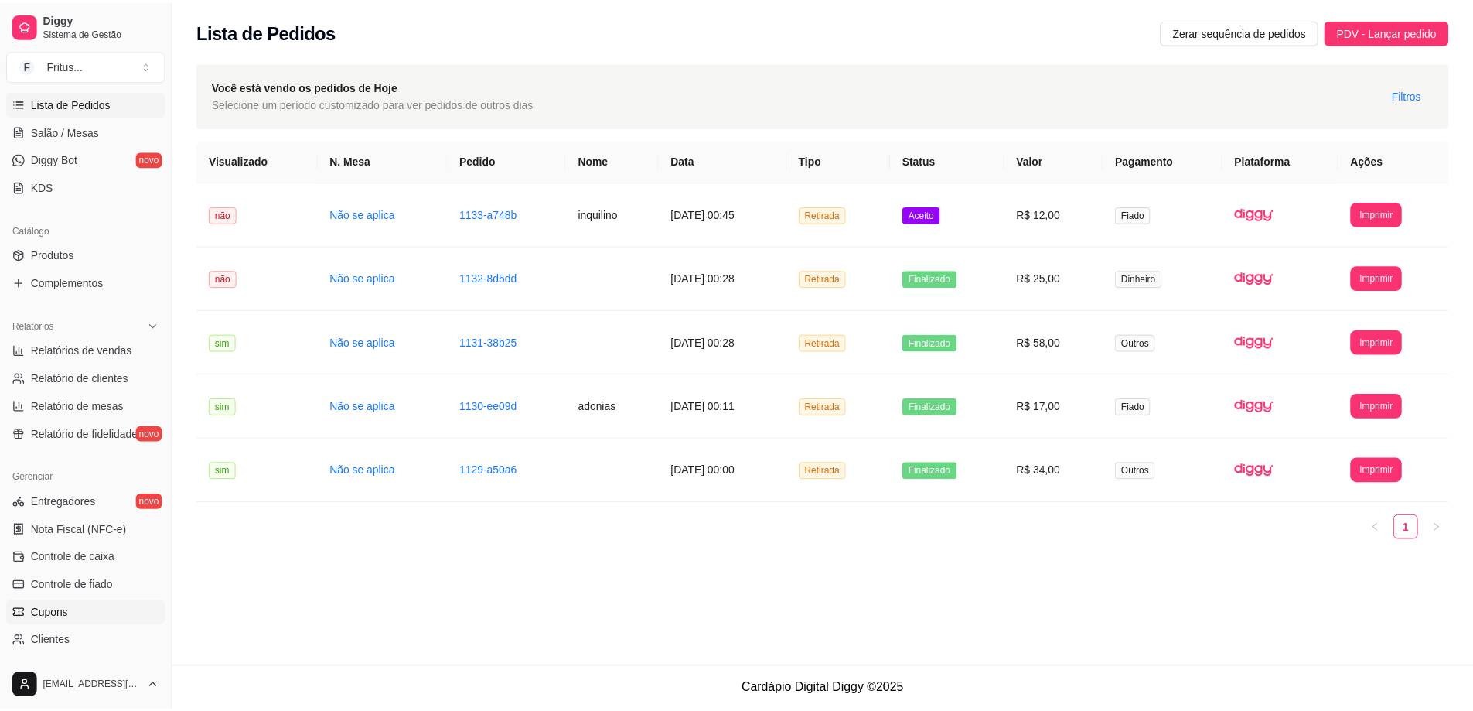
scroll to position [247, 0]
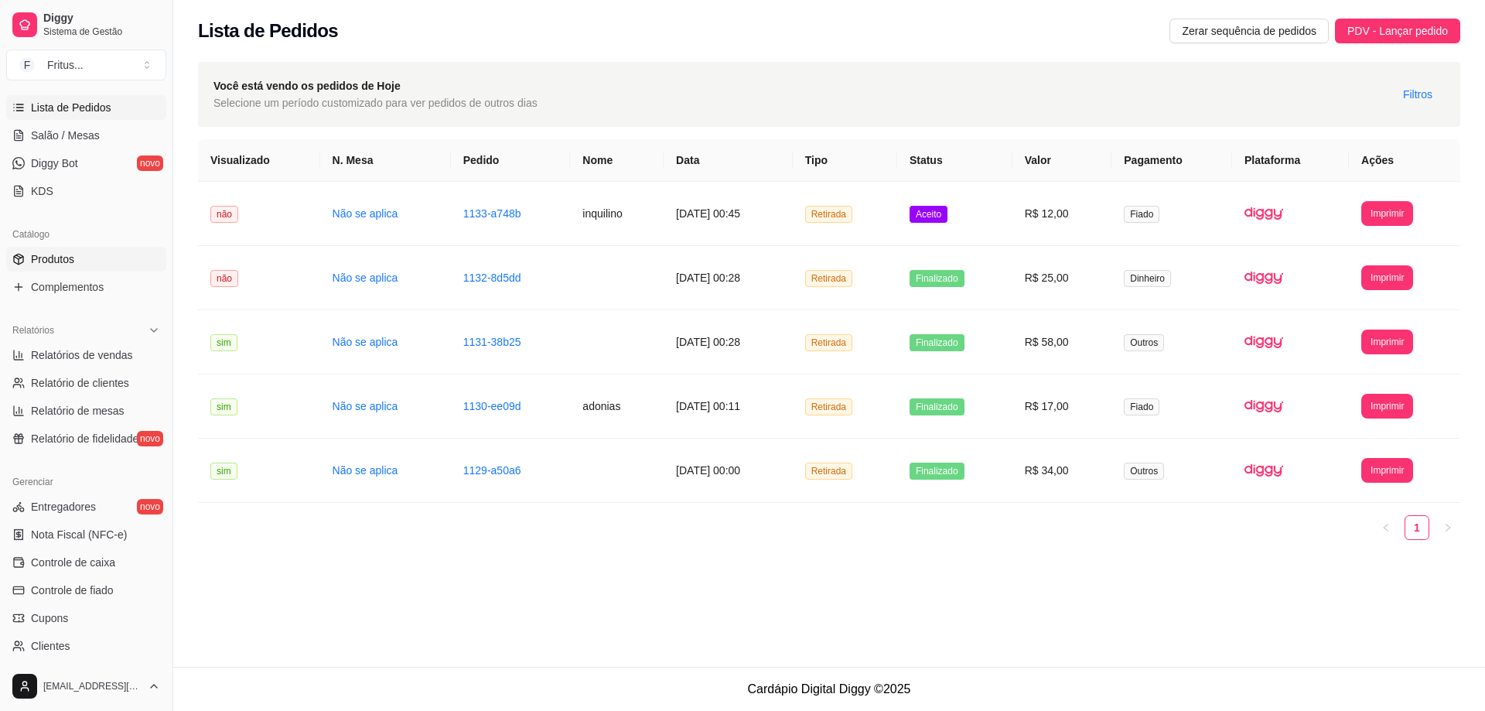
click at [51, 256] on span "Produtos" at bounding box center [52, 258] width 43 height 15
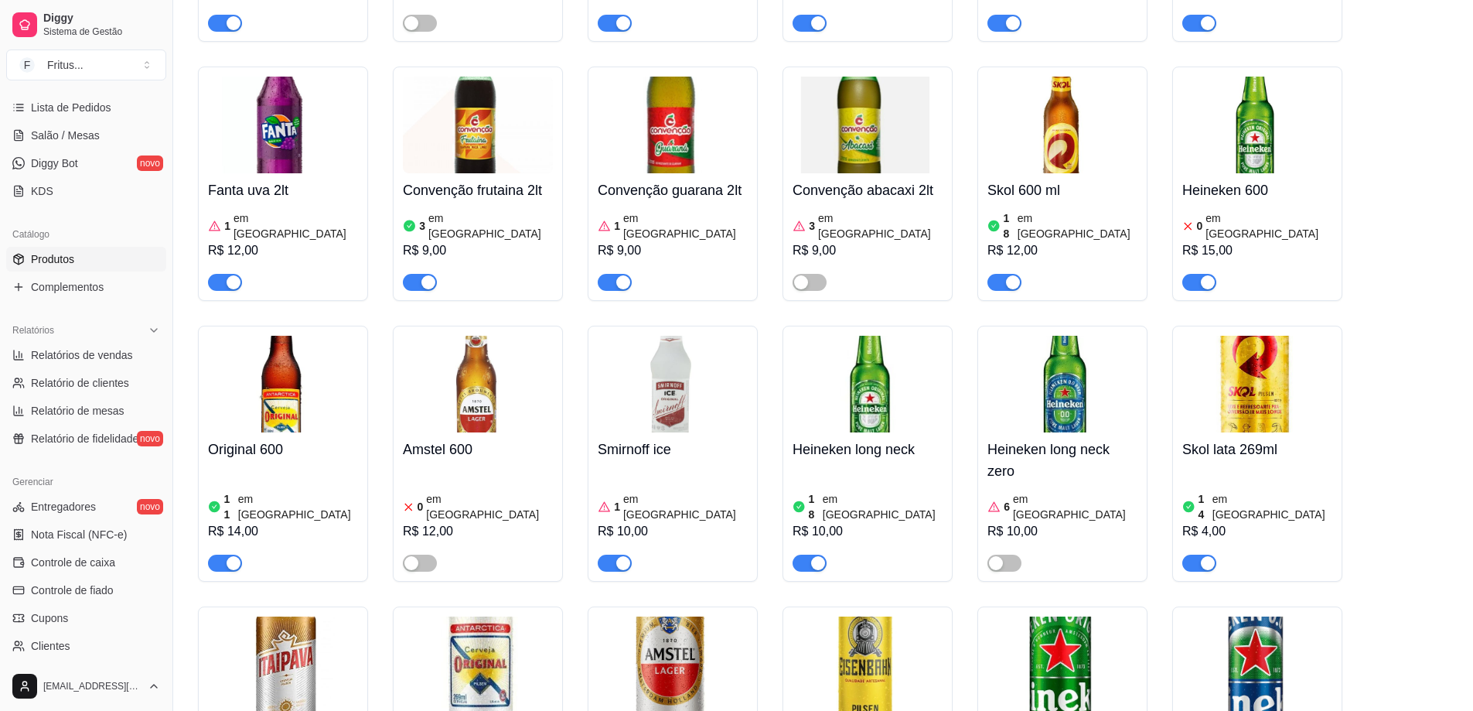
scroll to position [3712, 0]
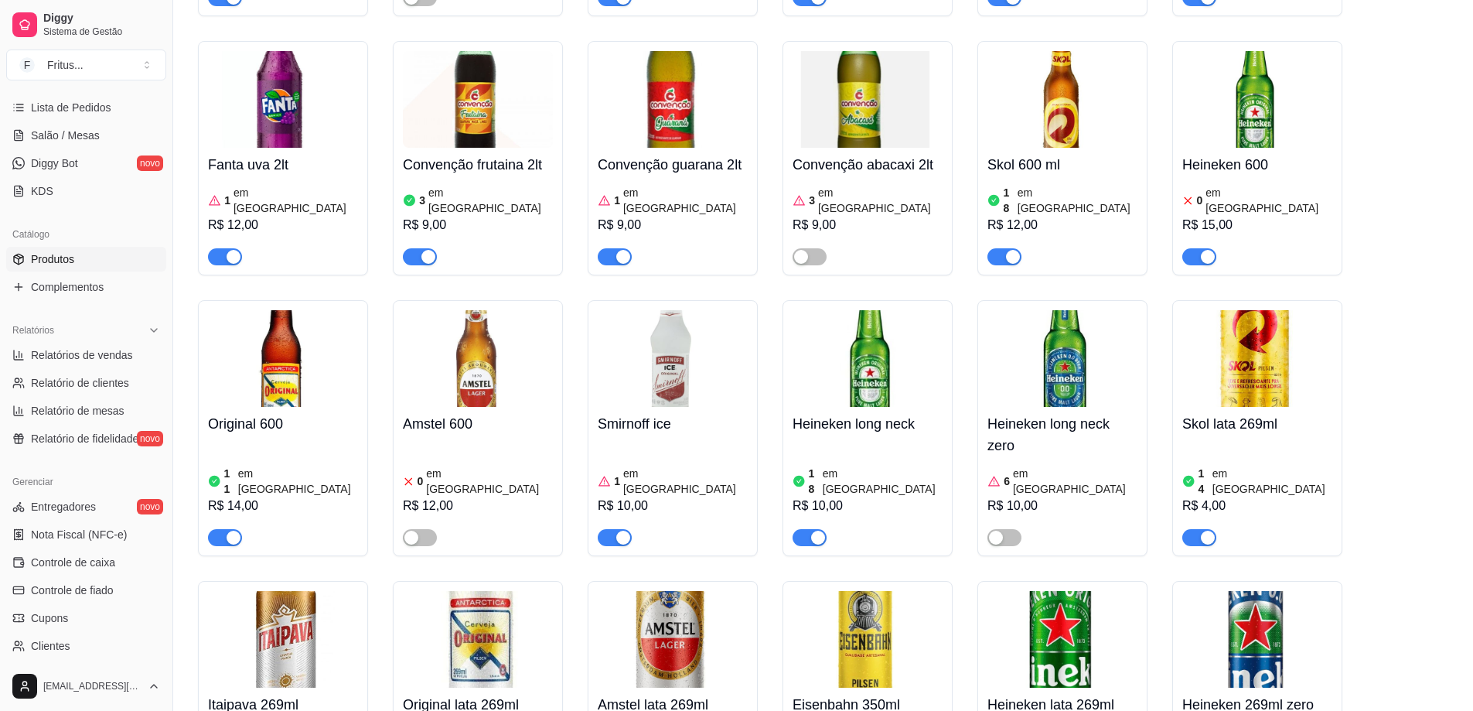
click at [1268, 354] on img at bounding box center [1257, 358] width 150 height 97
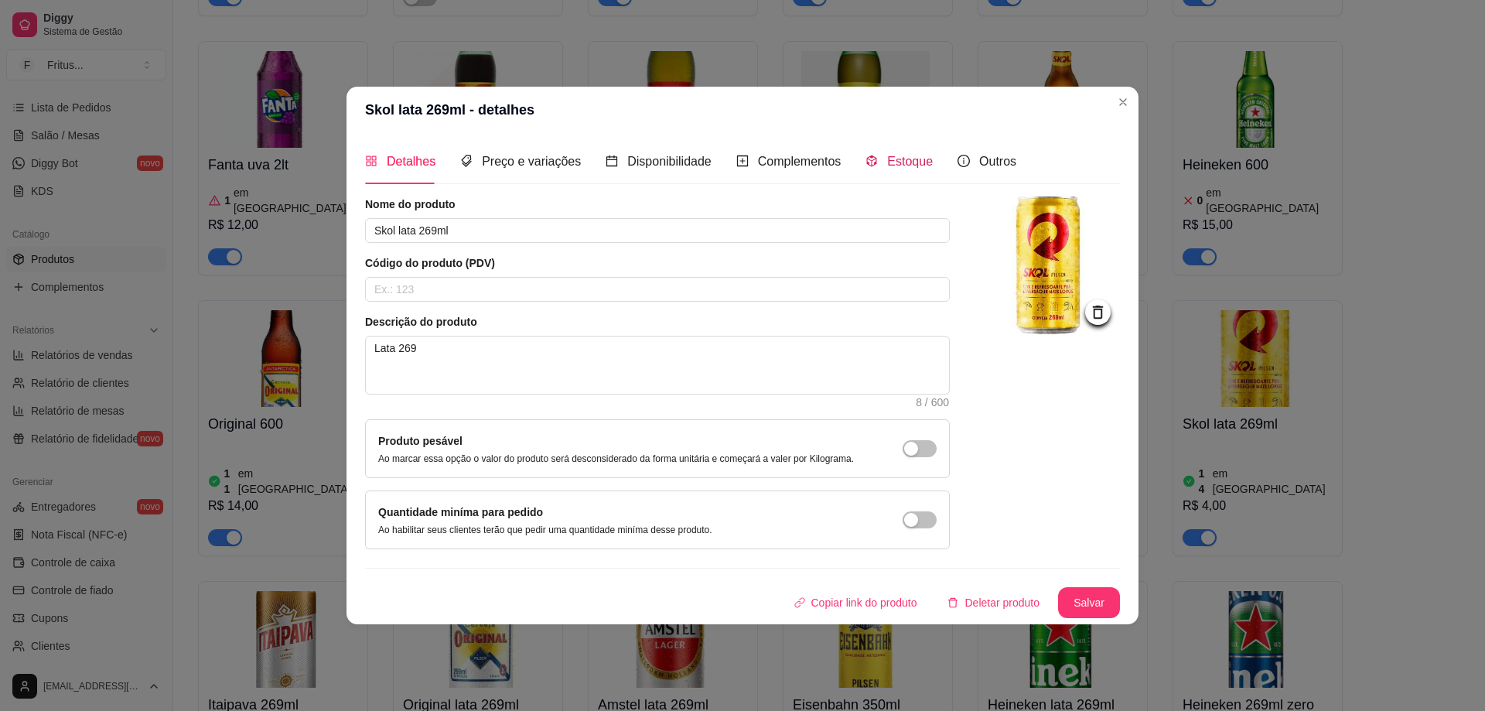
click at [902, 160] on span "Estoque" at bounding box center [910, 161] width 46 height 13
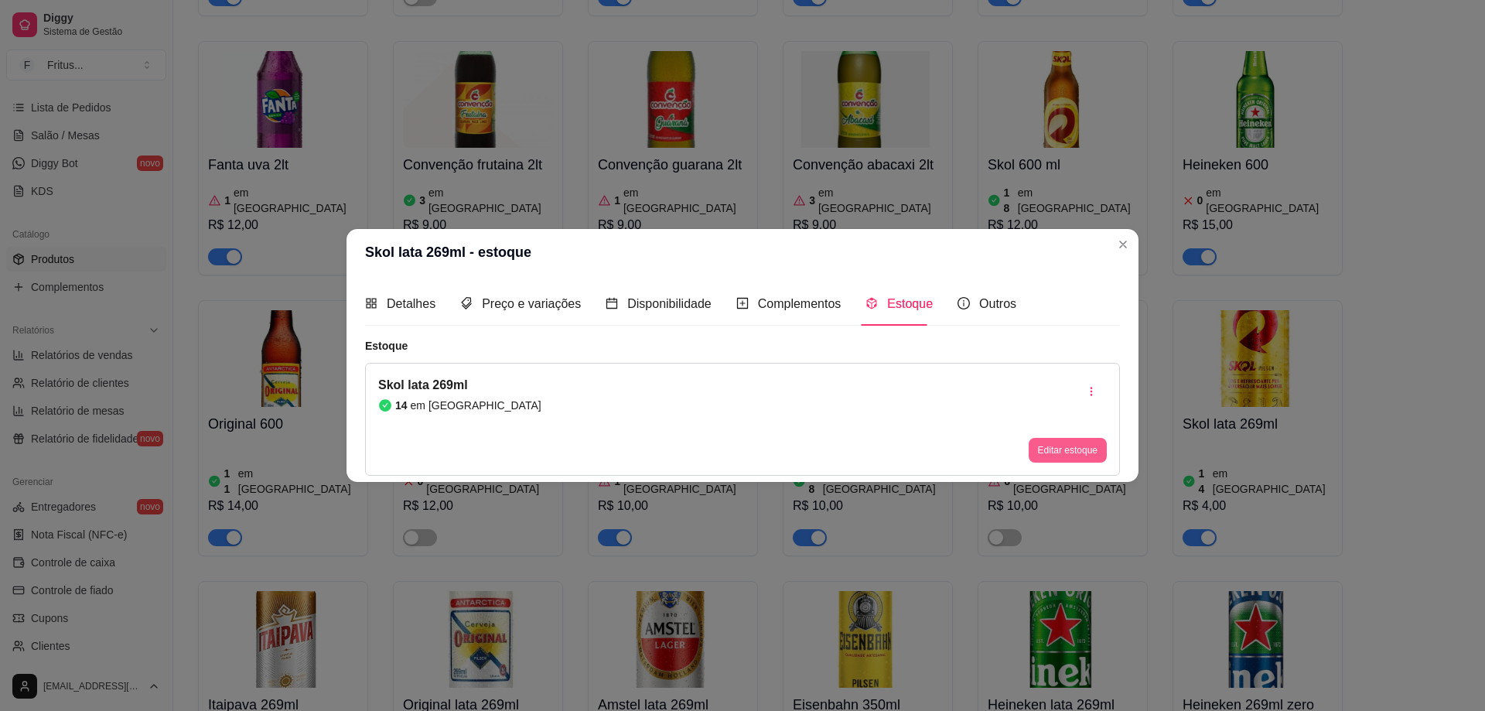
click at [1083, 452] on button "Editar estoque" at bounding box center [1068, 450] width 78 height 25
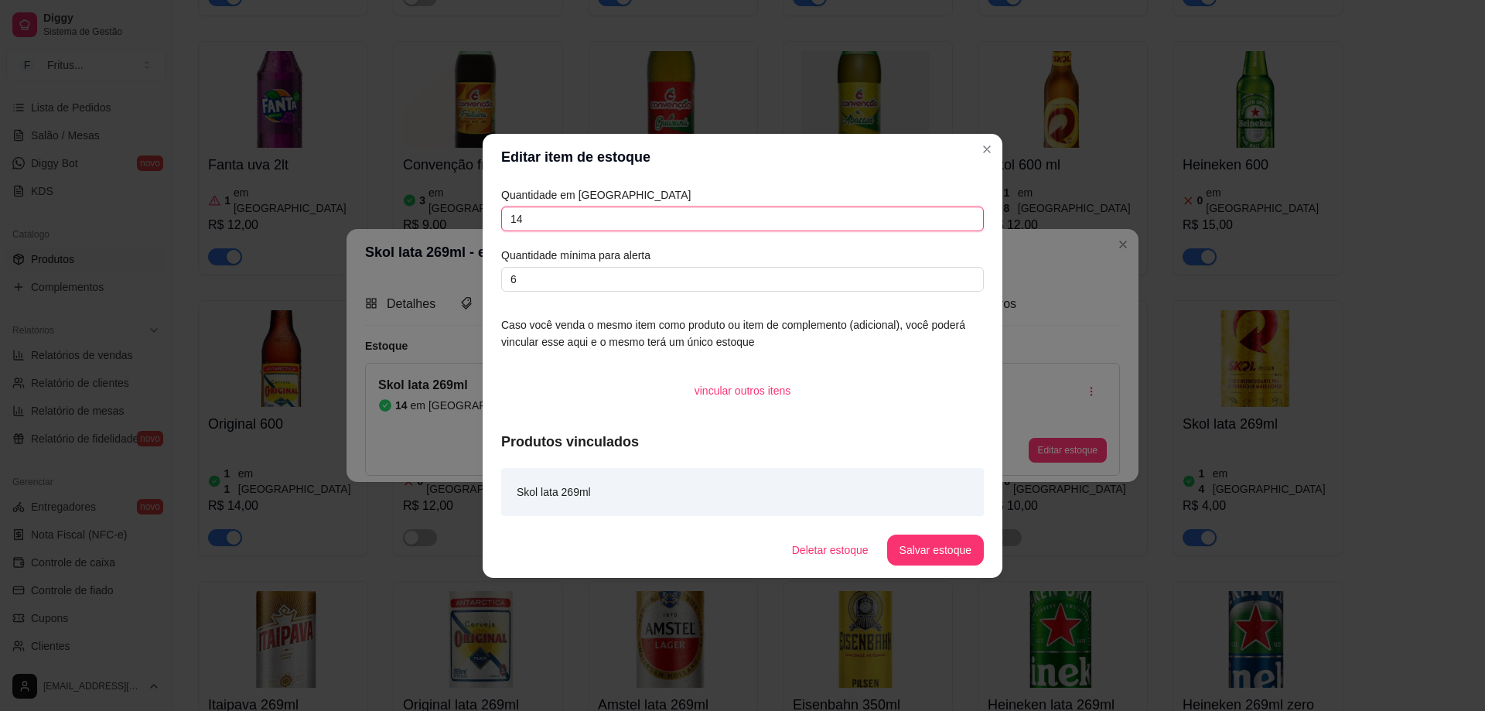
click at [514, 217] on input "14" at bounding box center [742, 218] width 483 height 25
type input "44"
click at [937, 539] on button "Salvar estoque" at bounding box center [935, 549] width 97 height 31
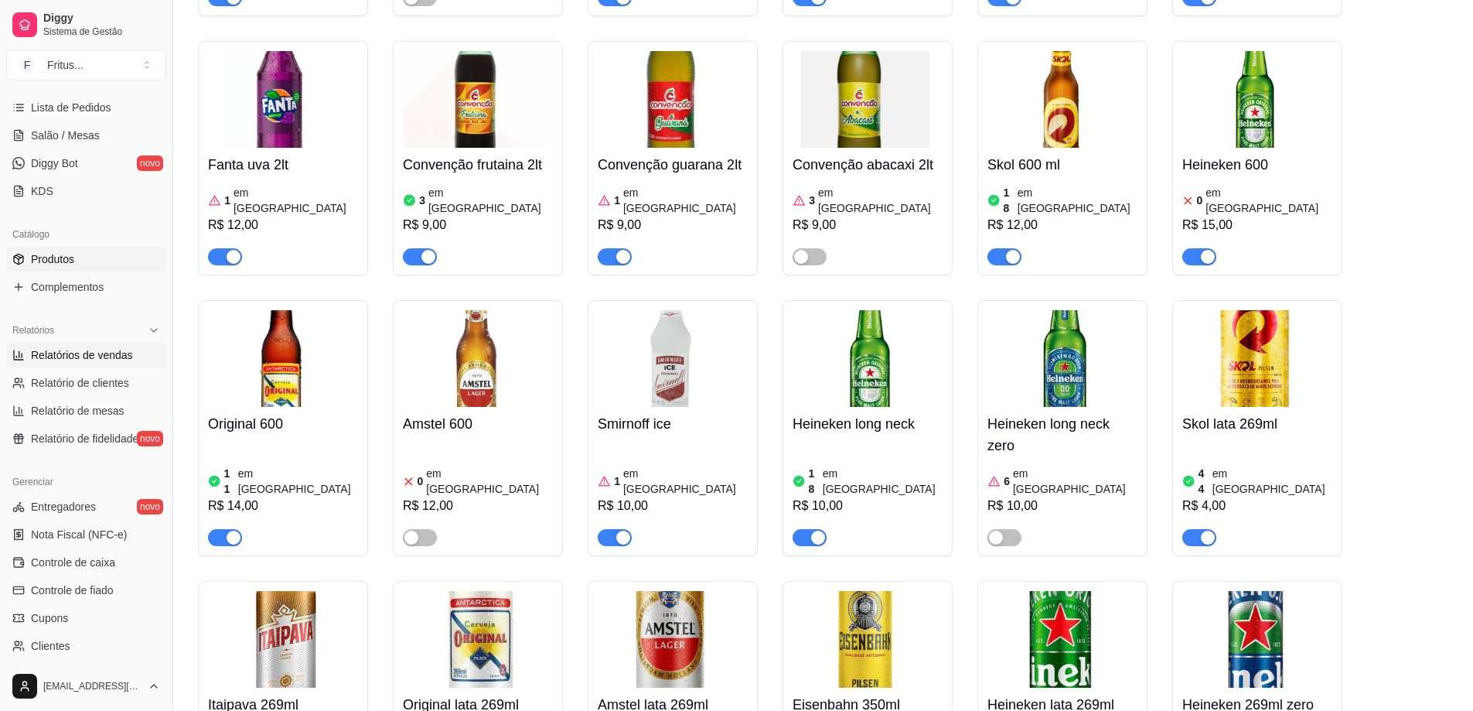
click at [69, 356] on span "Relatórios de vendas" at bounding box center [82, 354] width 102 height 15
select select "ALL"
select select "0"
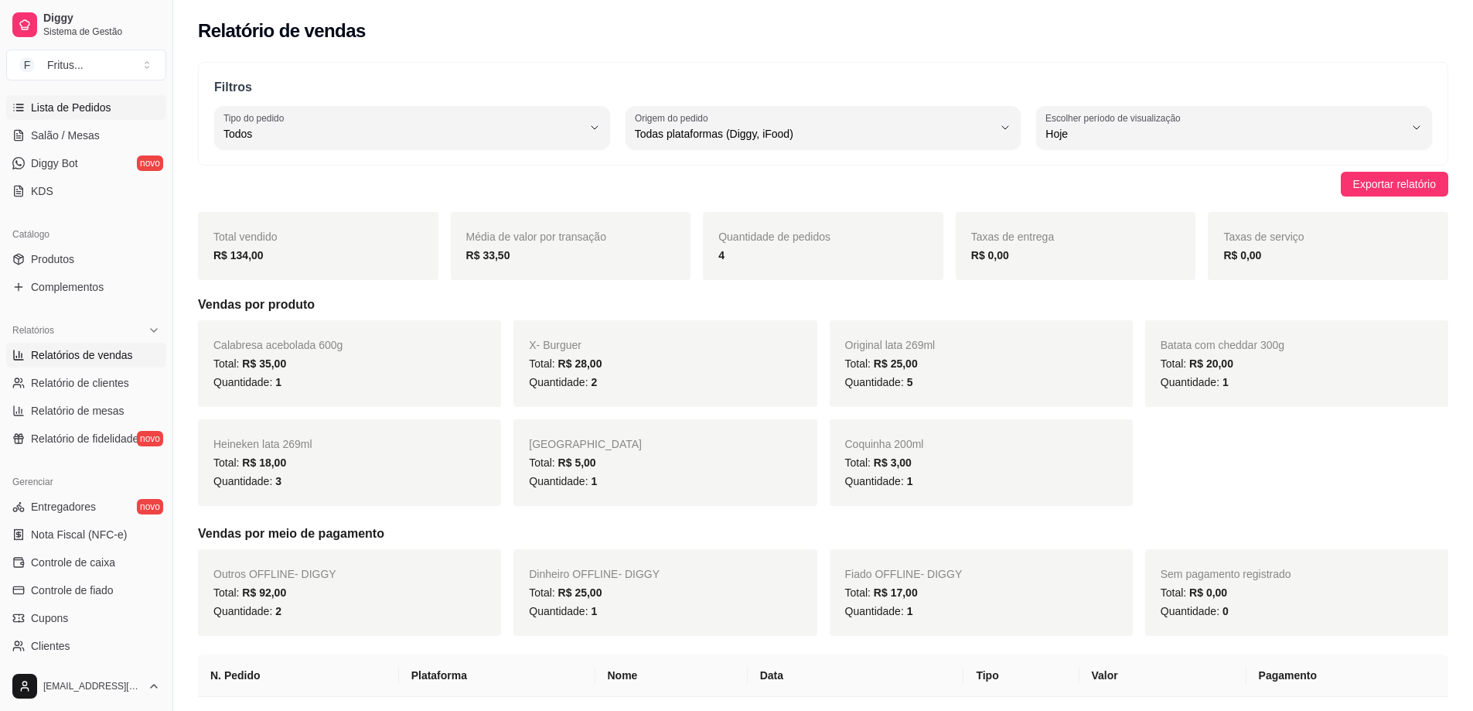
click at [80, 110] on span "Lista de Pedidos" at bounding box center [71, 107] width 80 height 15
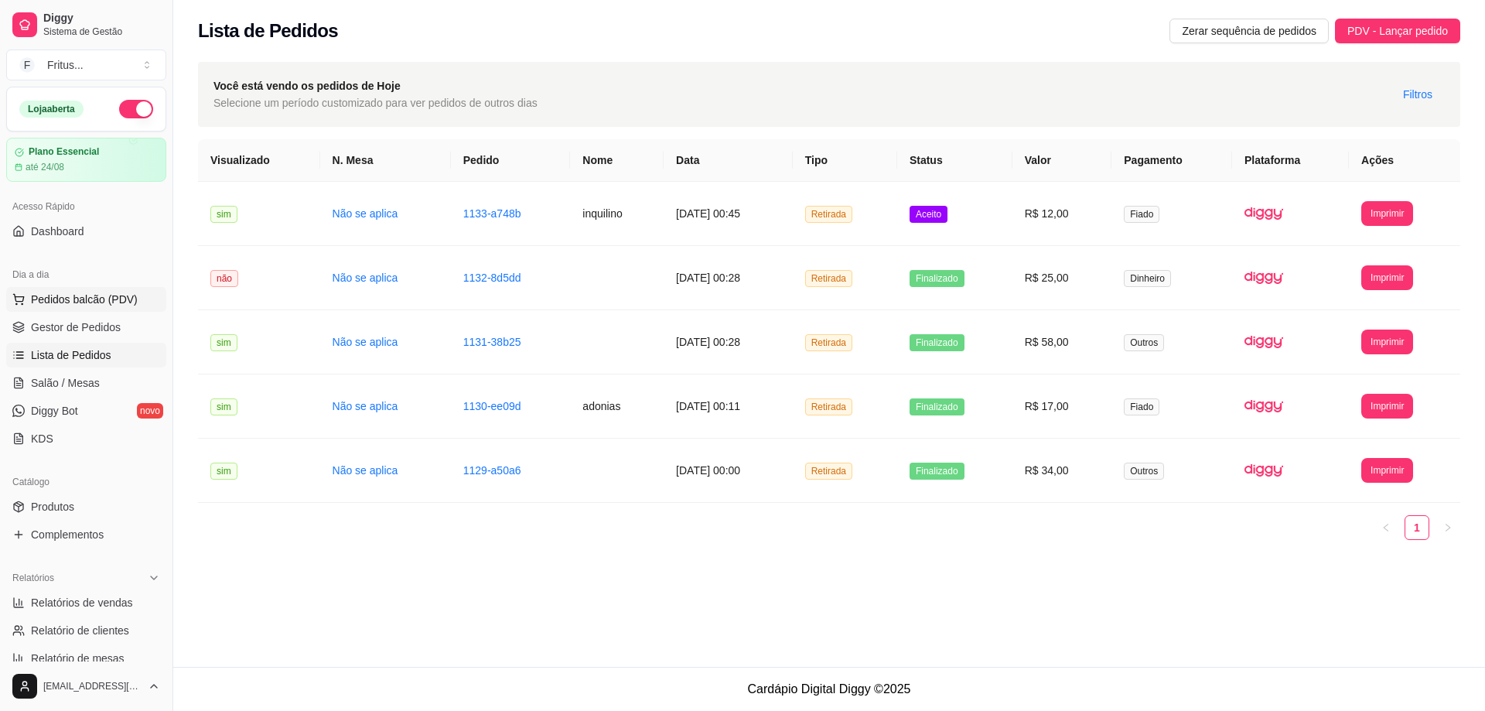
click at [67, 297] on span "Pedidos balcão (PDV)" at bounding box center [84, 299] width 107 height 15
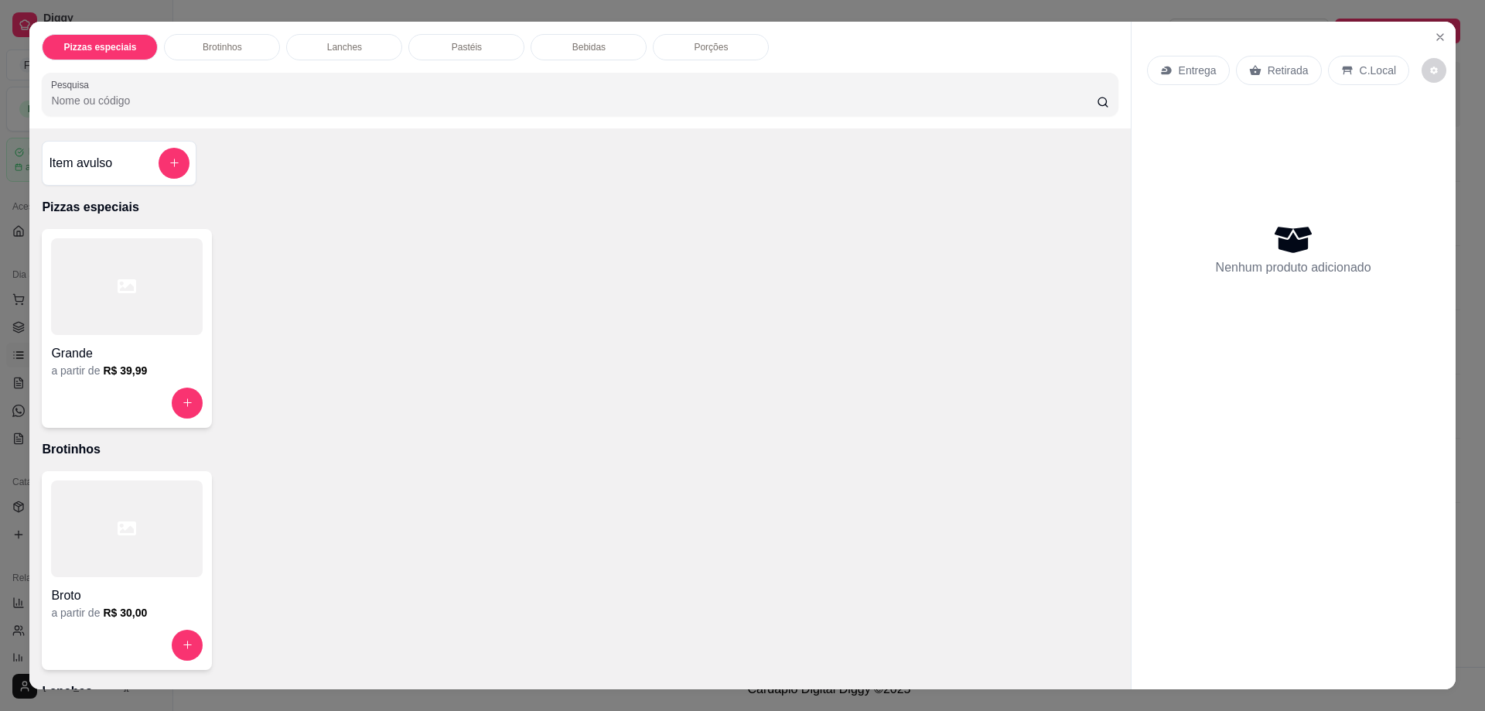
click at [1274, 65] on p "Retirada" at bounding box center [1287, 70] width 41 height 15
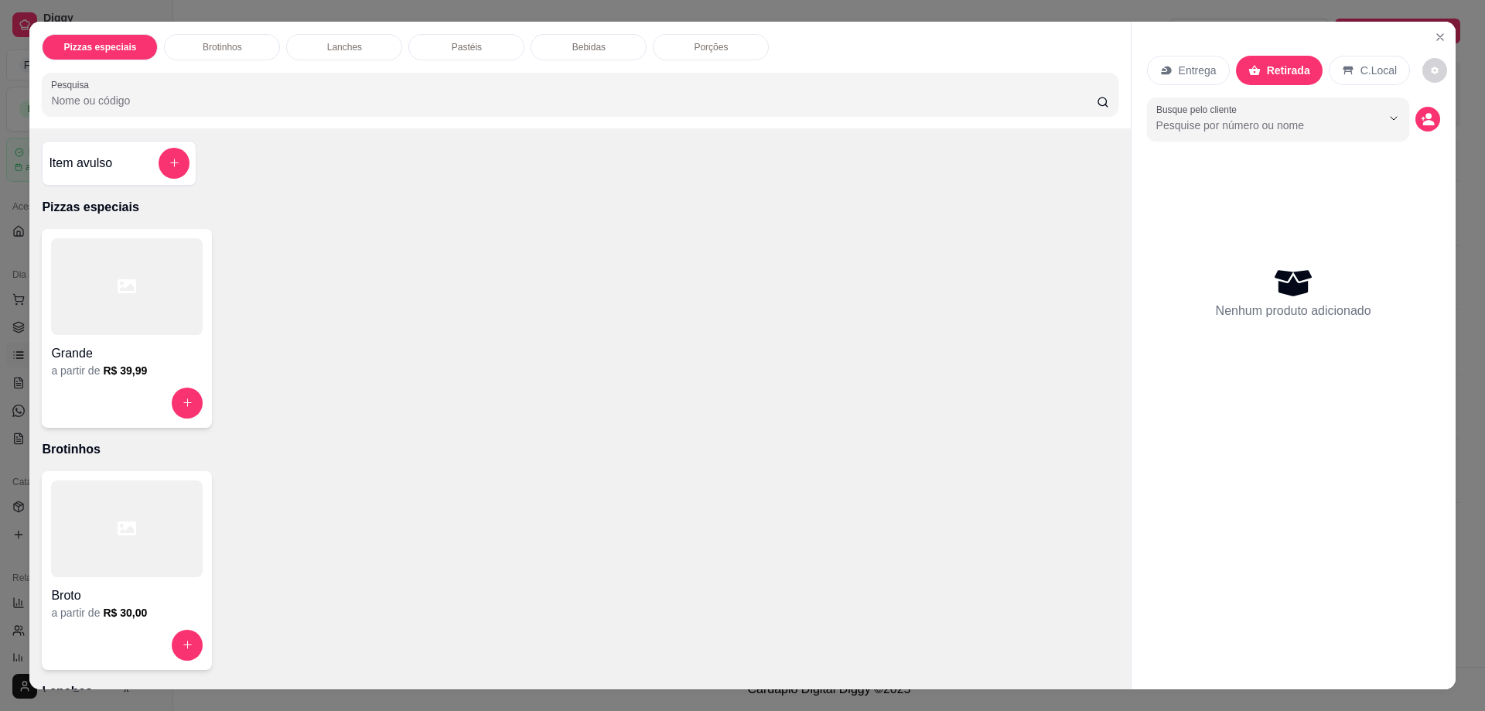
click at [571, 39] on div "Bebidas" at bounding box center [588, 47] width 116 height 26
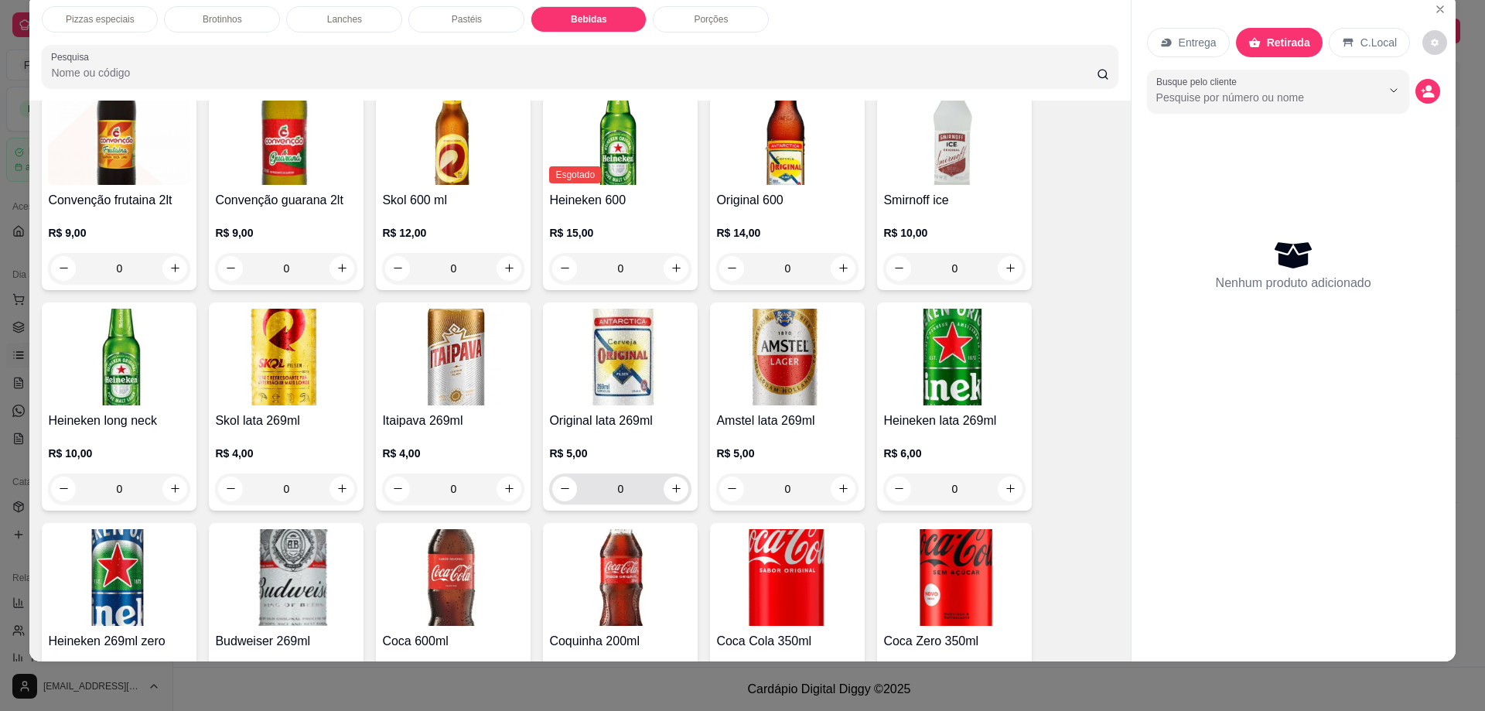
scroll to position [2083, 0]
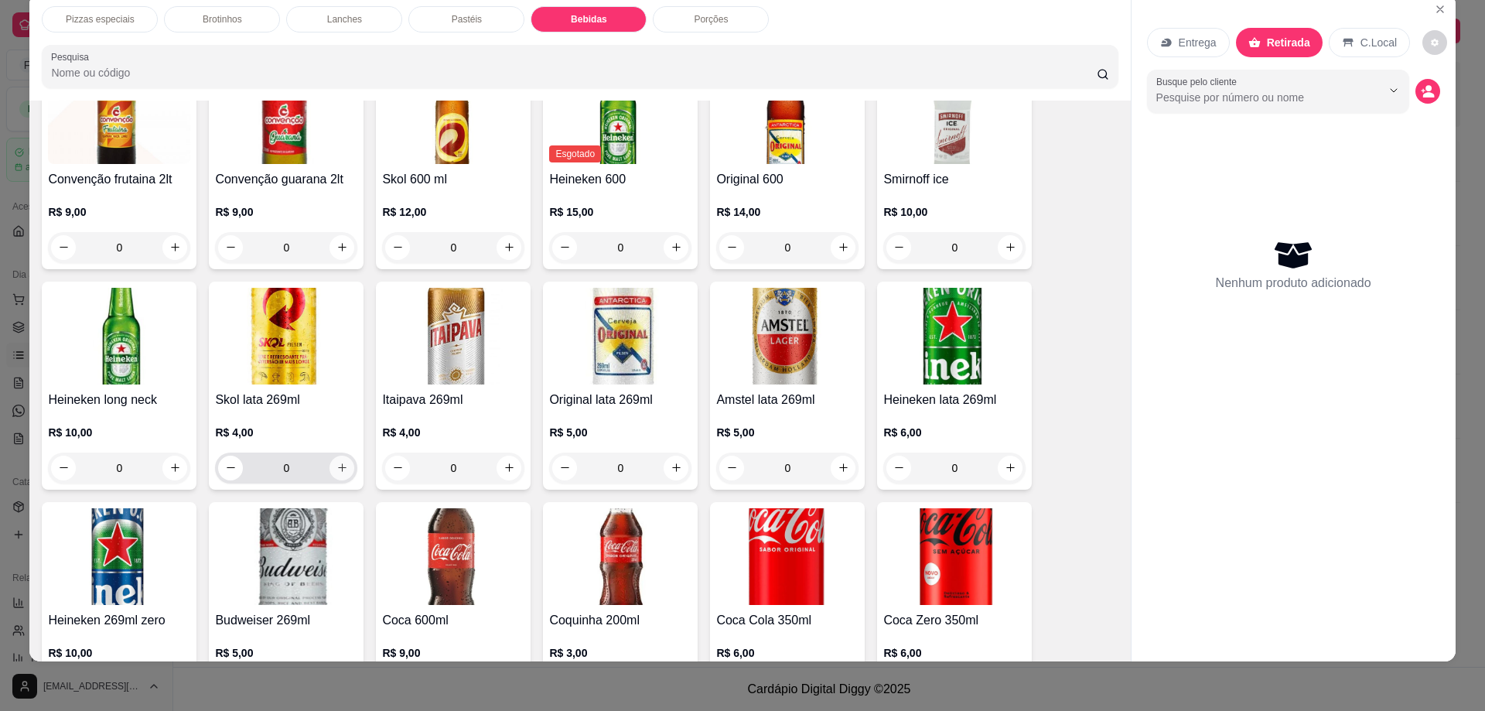
click at [338, 462] on icon "increase-product-quantity" at bounding box center [342, 468] width 12 height 12
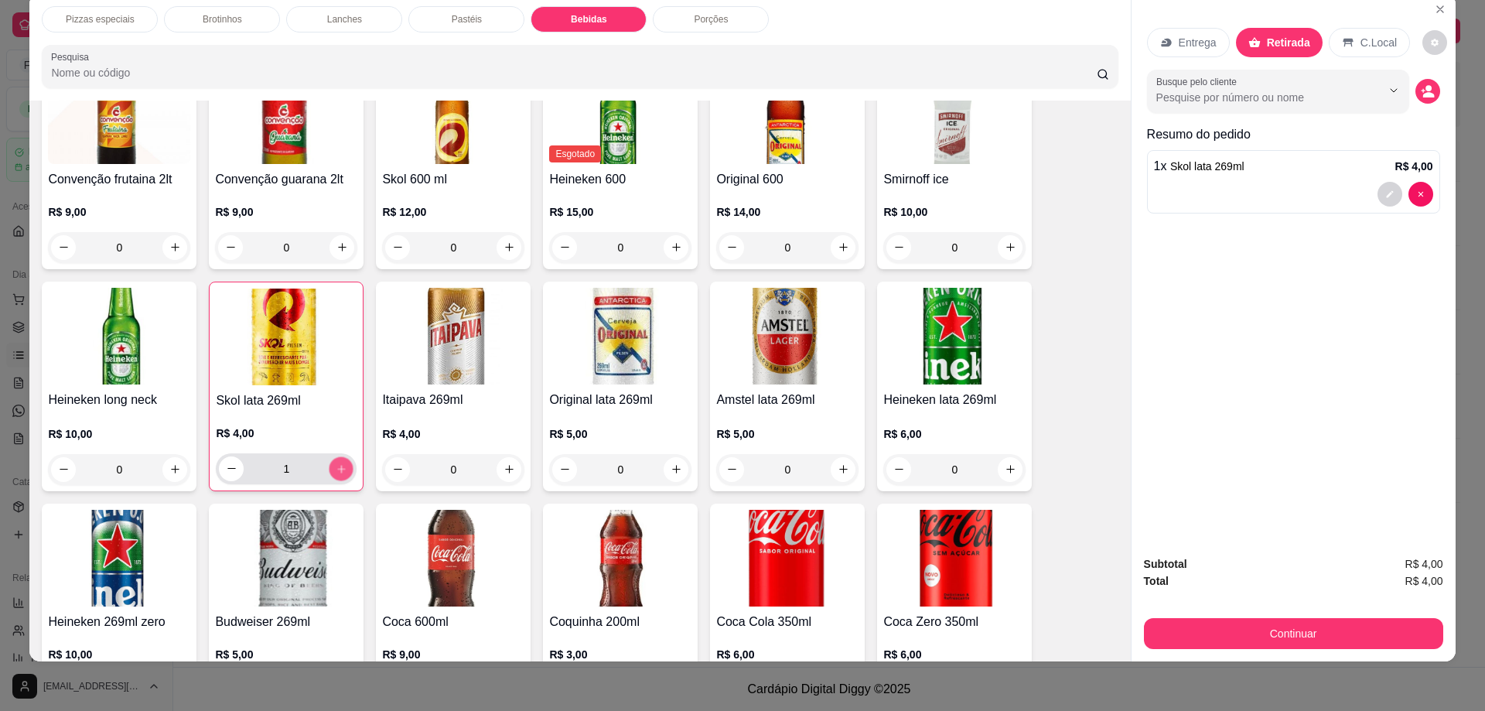
click at [338, 462] on icon "increase-product-quantity" at bounding box center [342, 468] width 12 height 12
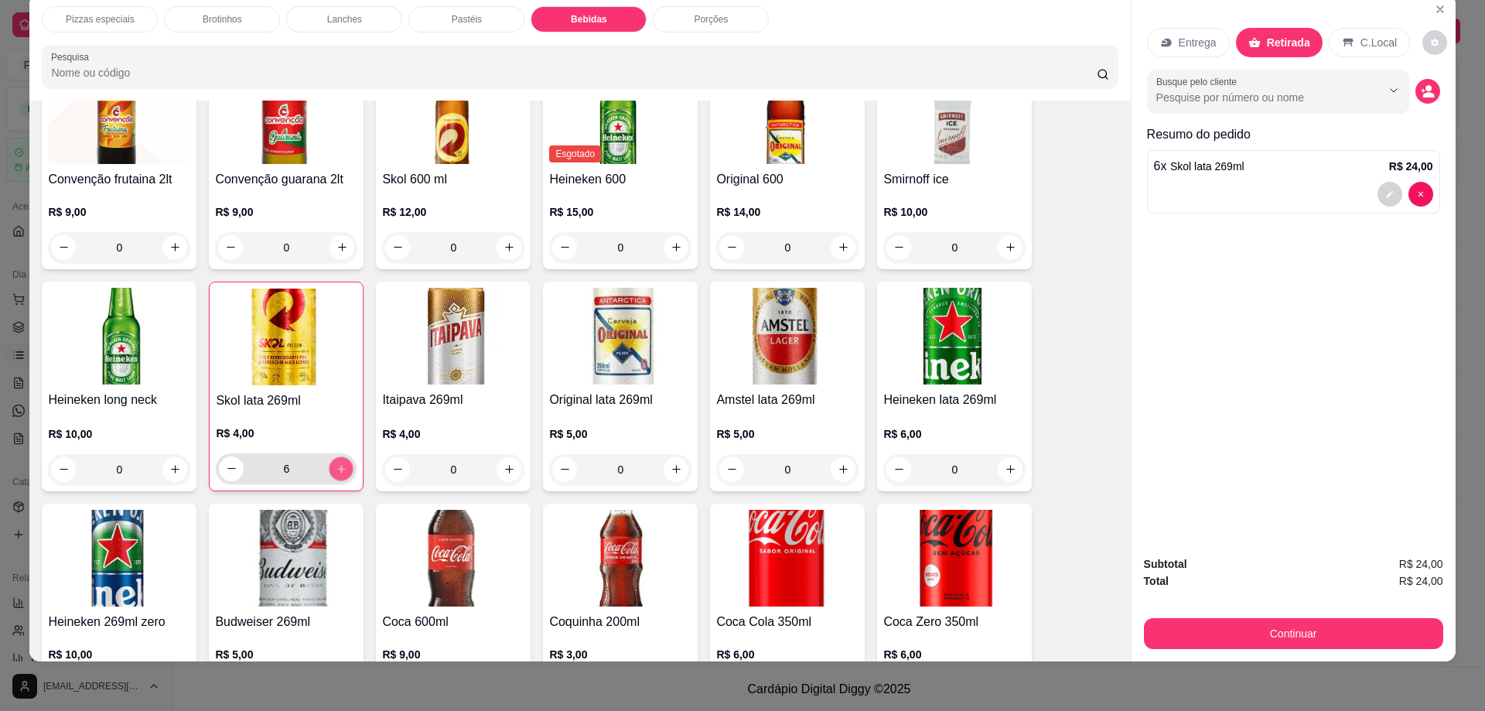
click at [338, 462] on icon "increase-product-quantity" at bounding box center [342, 468] width 12 height 12
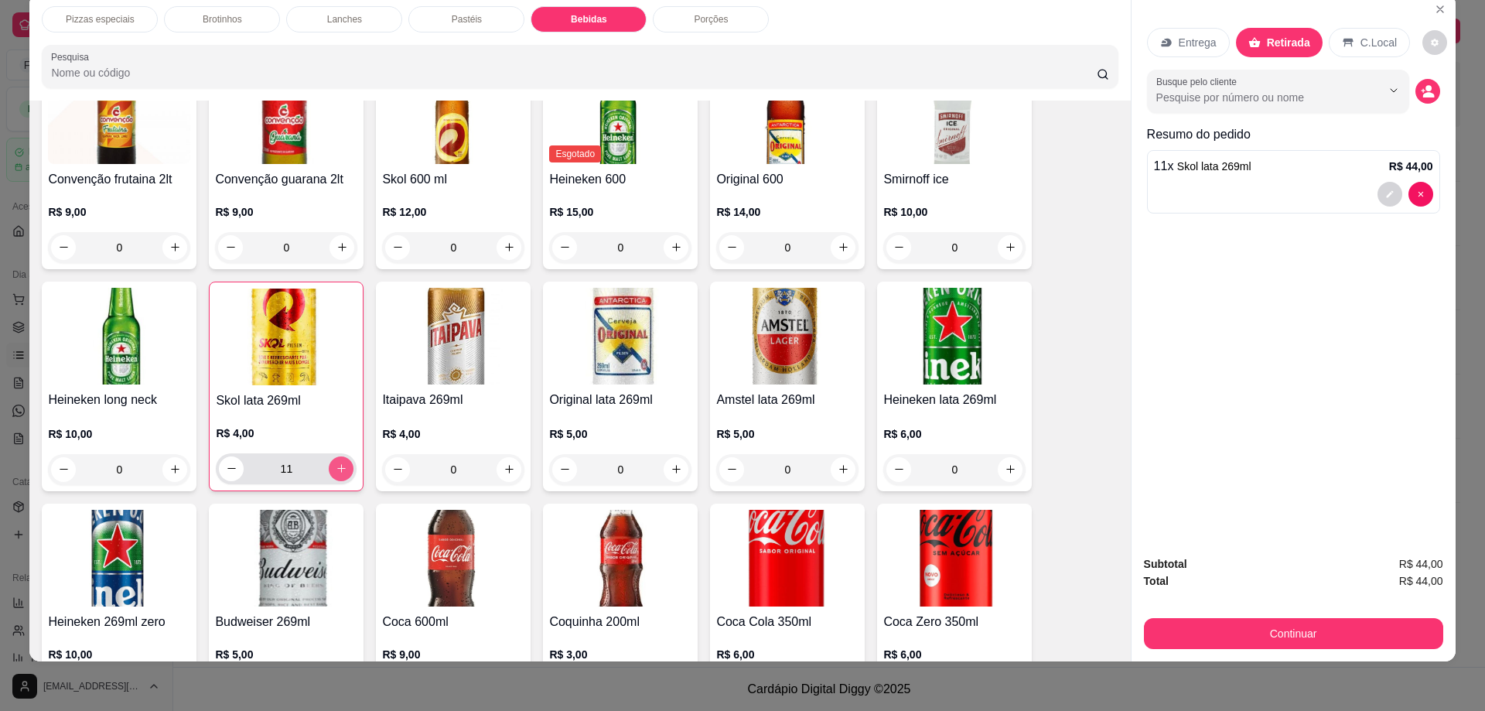
click at [338, 462] on icon "increase-product-quantity" at bounding box center [342, 468] width 12 height 12
type input "15"
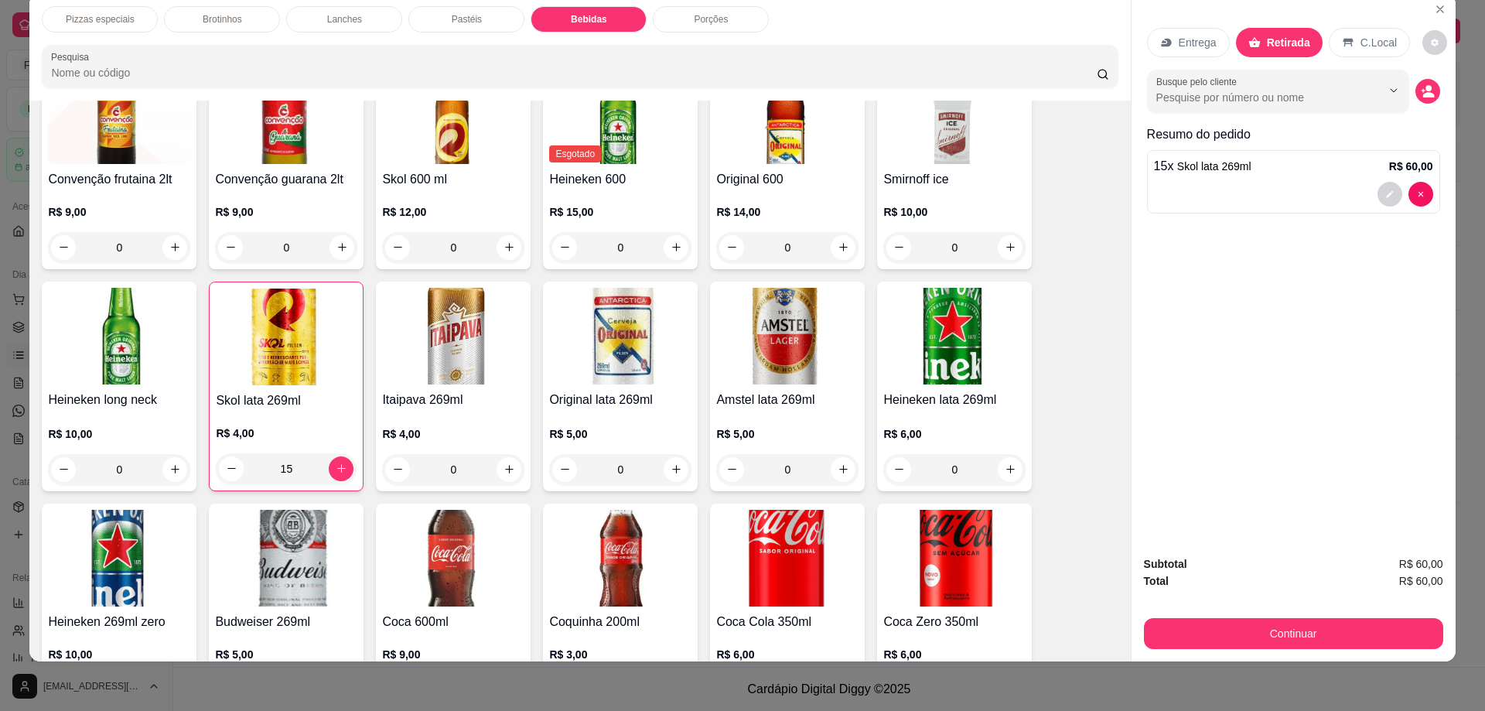
click at [1267, 37] on p "Retirada" at bounding box center [1288, 42] width 43 height 15
click at [1264, 97] on input "Busque pelo cliente" at bounding box center [1256, 97] width 200 height 15
type input "inqui"
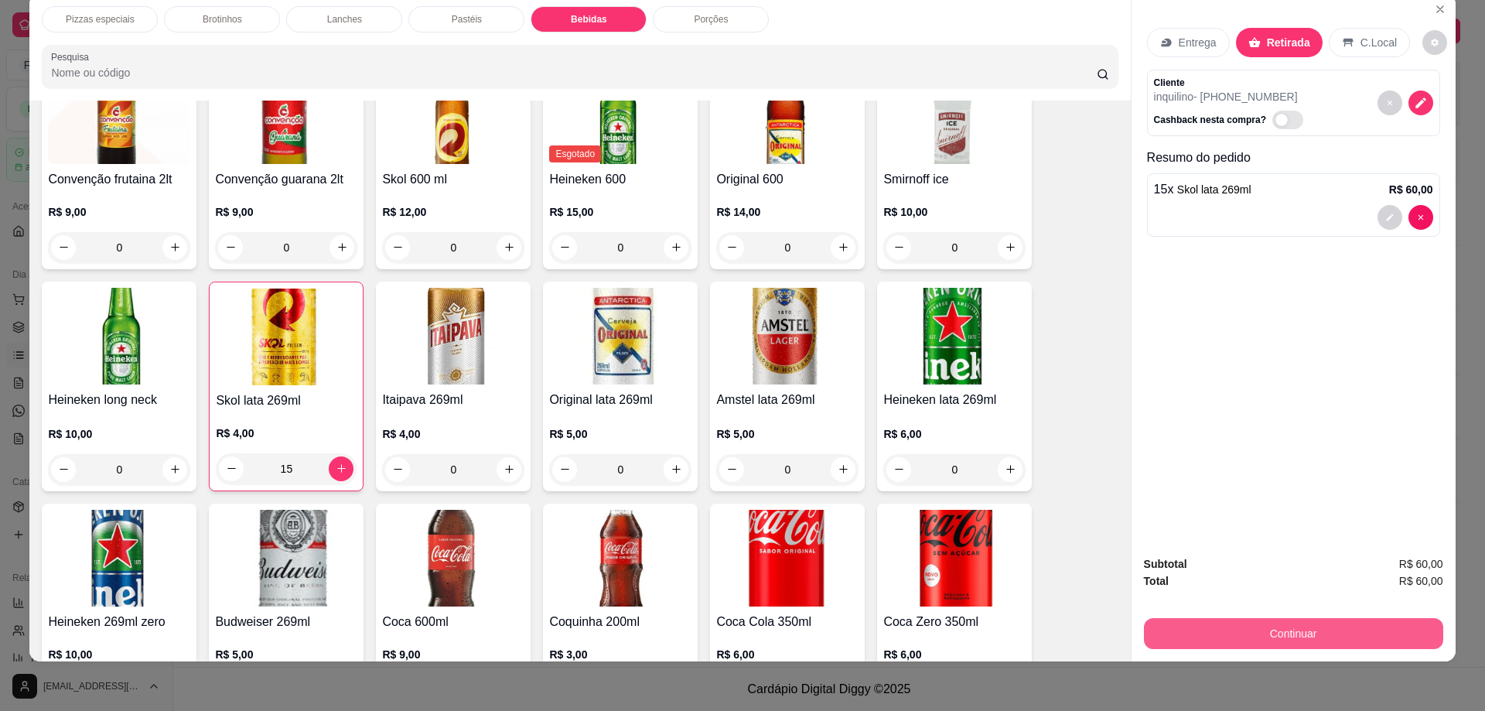
click at [1321, 612] on div "Subtotal R$ 60,00 Total R$ 60,00 Continuar" at bounding box center [1293, 602] width 299 height 94
click at [1314, 630] on button "Continuar" at bounding box center [1293, 633] width 299 height 31
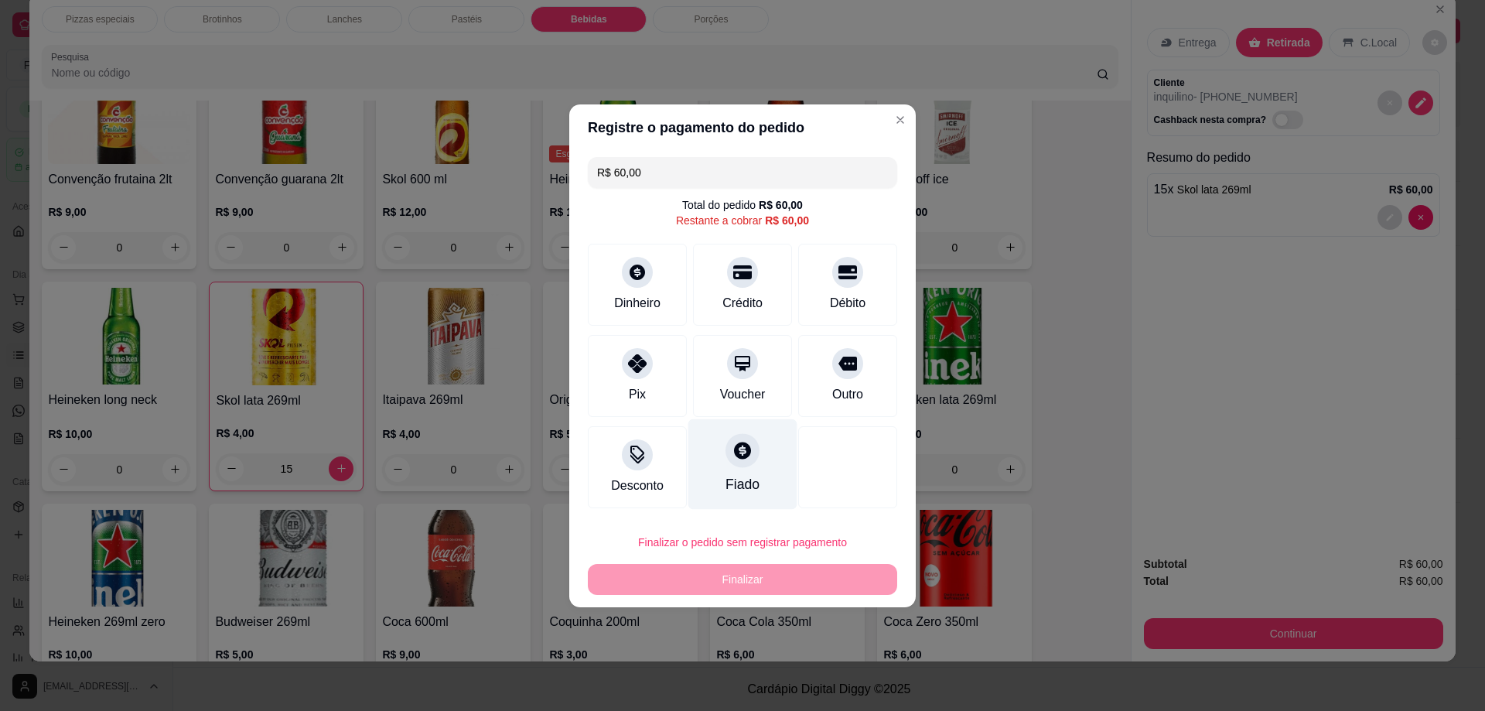
click at [735, 452] on icon at bounding box center [742, 450] width 20 height 20
type input "R$ 0,00"
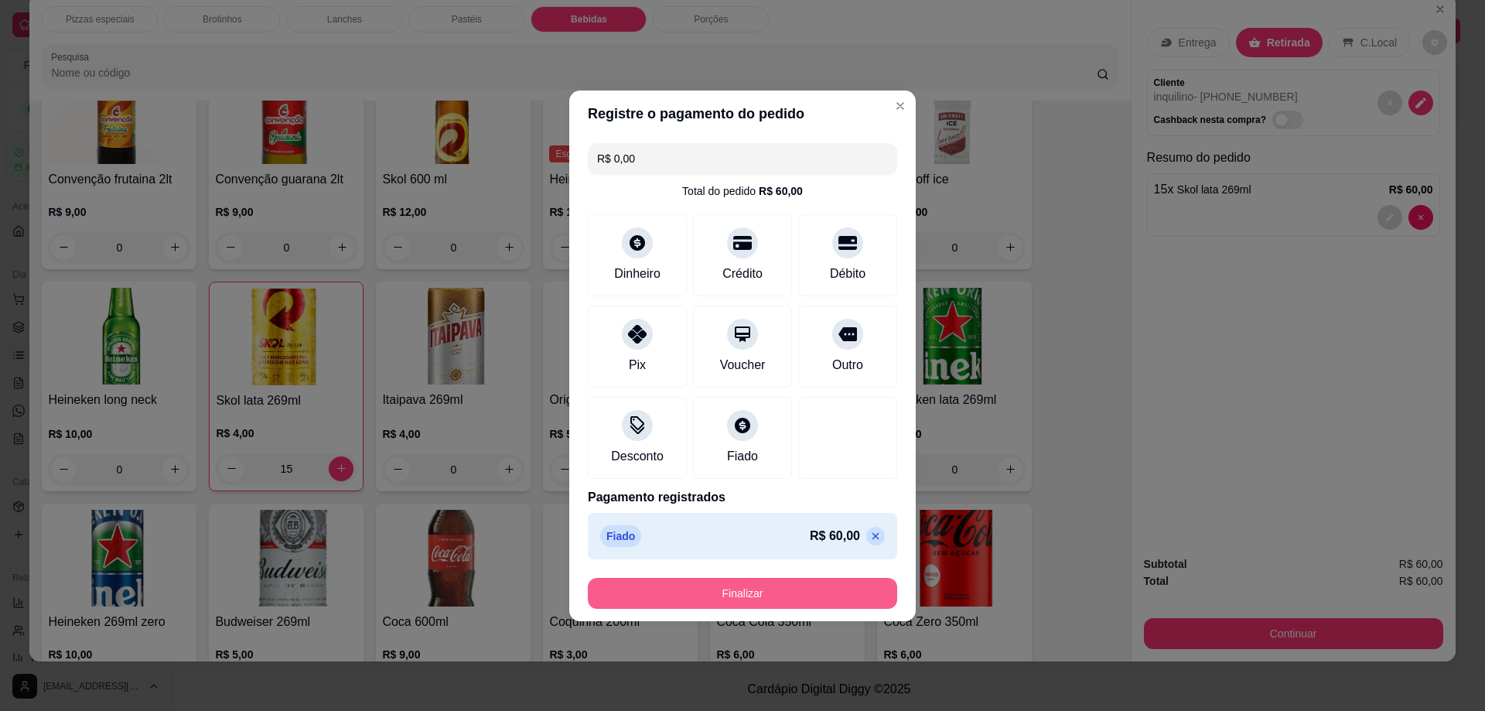
click at [775, 588] on button "Finalizar" at bounding box center [742, 593] width 309 height 31
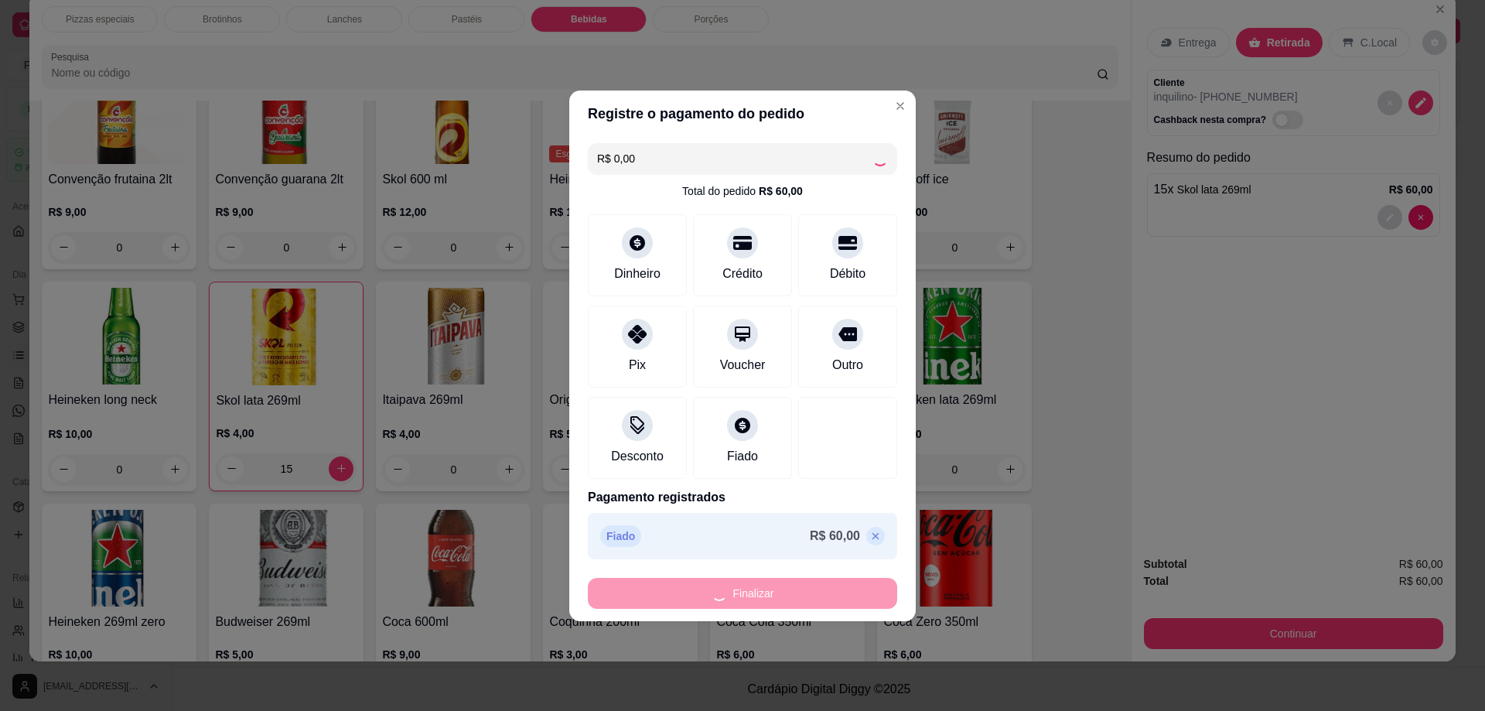
type input "0"
type input "-R$ 60,00"
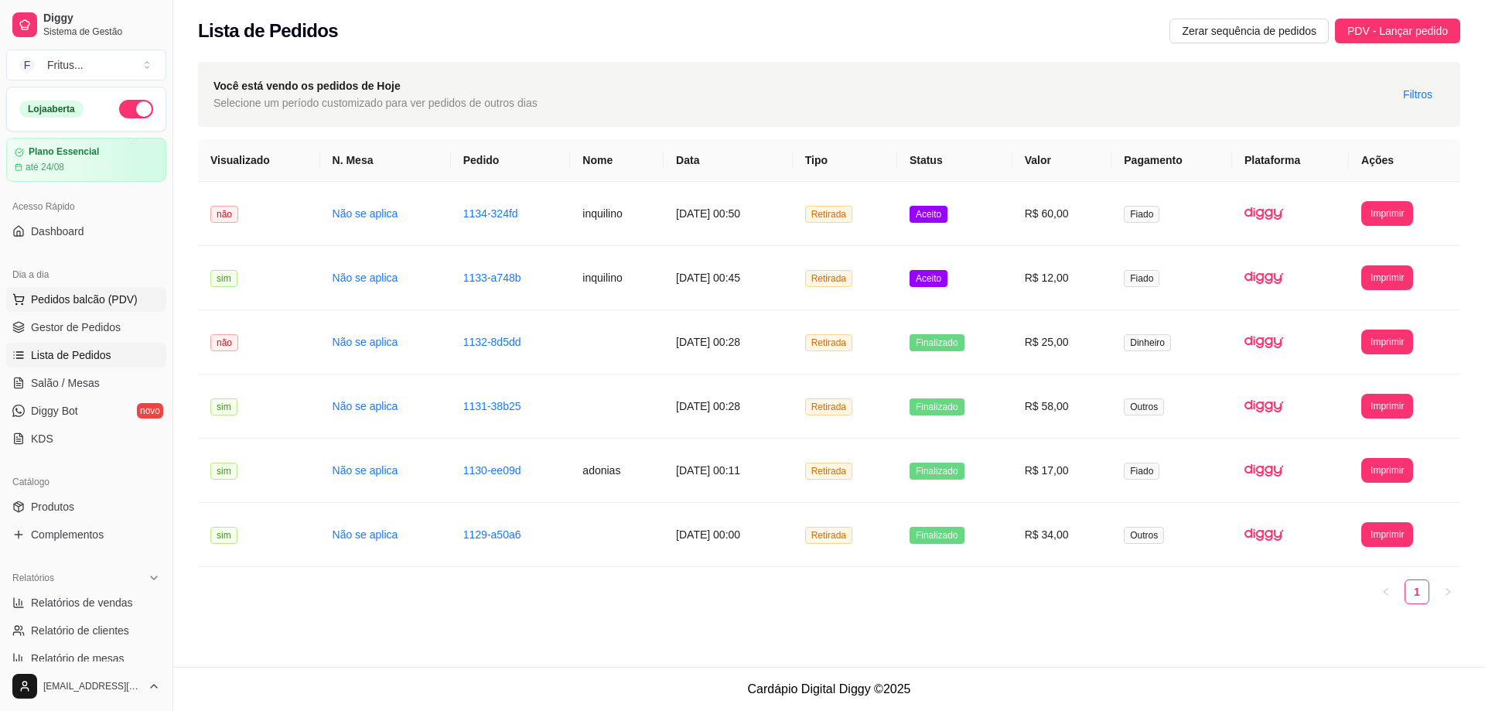
click at [70, 298] on span "Pedidos balcão (PDV)" at bounding box center [84, 299] width 107 height 15
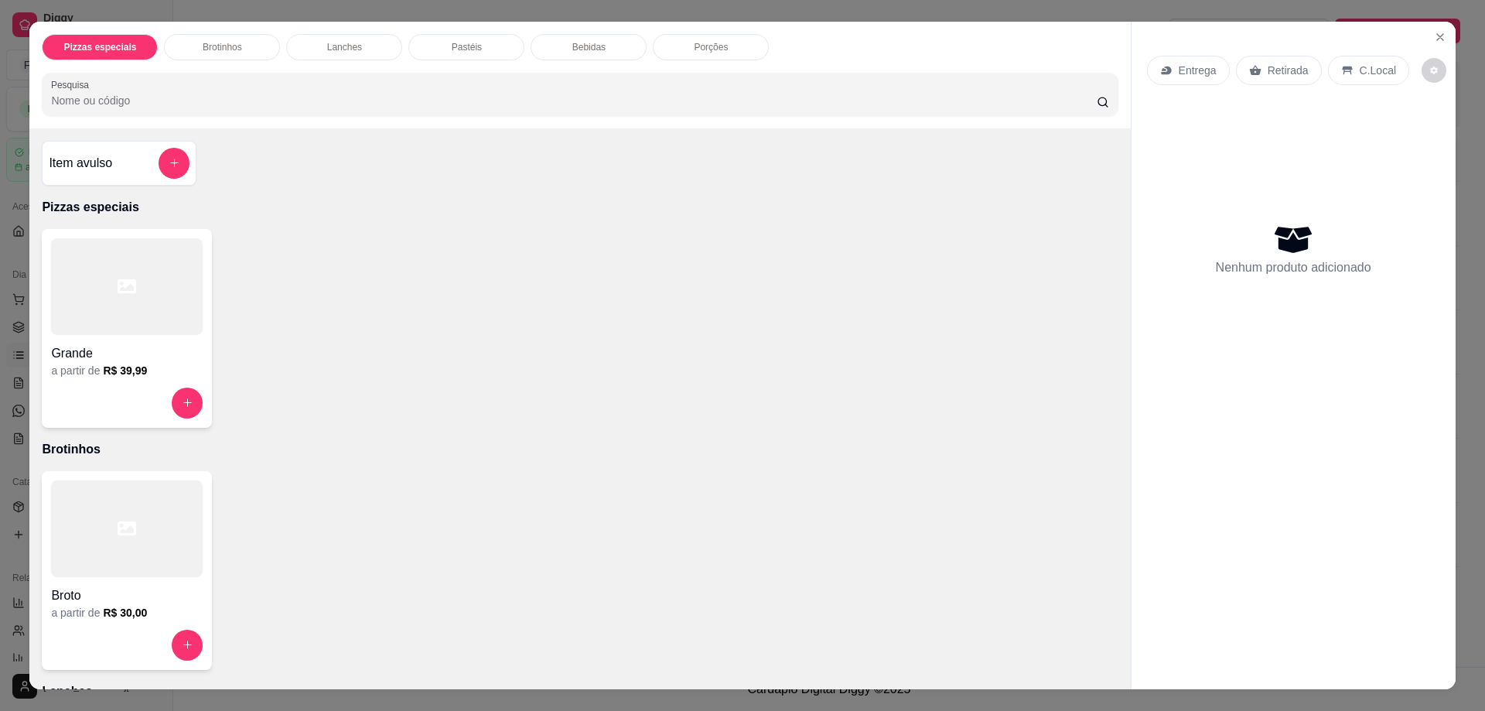
click at [609, 43] on div "Bebidas" at bounding box center [588, 47] width 116 height 26
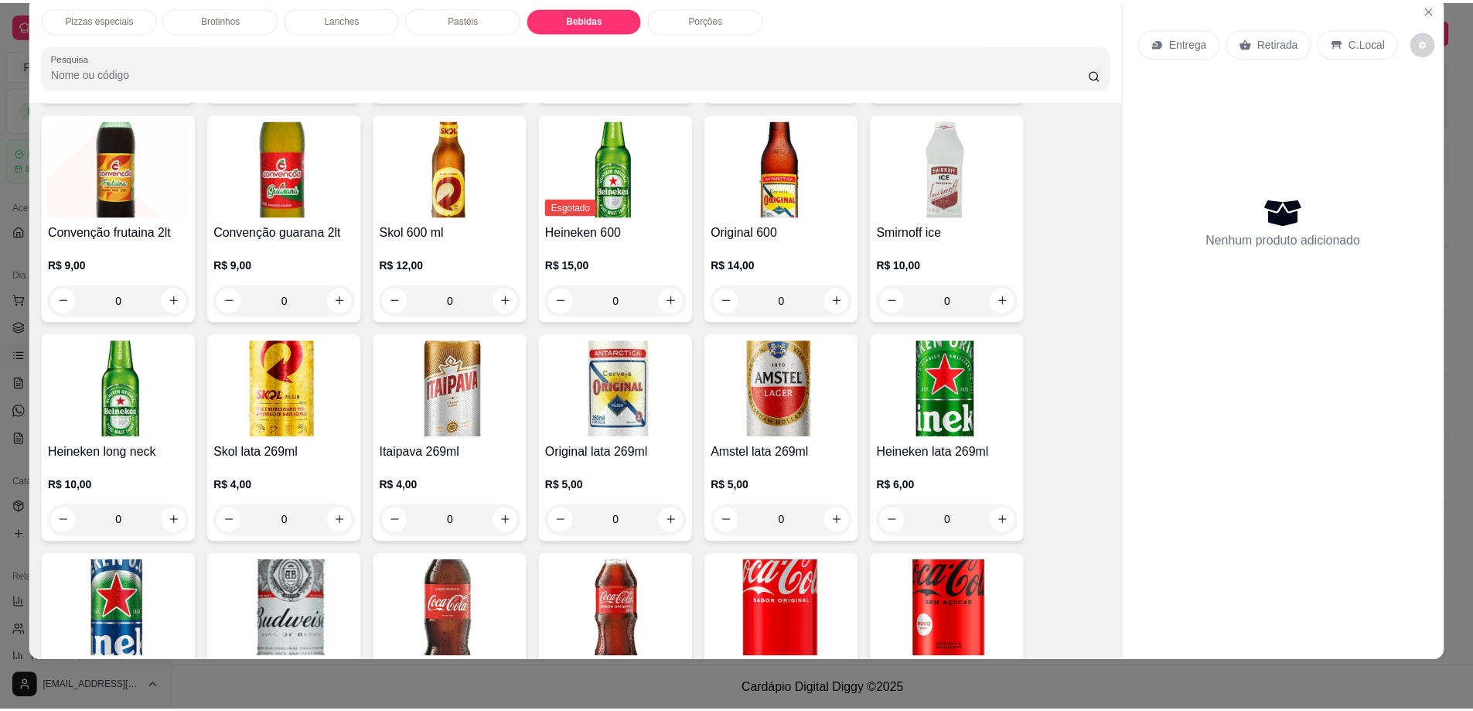
scroll to position [2083, 0]
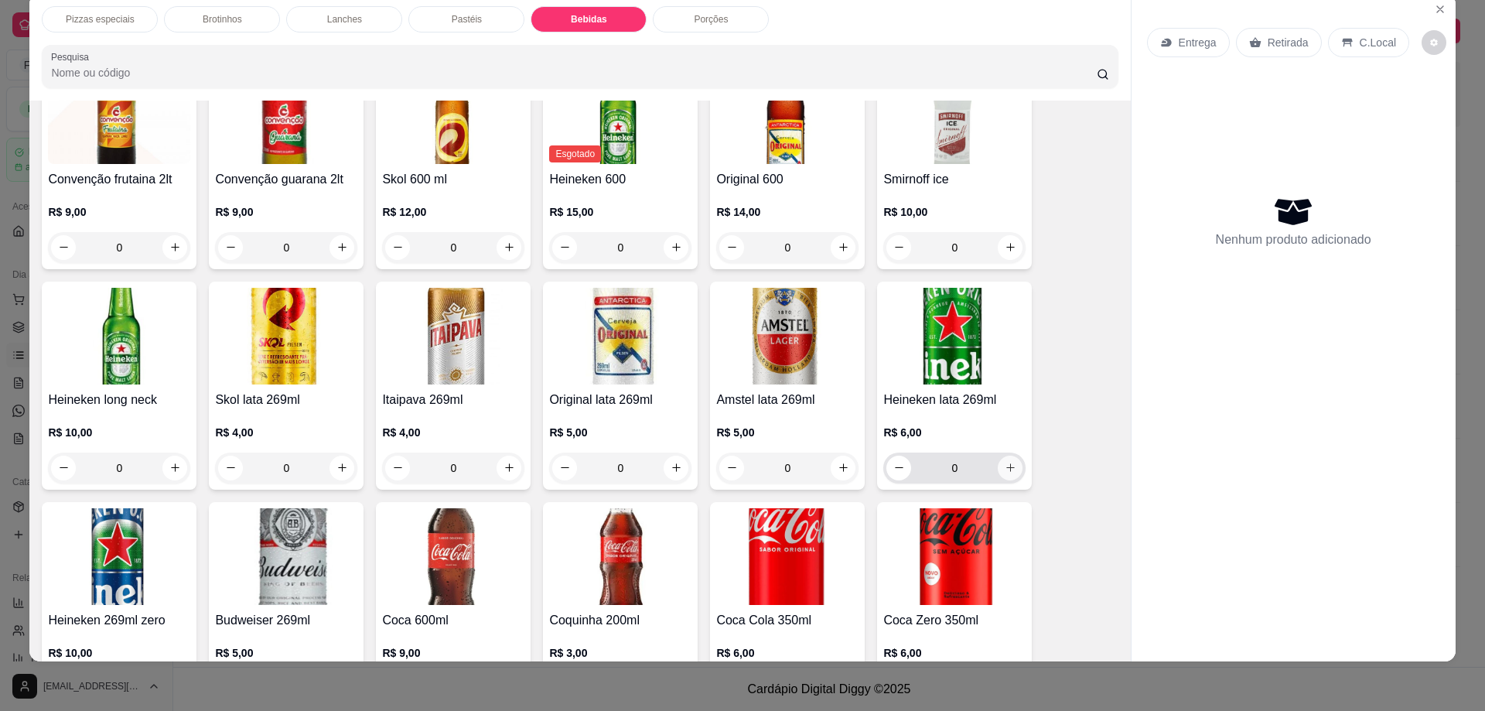
click at [1009, 462] on icon "increase-product-quantity" at bounding box center [1011, 468] width 12 height 12
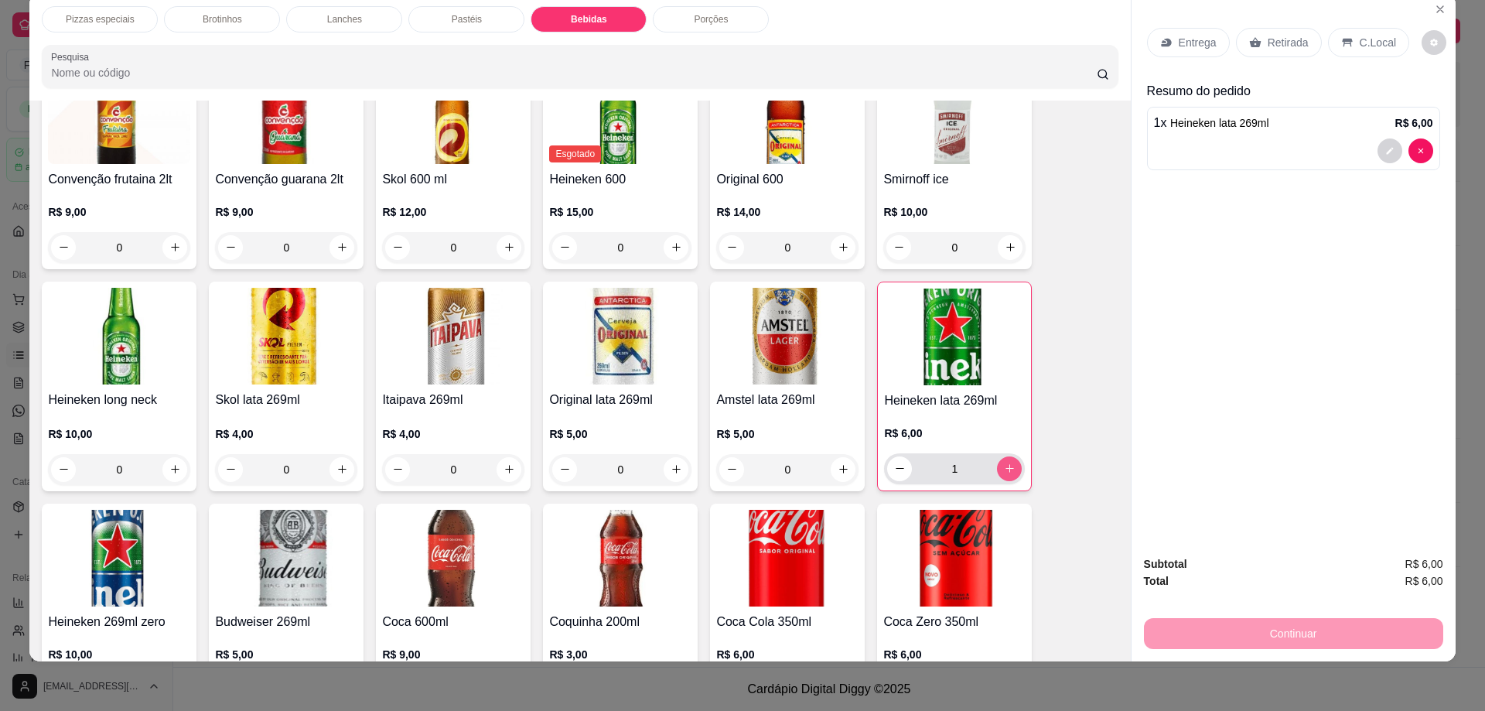
click at [1009, 462] on icon "increase-product-quantity" at bounding box center [1010, 468] width 12 height 12
type input "4"
click at [1300, 40] on div "Retirada" at bounding box center [1279, 42] width 86 height 29
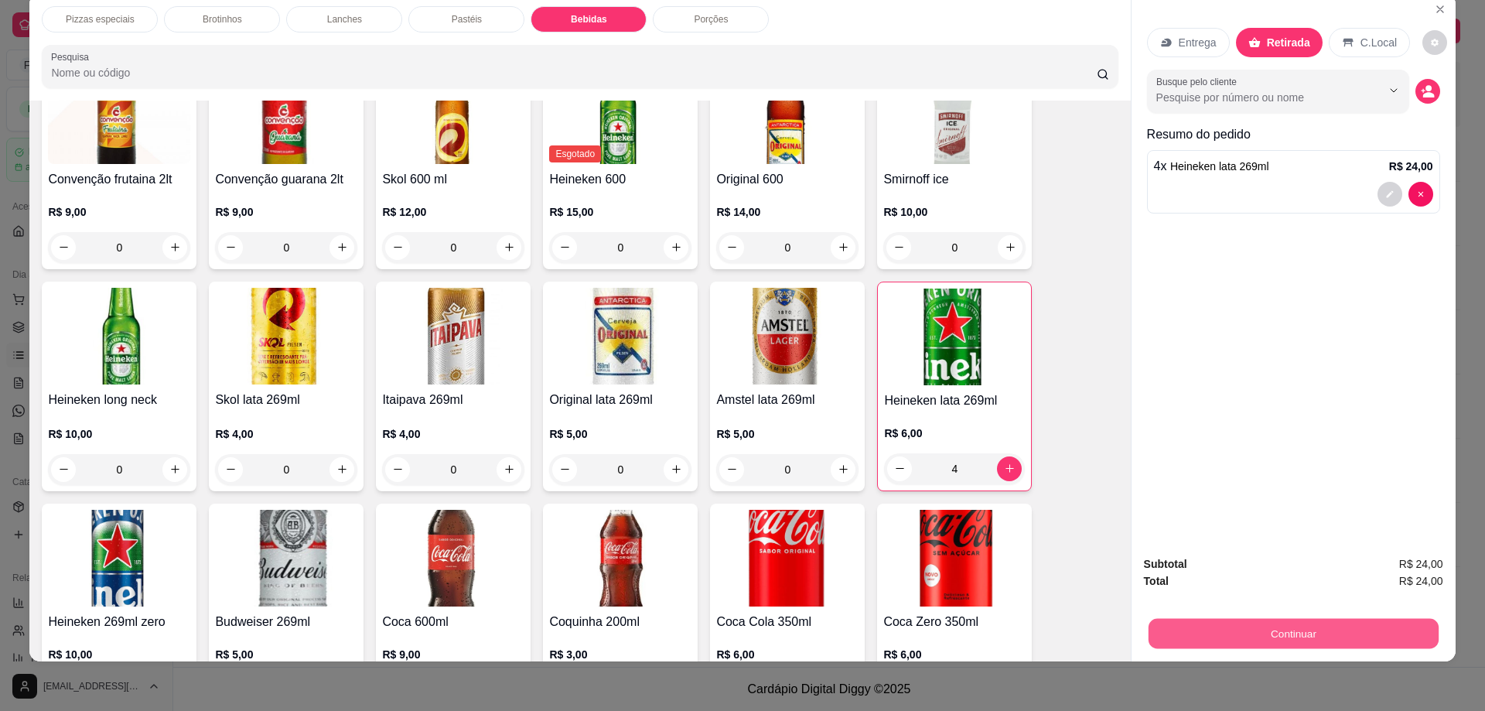
click at [1334, 623] on button "Continuar" at bounding box center [1293, 634] width 290 height 30
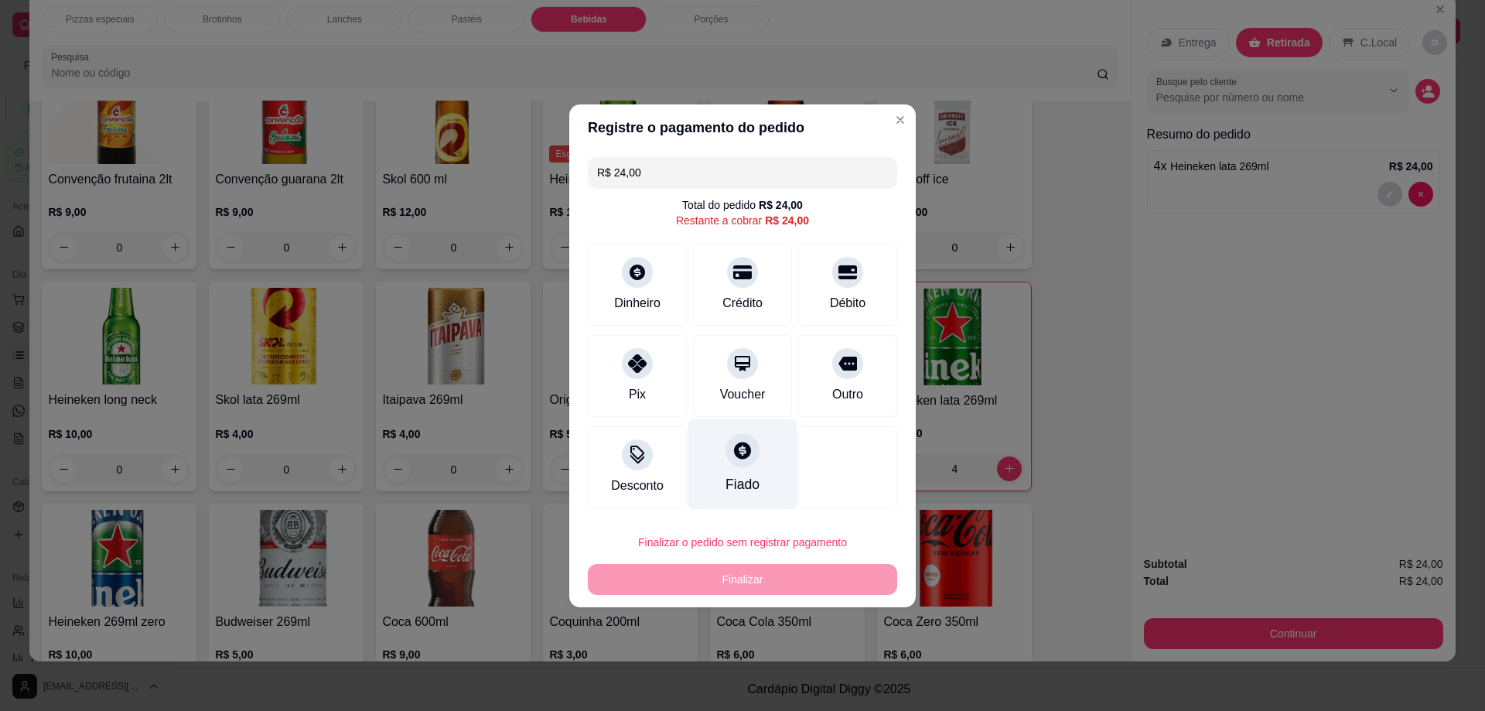
click at [725, 457] on div at bounding box center [742, 450] width 34 height 34
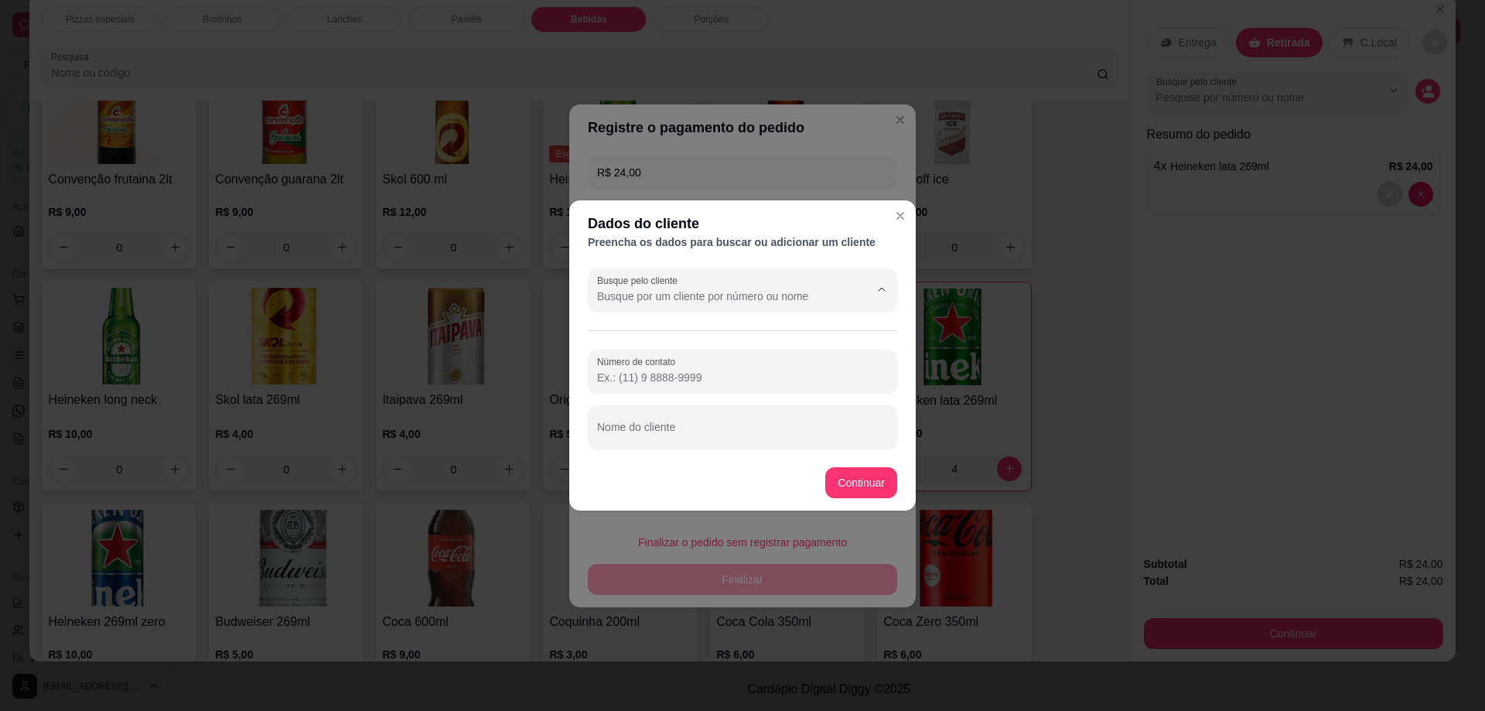
click at [762, 302] on input "Busque pelo cliente" at bounding box center [720, 295] width 247 height 15
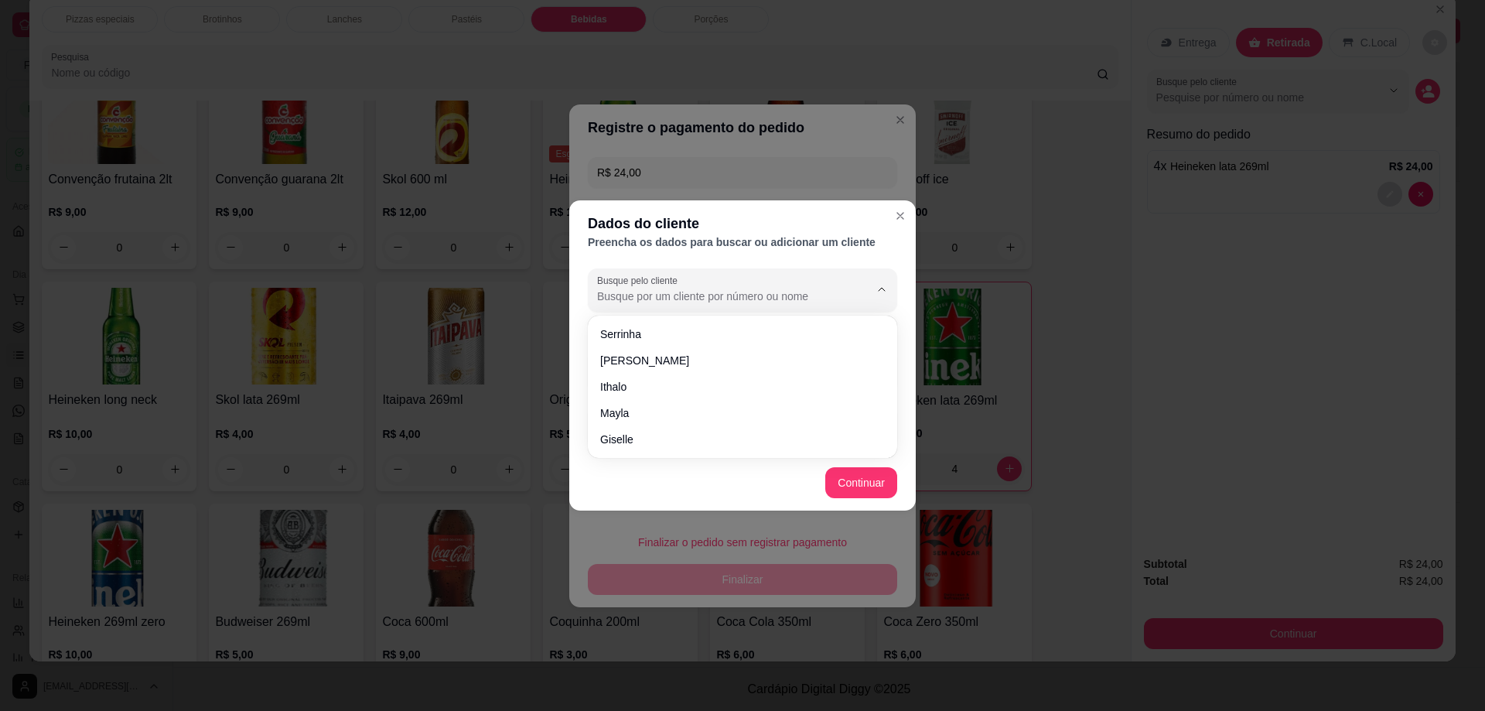
click at [1061, 270] on div "Dados do cliente Preencha os dados para buscar ou adicionar um cliente Busque p…" at bounding box center [742, 355] width 1485 height 711
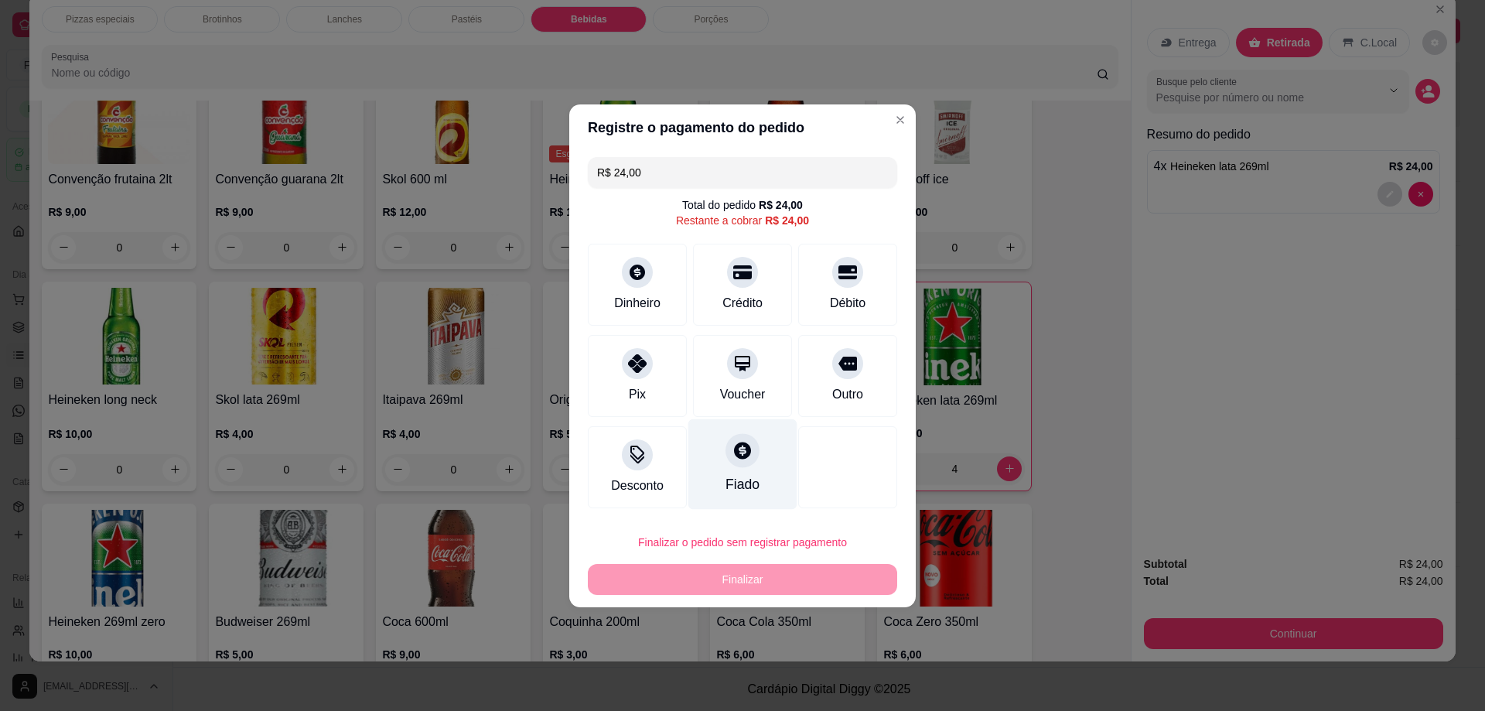
click at [742, 450] on icon at bounding box center [742, 450] width 17 height 17
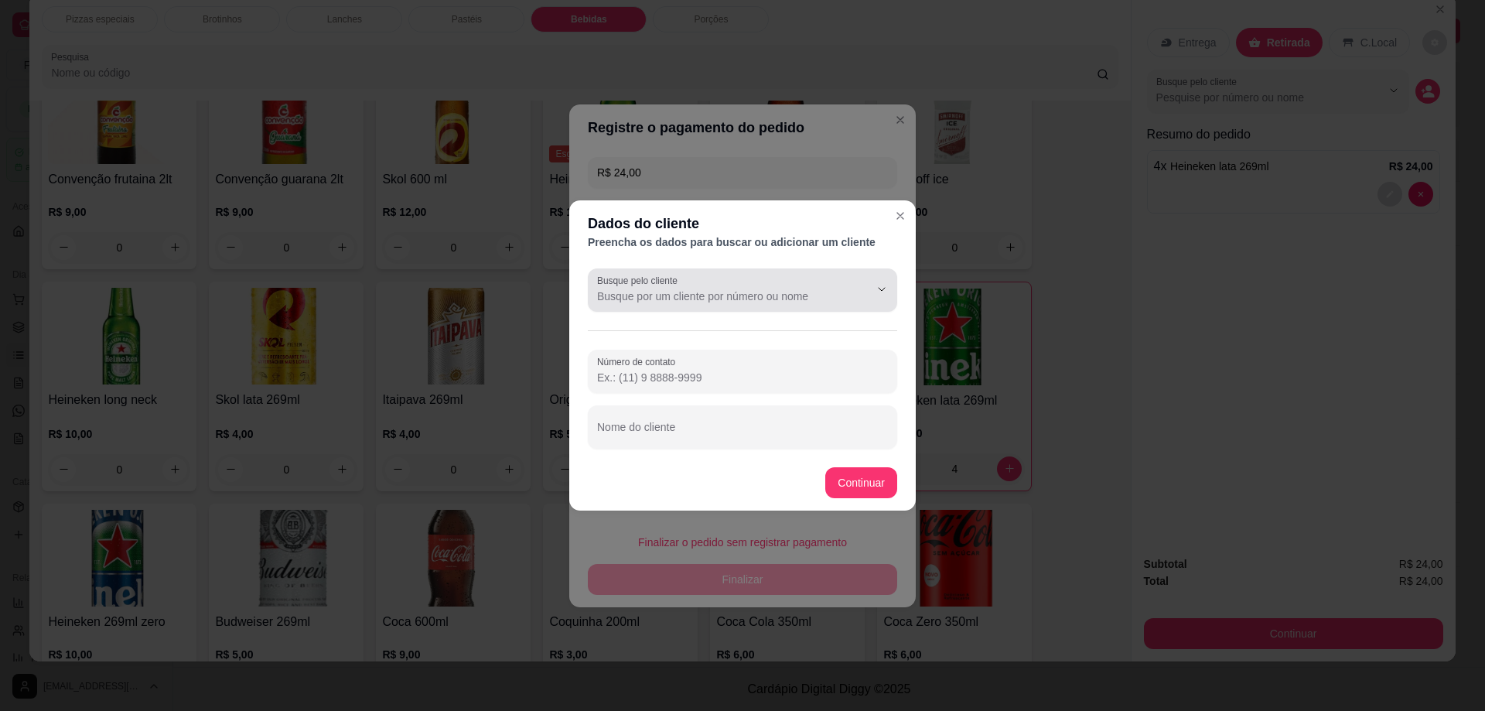
click at [788, 282] on div at bounding box center [742, 290] width 291 height 31
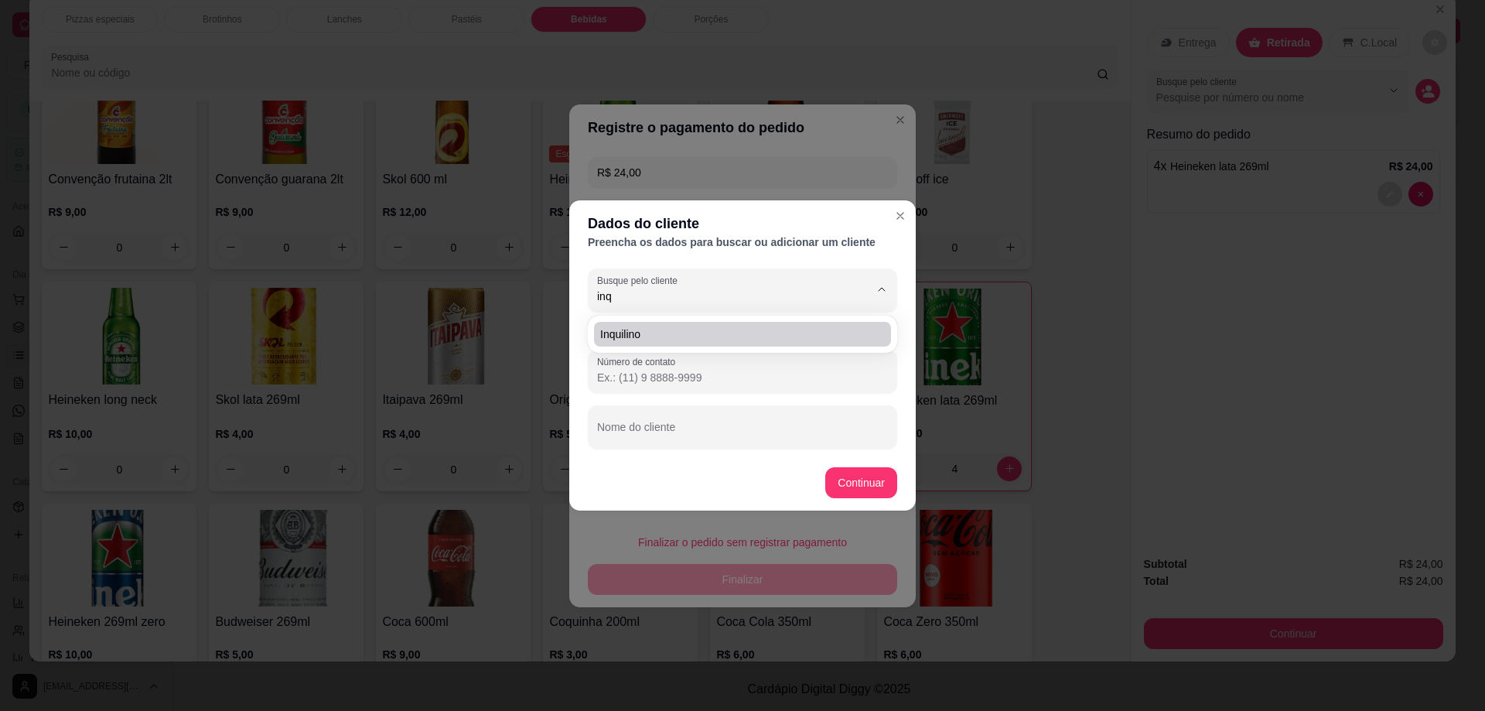
click at [780, 334] on span "inquilino" at bounding box center [734, 333] width 269 height 15
type input "inquilino"
type input "[PHONE_NUMBER]"
type input "inquilino"
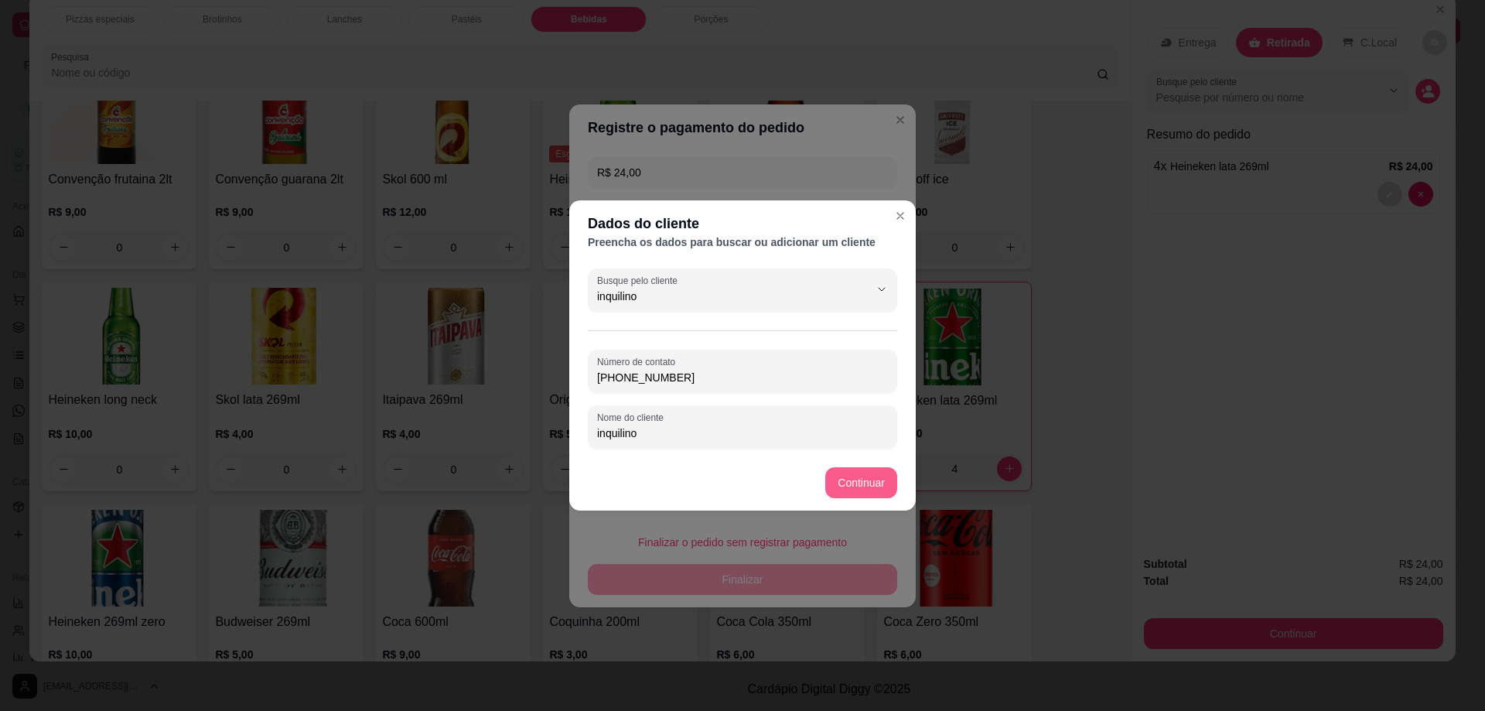
type input "inquilino"
type input "R$ 0,00"
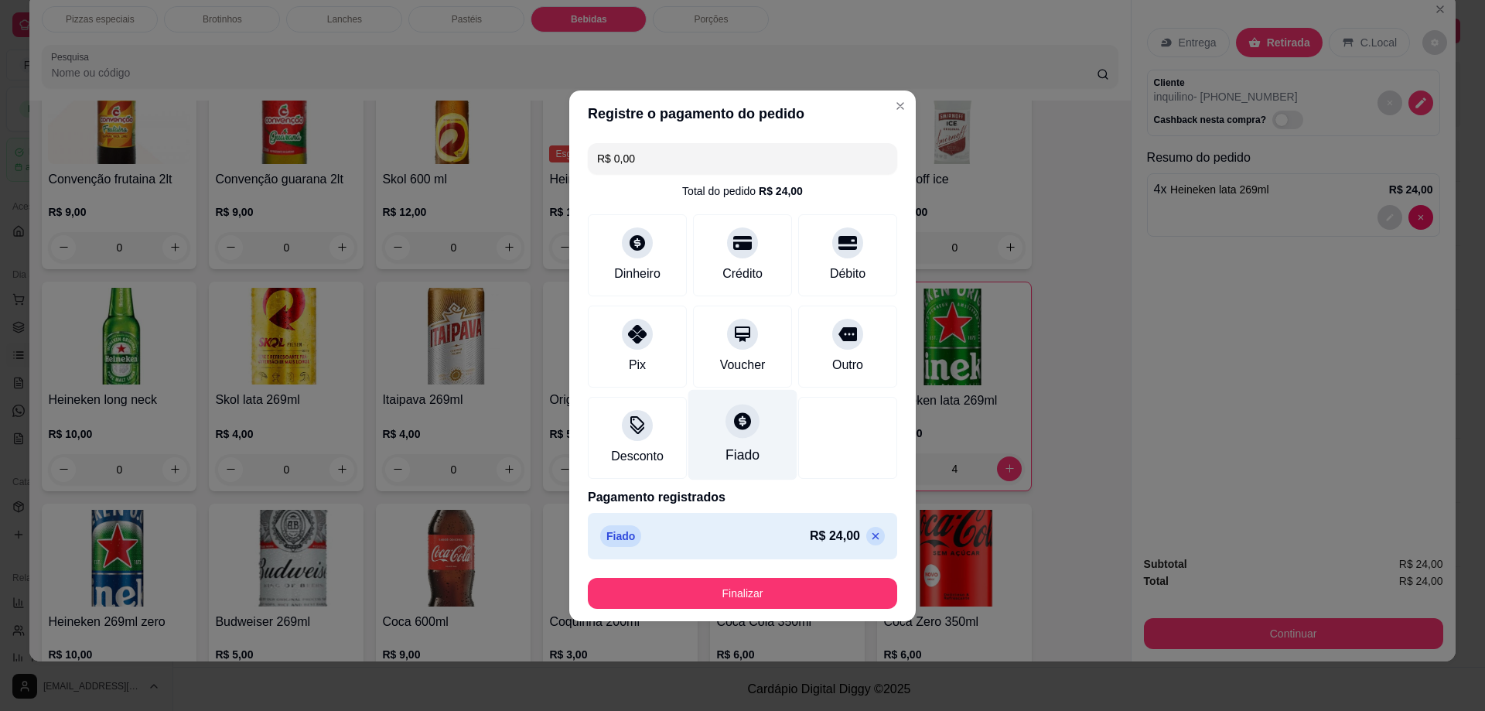
click at [736, 432] on div at bounding box center [742, 421] width 34 height 34
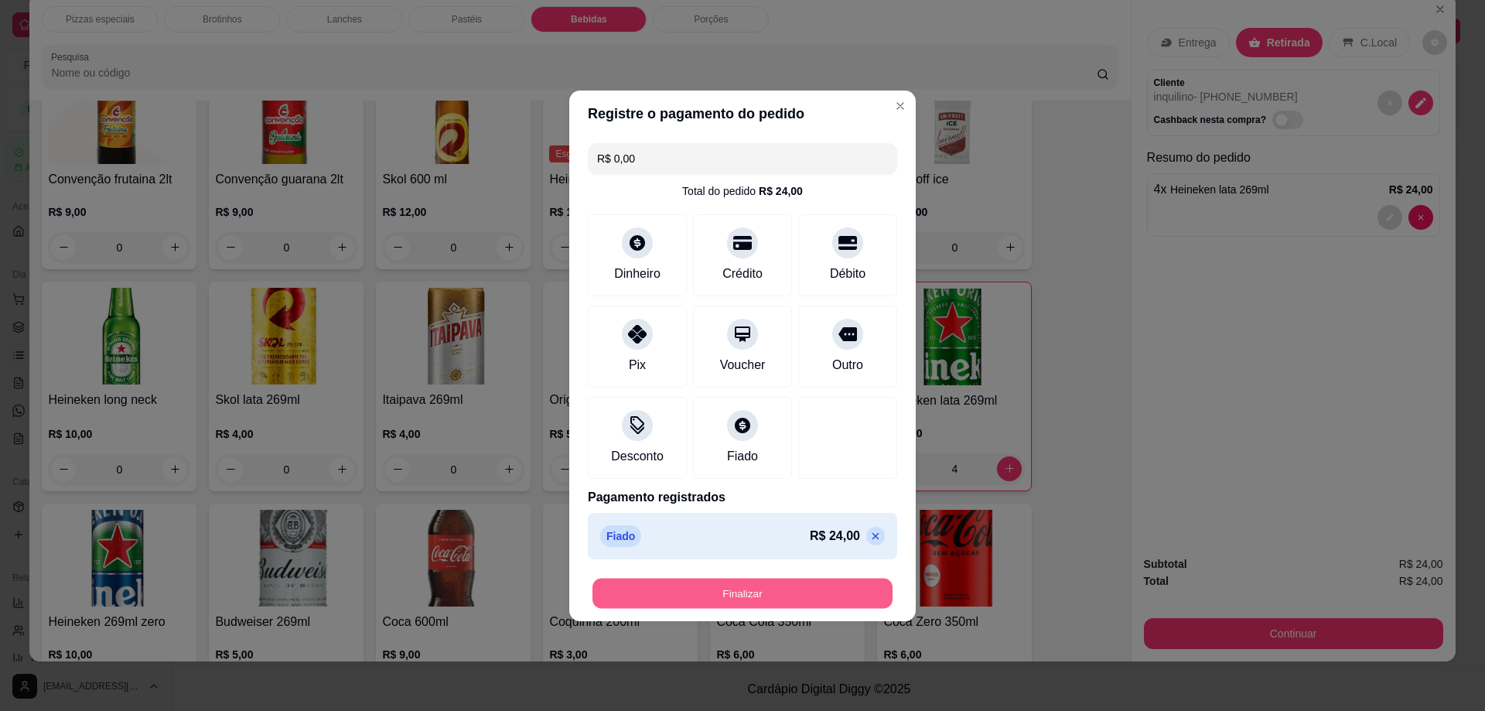
click at [759, 595] on button "Finalizar" at bounding box center [742, 593] width 300 height 30
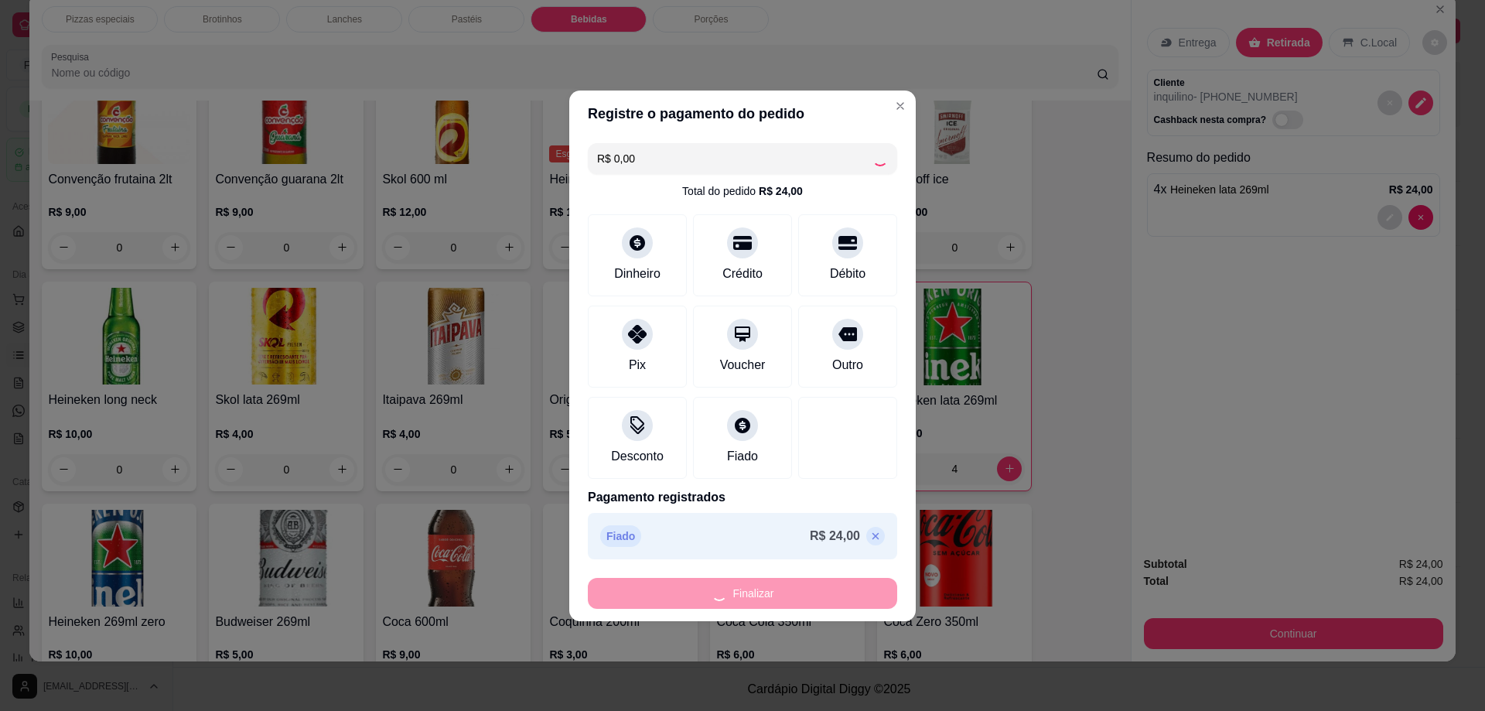
type input "0"
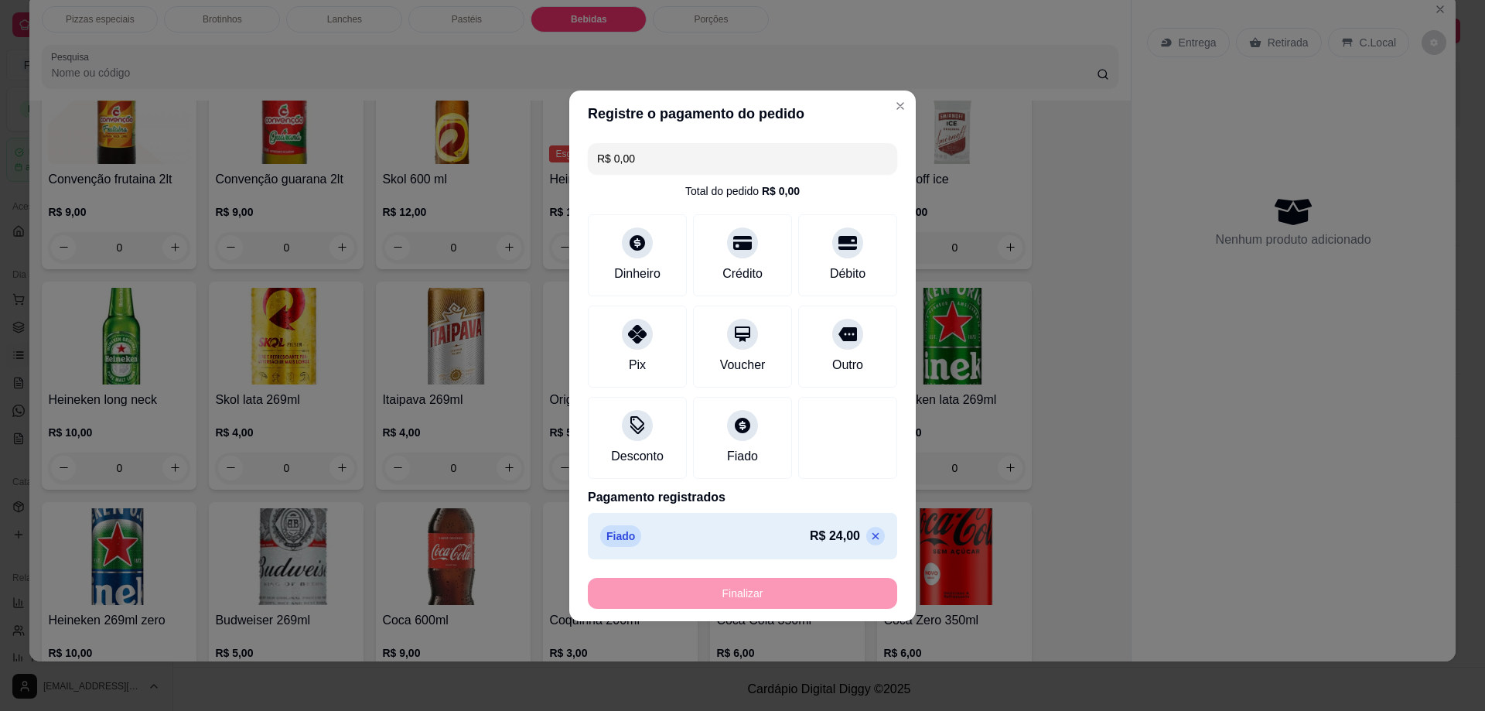
type input "-R$ 24,00"
